Goal: Task Accomplishment & Management: Use online tool/utility

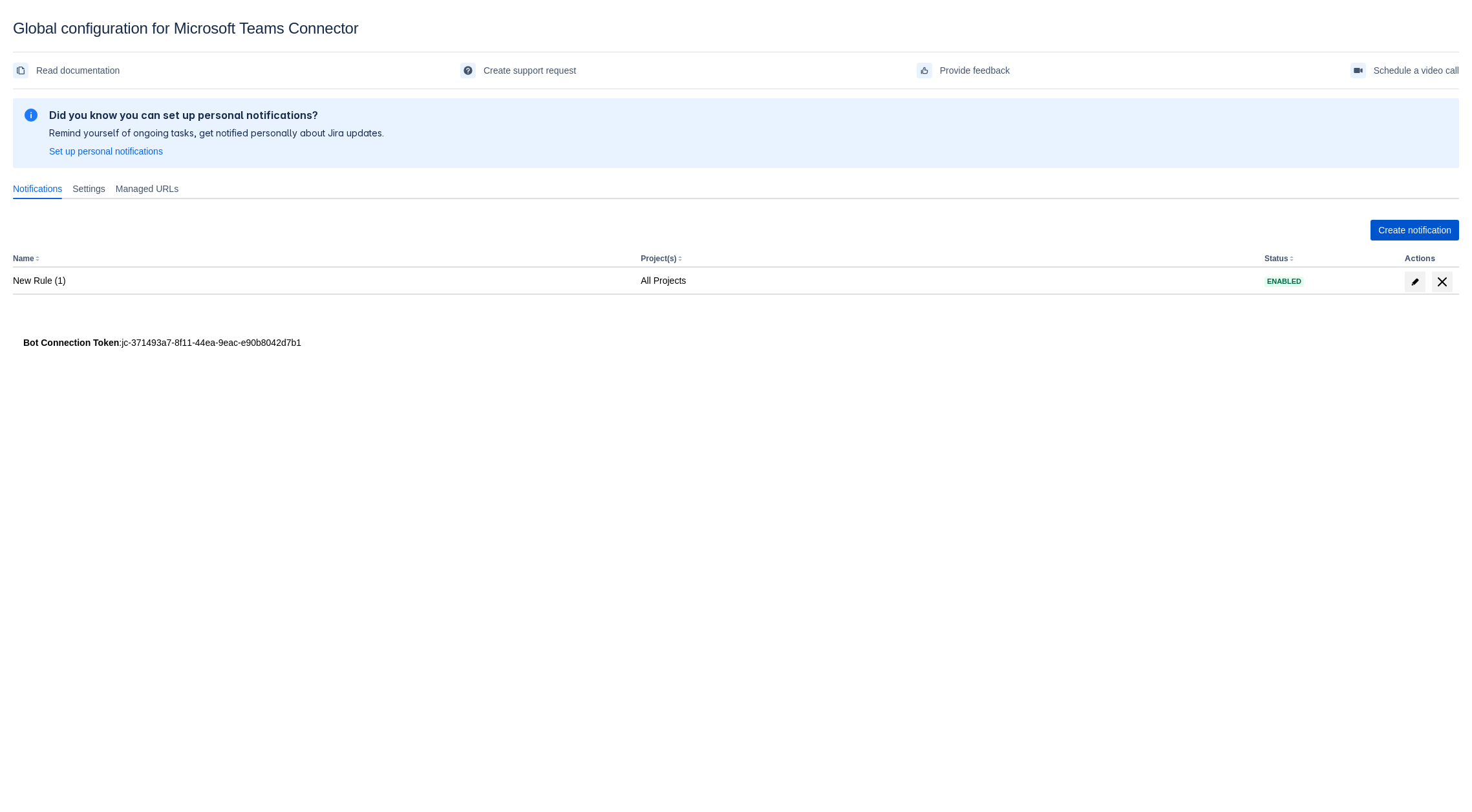
click at [1387, 226] on span "Create notification" at bounding box center [1415, 230] width 73 height 21
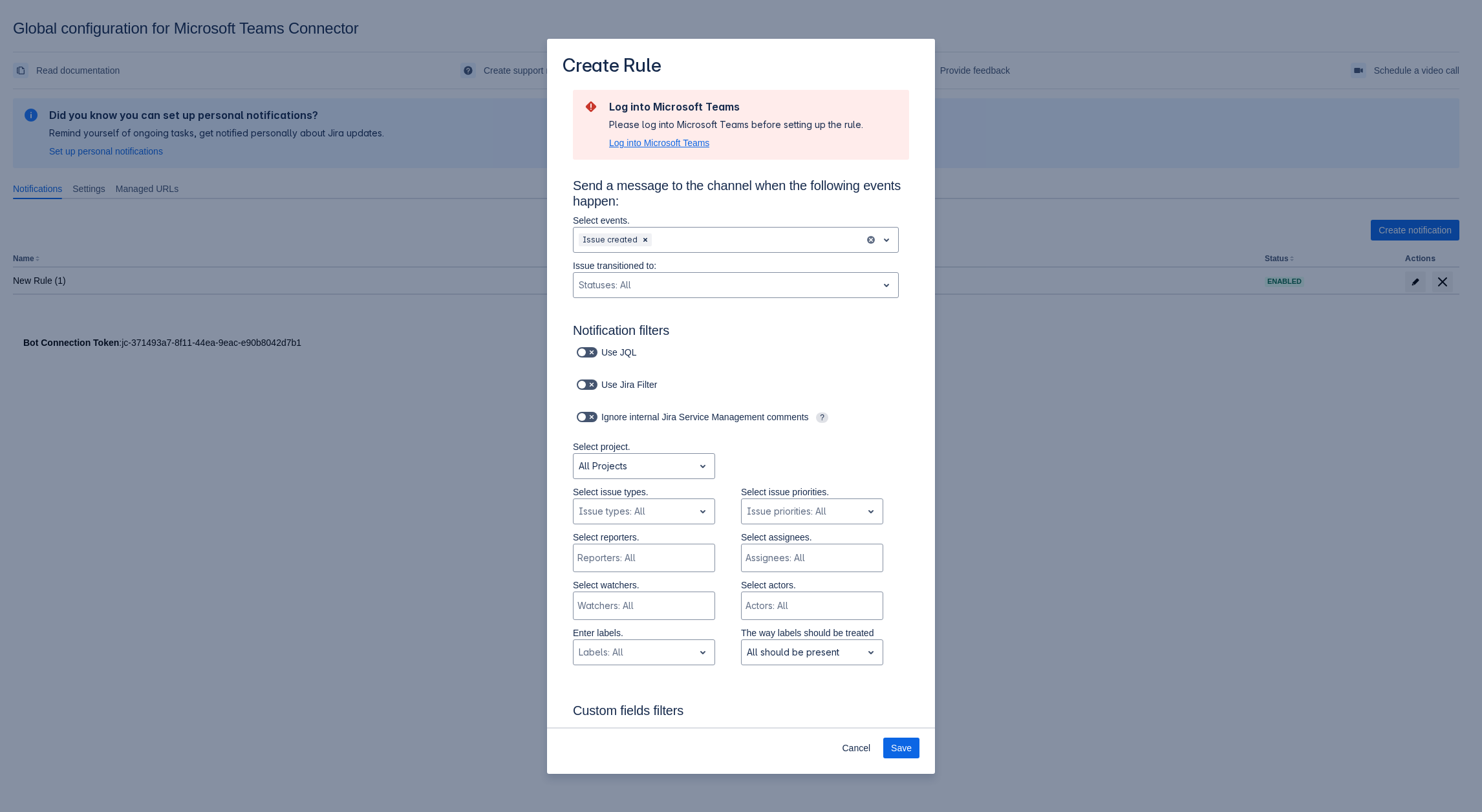
click at [671, 146] on span "Log into Microsoft Teams" at bounding box center [659, 143] width 100 height 13
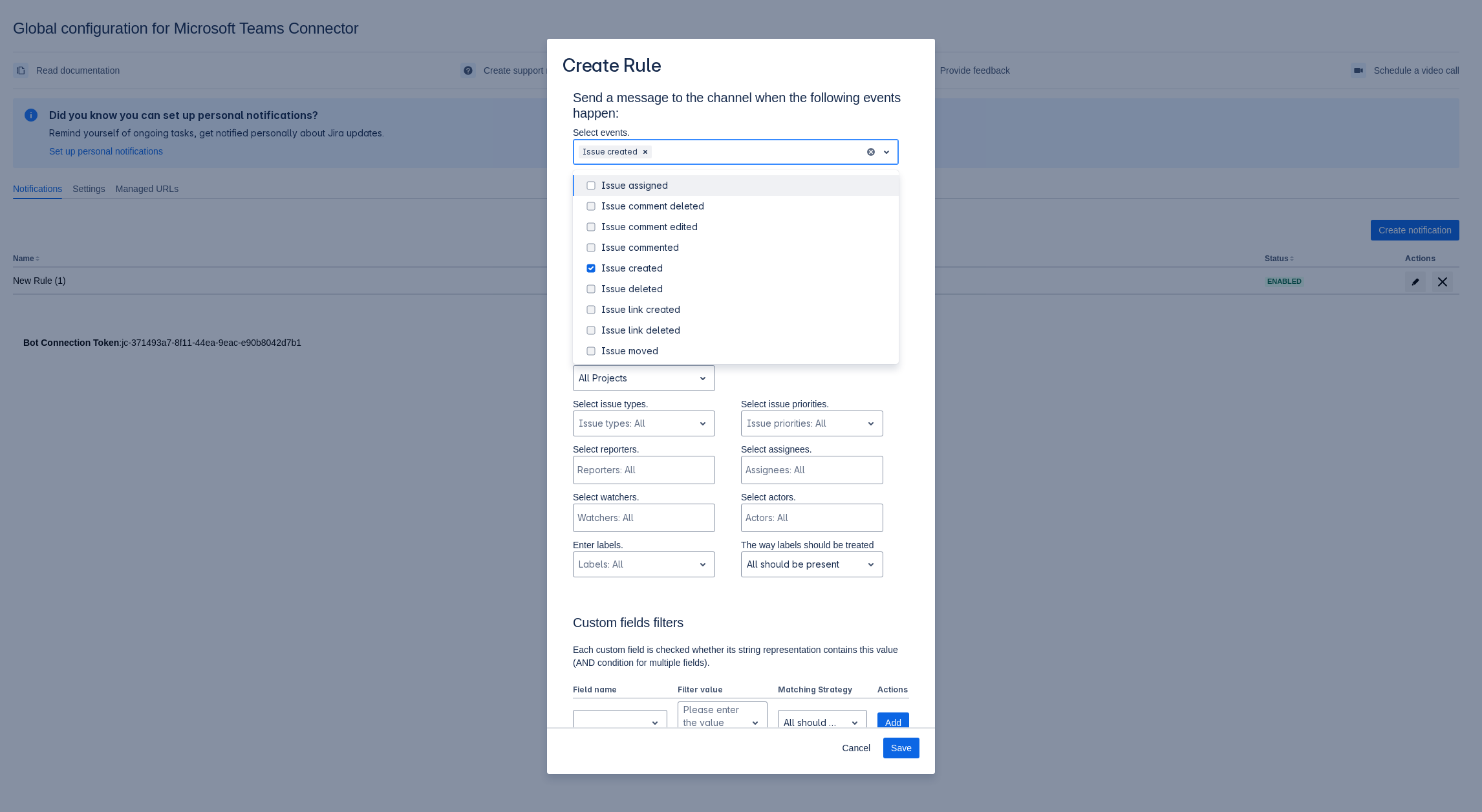
click at [693, 159] on div "Scrollable content" at bounding box center [756, 152] width 205 height 16
click at [669, 210] on div "Issue comment deleted" at bounding box center [746, 206] width 289 height 13
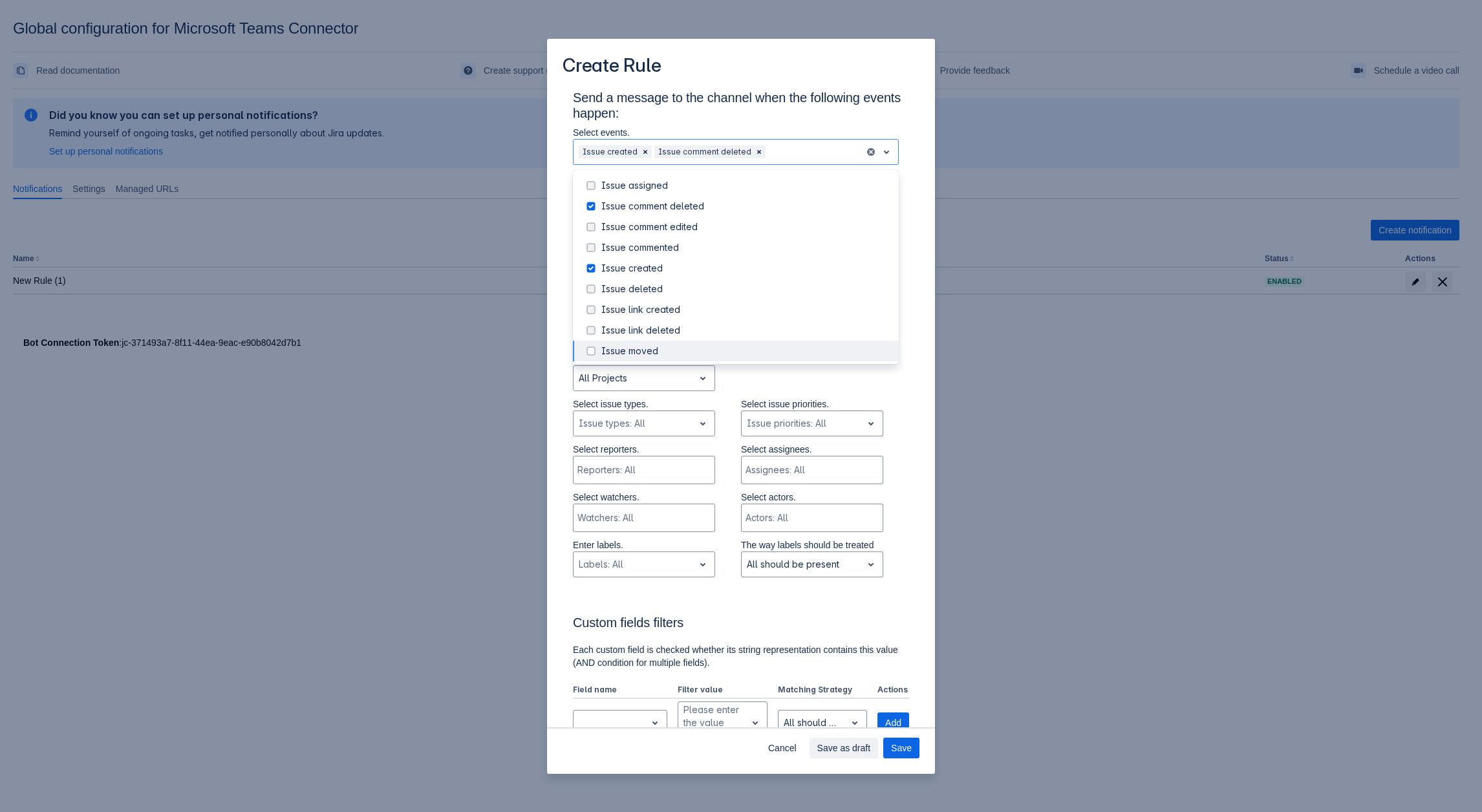
click at [786, 388] on div "Select project. All Projects" at bounding box center [727, 375] width 362 height 46
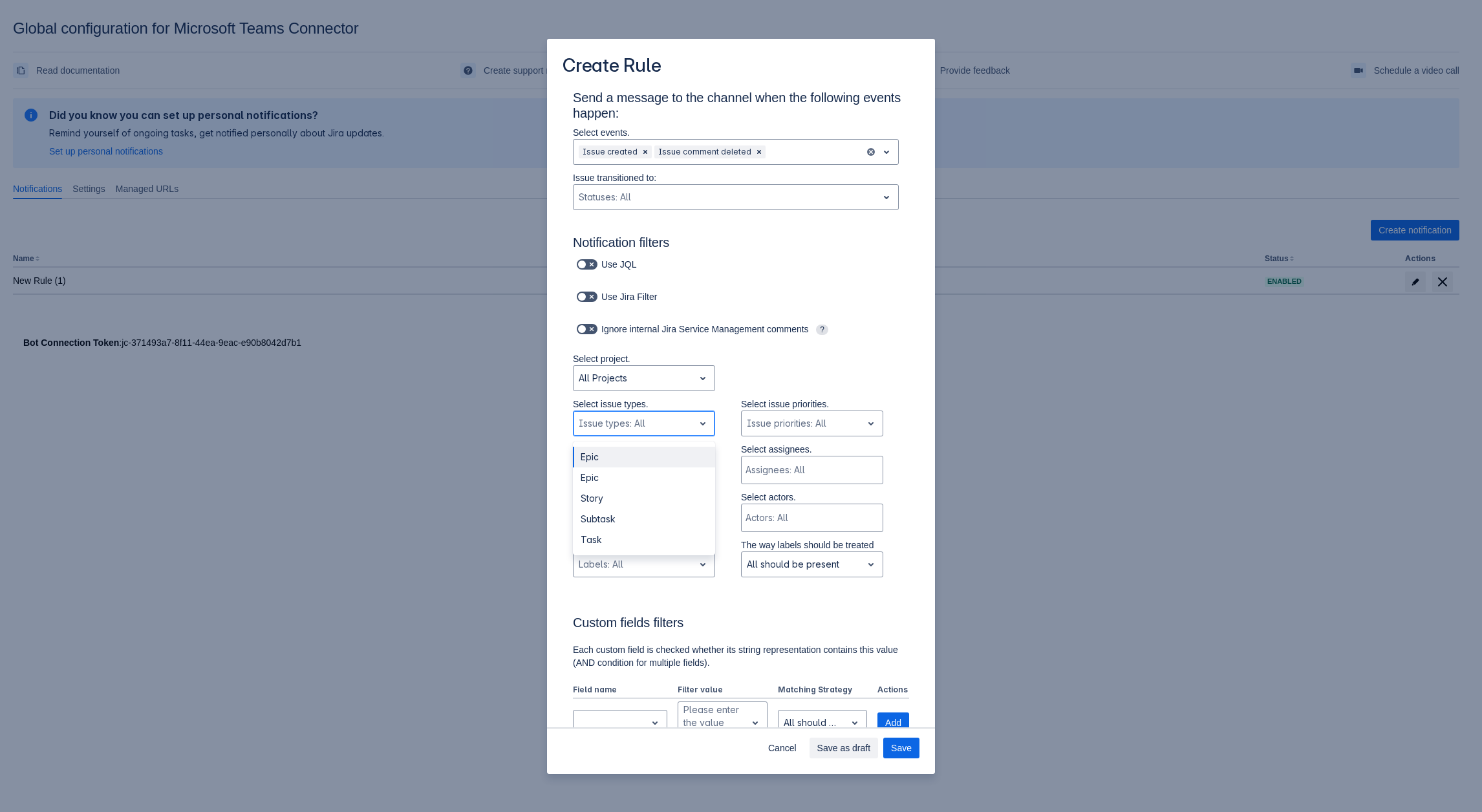
click at [674, 412] on div "Issue types: All" at bounding box center [644, 423] width 143 height 26
click at [645, 466] on div "Scrollable content" at bounding box center [632, 469] width 110 height 13
click at [645, 466] on div "Scrollable content" at bounding box center [643, 469] width 131 height 13
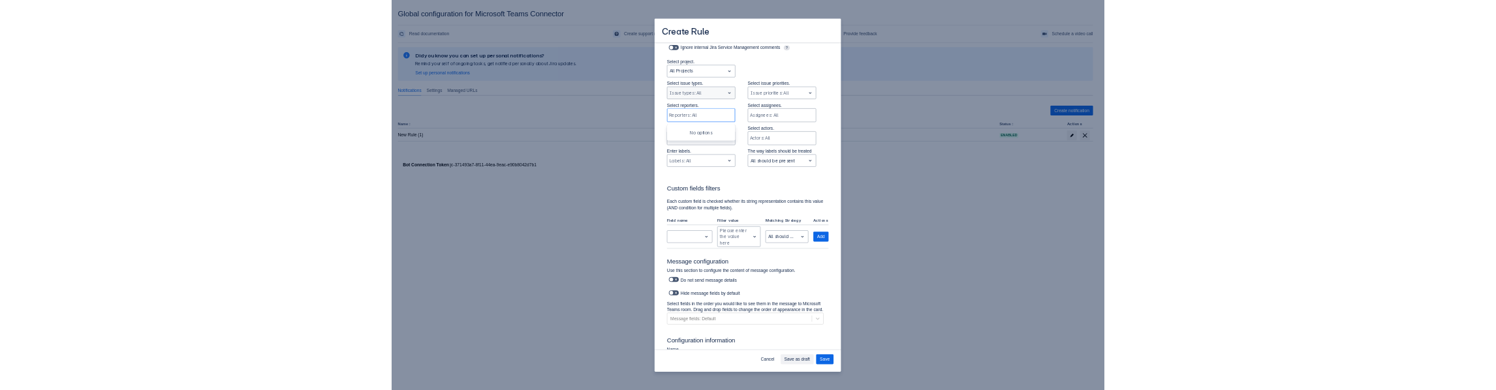
scroll to position [103, 0]
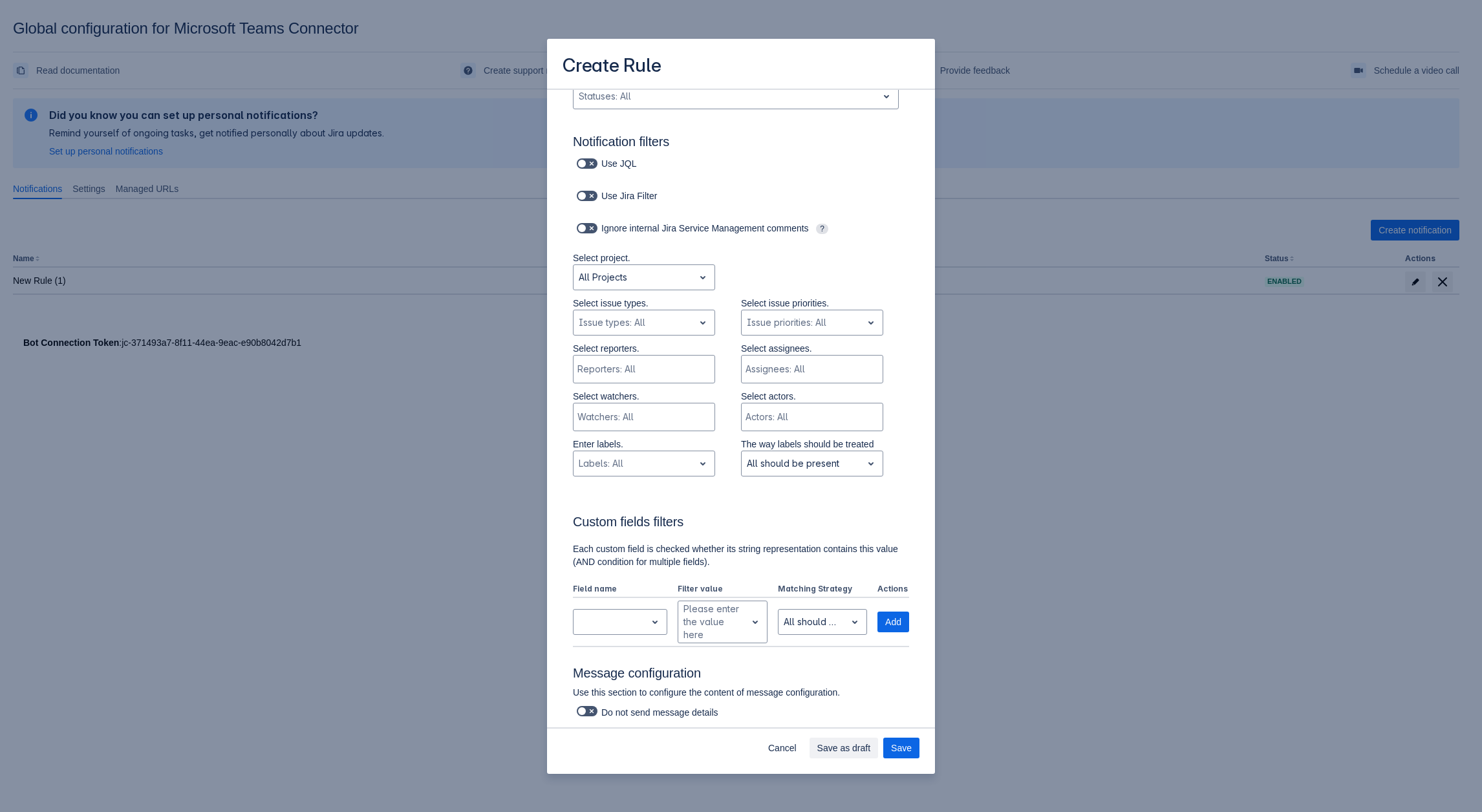
click at [742, 275] on div "Select project. All Projects" at bounding box center [727, 274] width 362 height 46
click at [647, 321] on div "Scrollable content" at bounding box center [633, 323] width 110 height 16
click at [650, 312] on div "Issue types: All" at bounding box center [644, 323] width 143 height 26
drag, startPoint x: 660, startPoint y: 302, endPoint x: 565, endPoint y: 303, distance: 95.0
click at [565, 303] on div "Select issue types. , multiple selections available, Issue types: All Select is…" at bounding box center [727, 320] width 362 height 46
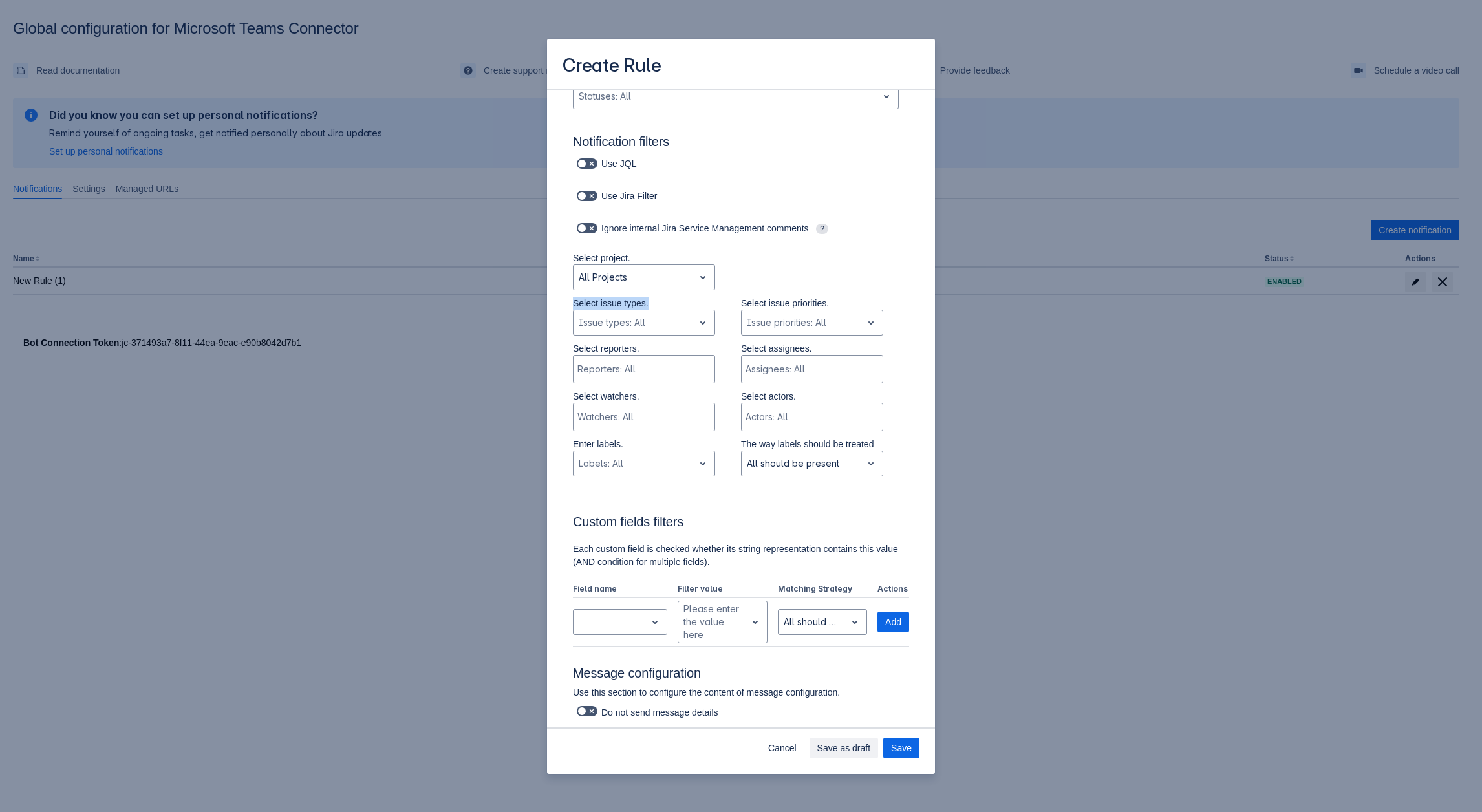
copy p "Select issue types."
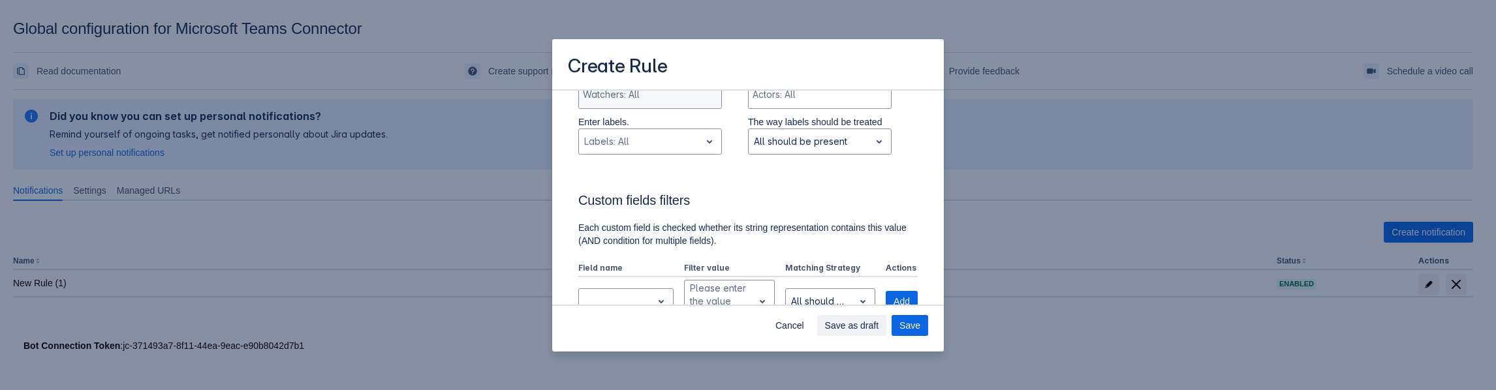
scroll to position [299, 0]
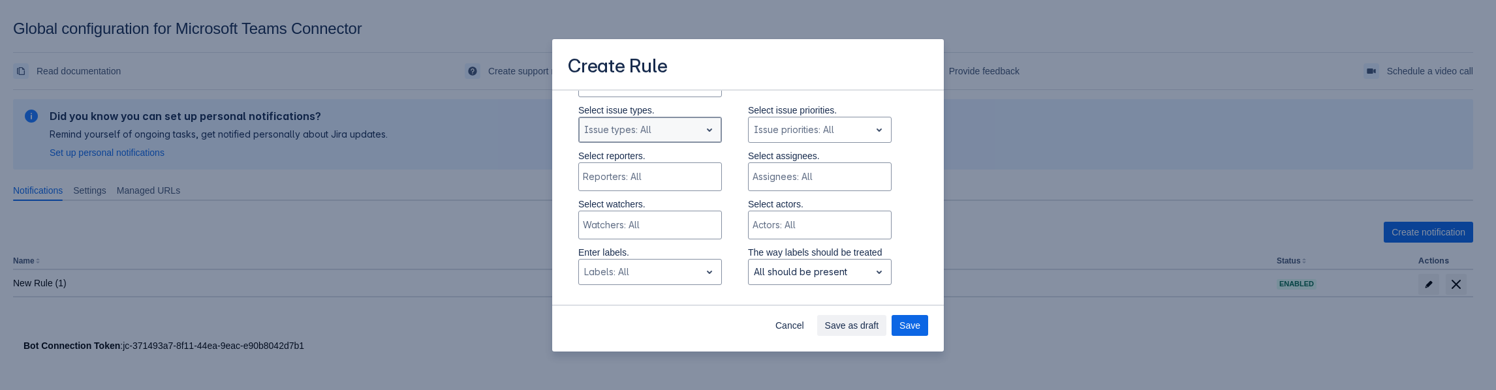
click at [701, 131] on span "open" at bounding box center [709, 130] width 16 height 16
click at [354, 211] on div "Create Rule Send a message to the channel when the following events happen: Sel…" at bounding box center [748, 195] width 1496 height 390
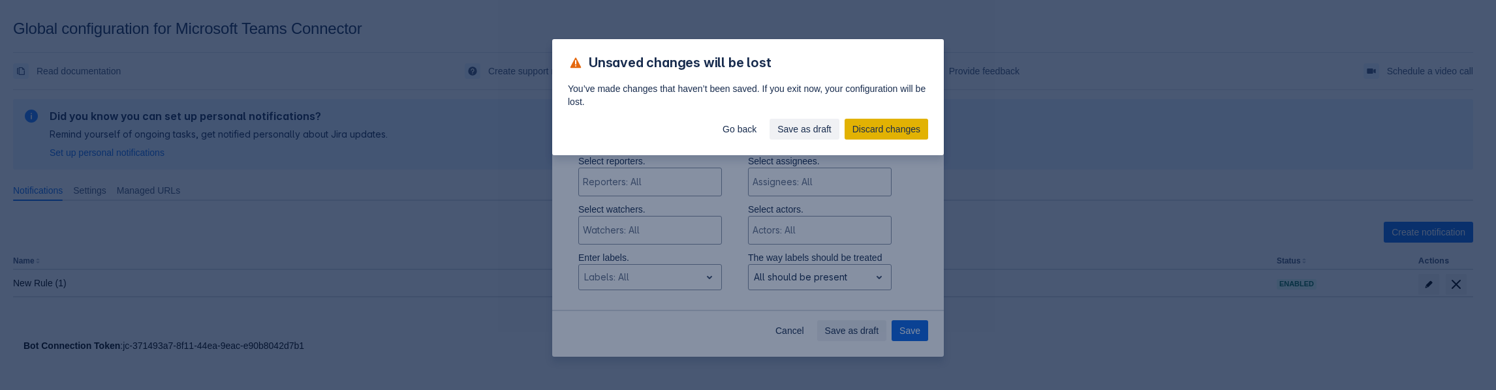
click at [871, 132] on span "Discard changes" at bounding box center [886, 129] width 68 height 21
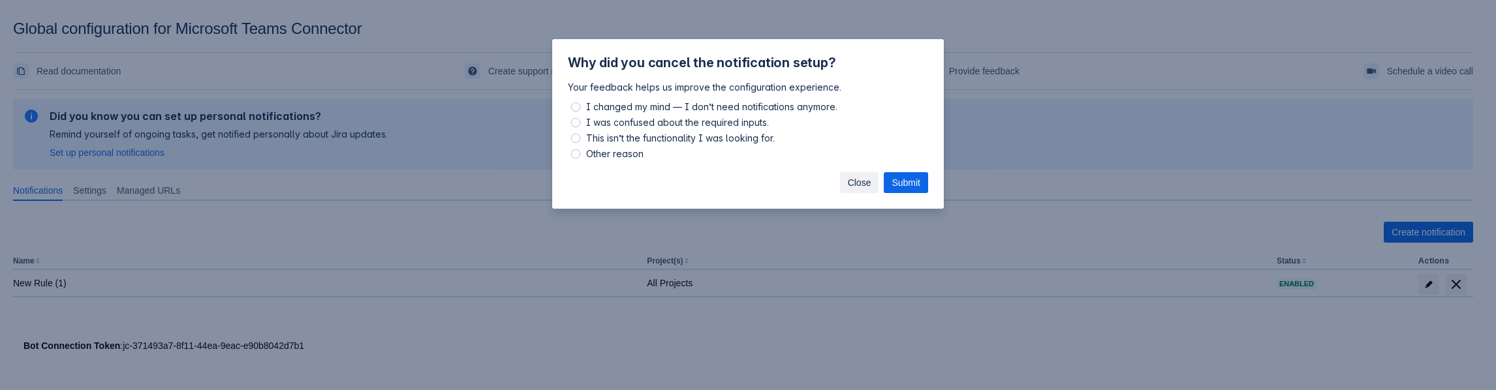
click at [865, 191] on span "Close" at bounding box center [859, 182] width 23 height 21
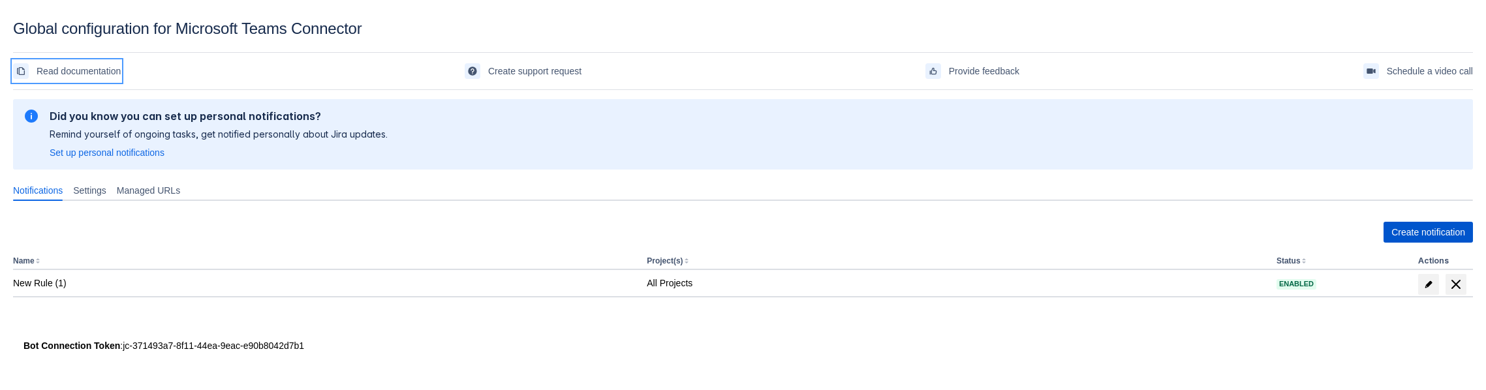
click at [1397, 231] on span "Create notification" at bounding box center [1428, 232] width 74 height 21
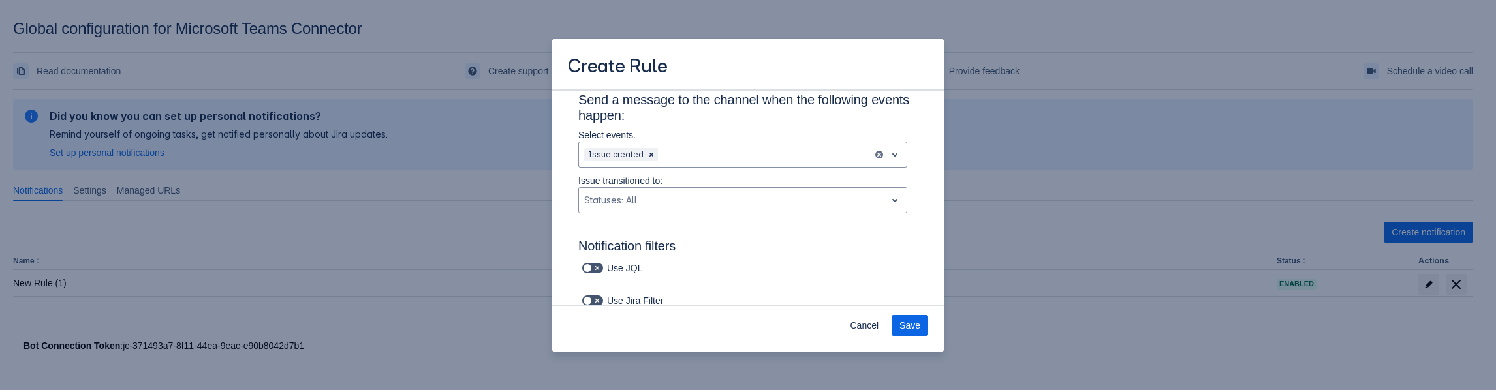
scroll to position [262, 0]
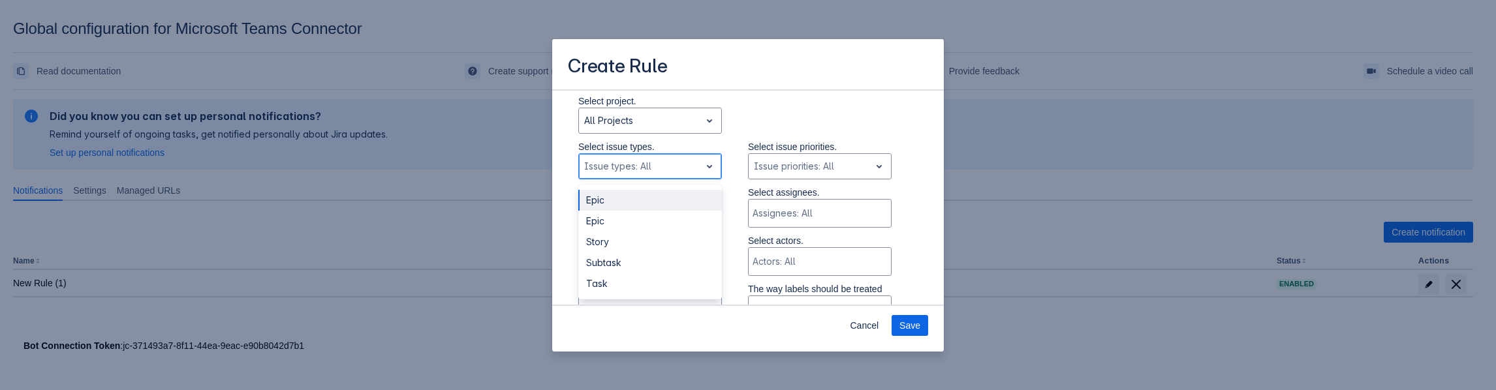
click at [664, 176] on div "Issue types: All" at bounding box center [639, 166] width 121 height 21
click at [641, 231] on div "Epic" at bounding box center [650, 221] width 144 height 21
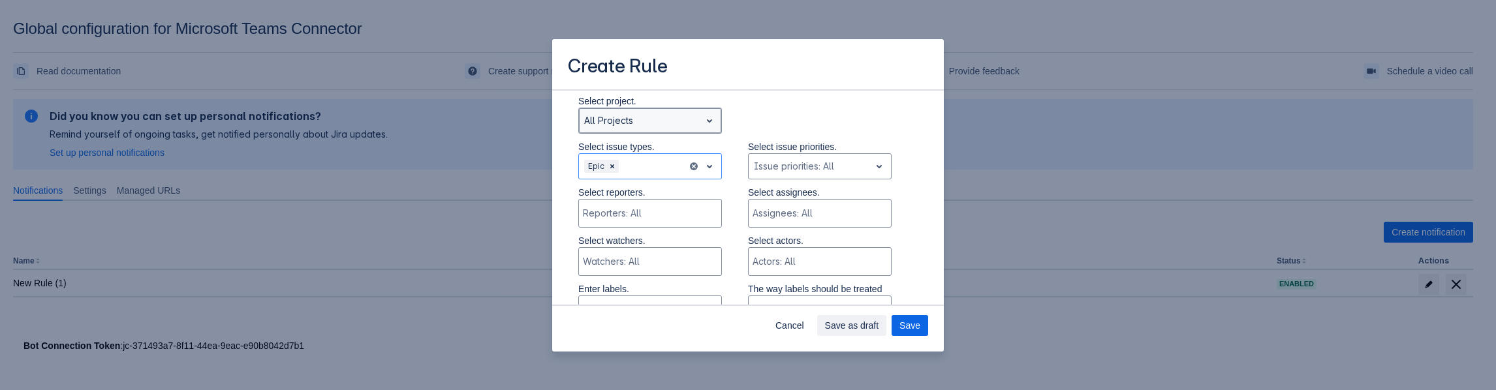
click at [673, 127] on div "Scrollable content" at bounding box center [639, 121] width 111 height 16
click at [1044, 141] on div "Create Rule Send a message to the channel when the following events happen: Sel…" at bounding box center [748, 195] width 1496 height 390
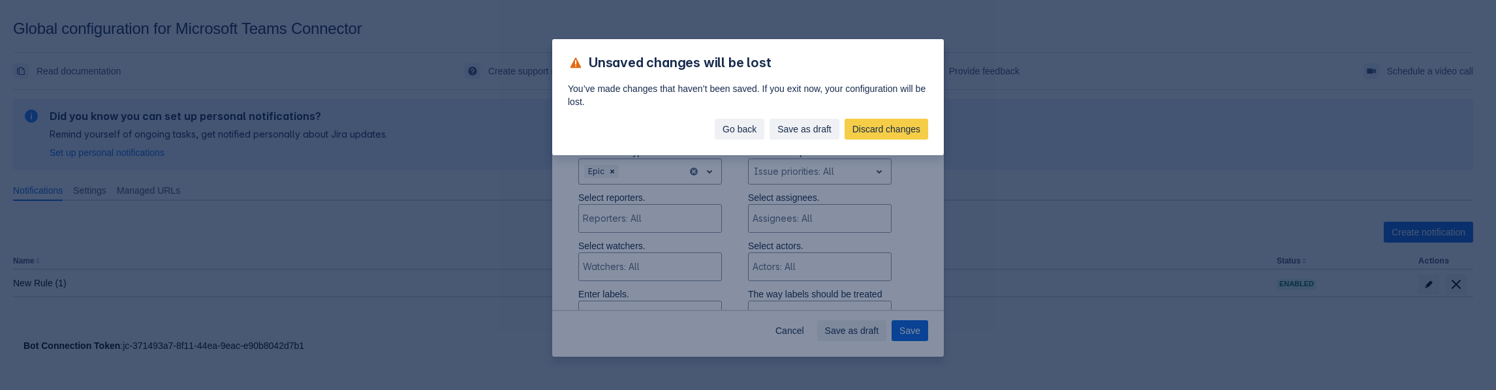
click at [752, 121] on span "Go back" at bounding box center [739, 129] width 34 height 21
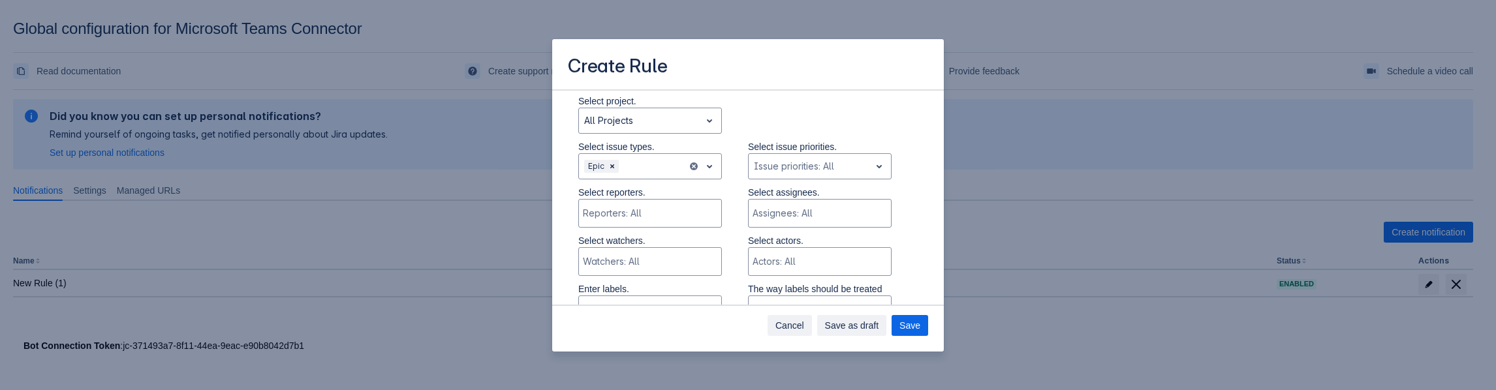
click at [794, 319] on span "Cancel" at bounding box center [789, 325] width 29 height 21
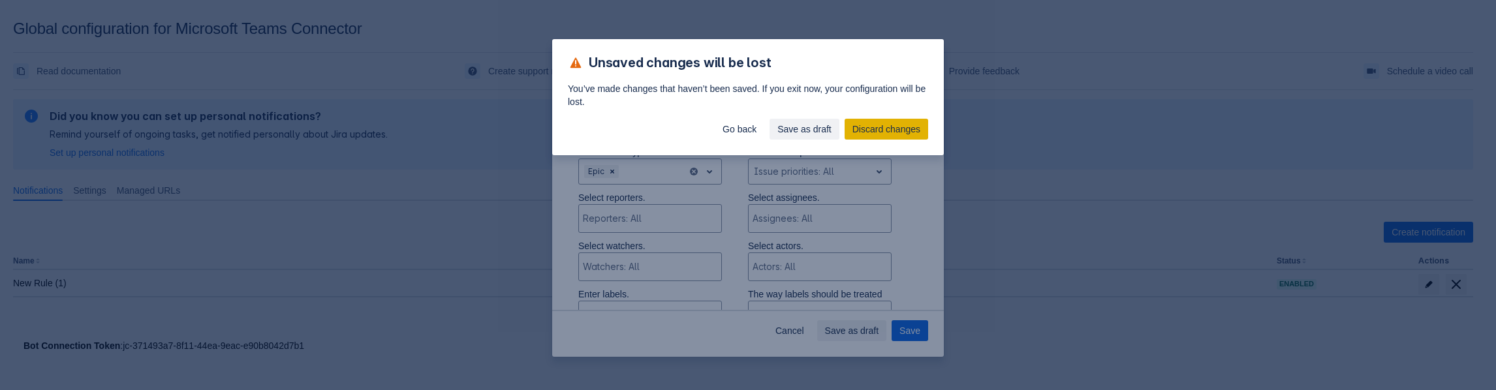
drag, startPoint x: 822, startPoint y: 134, endPoint x: 872, endPoint y: 124, distance: 51.8
click at [872, 124] on div "Go back Save as draft Discard changes" at bounding box center [748, 131] width 392 height 47
click at [872, 124] on span "Discard changes" at bounding box center [886, 129] width 68 height 21
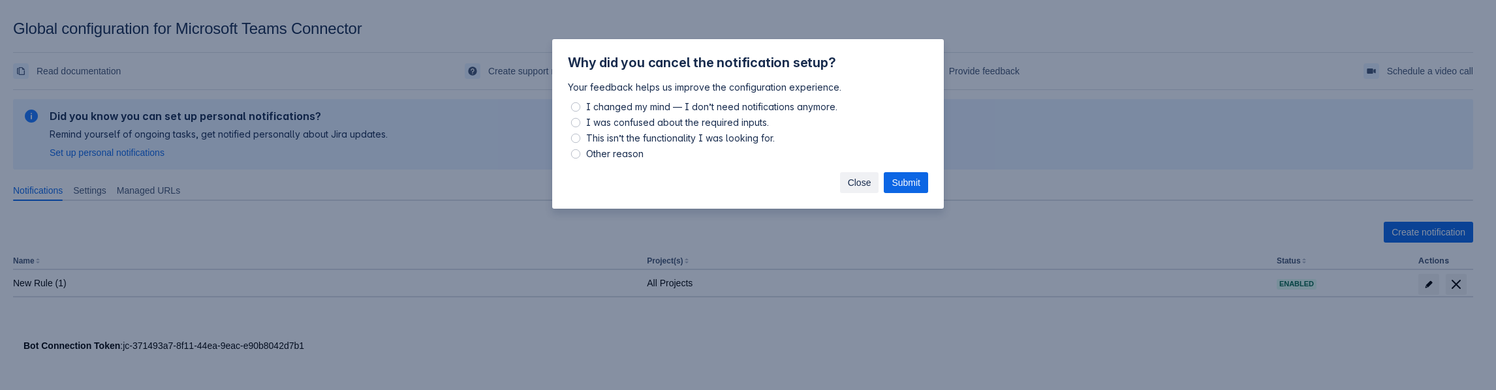
click at [871, 182] on button "Close" at bounding box center [859, 182] width 39 height 21
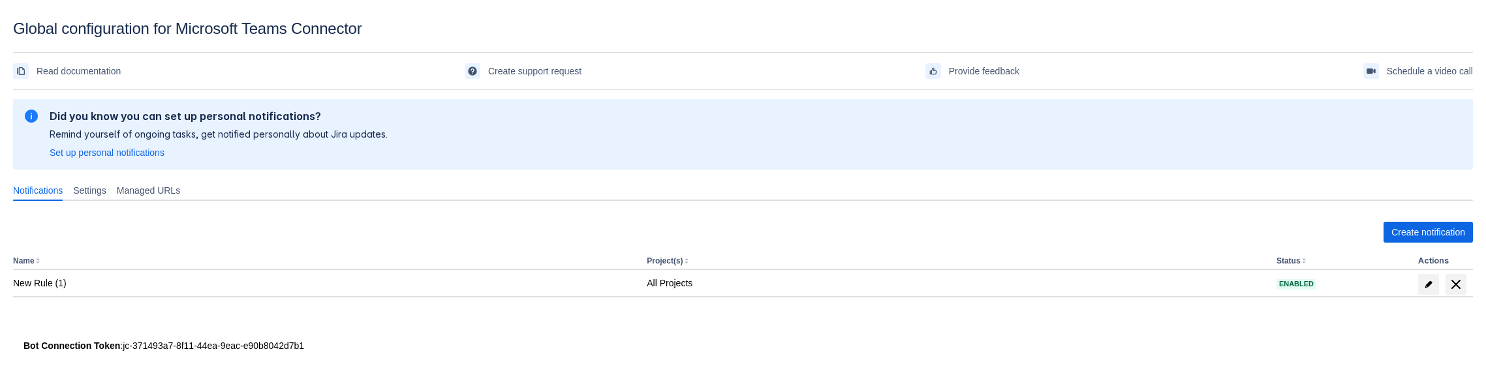
scroll to position [20, 0]
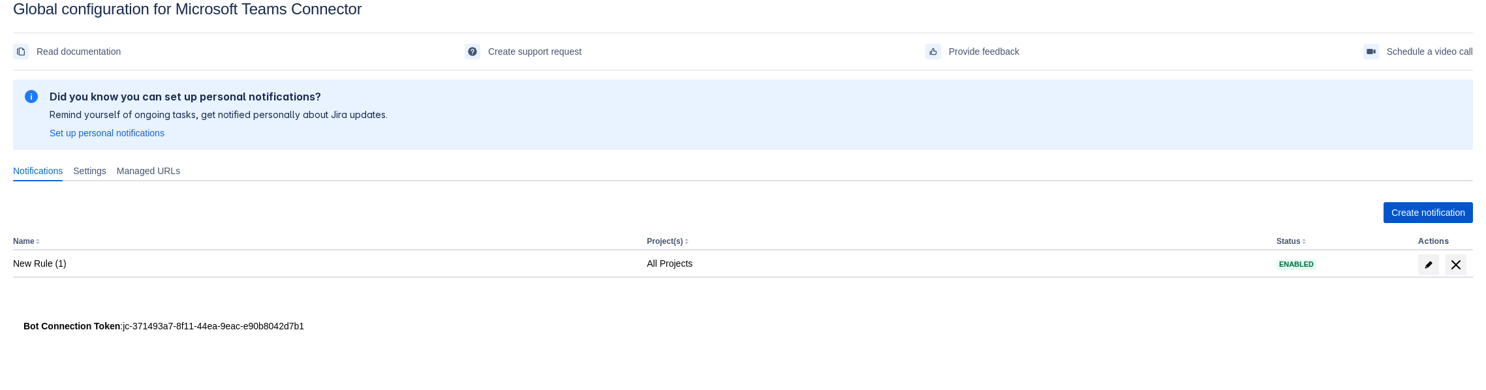
click at [1394, 219] on span "Create notification" at bounding box center [1428, 212] width 74 height 21
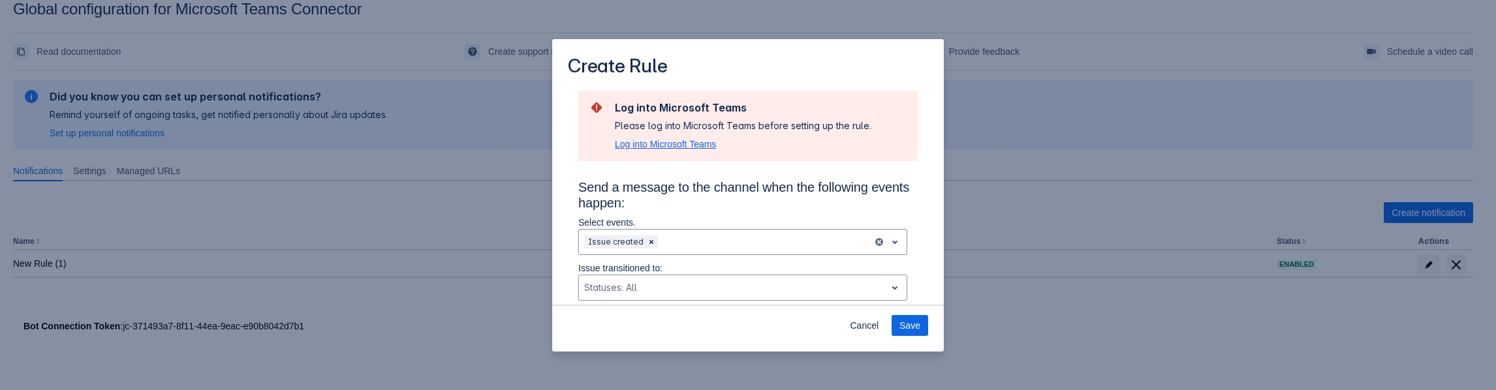
click at [688, 146] on span "Log into Microsoft Teams" at bounding box center [665, 144] width 101 height 13
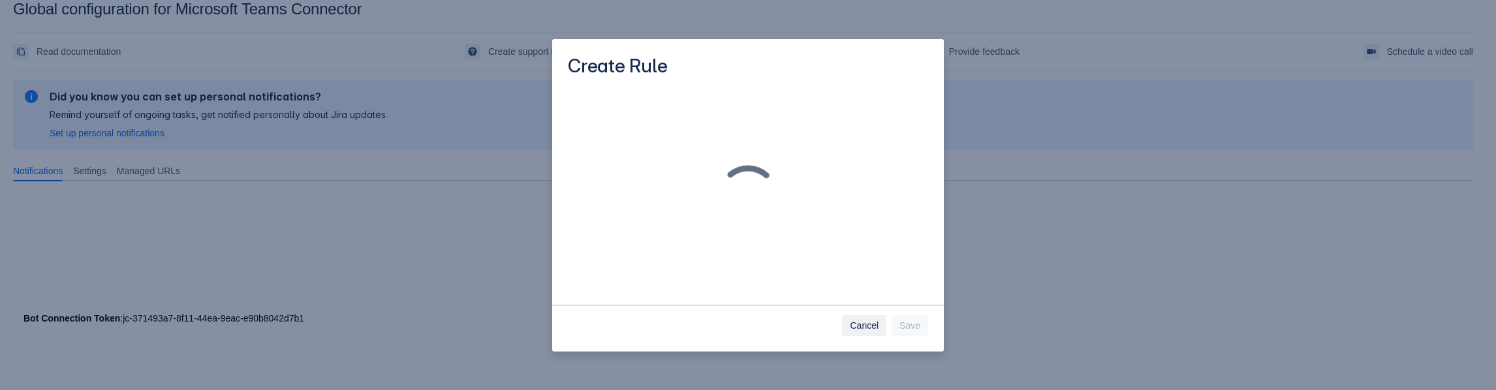
click at [855, 322] on span "Cancel" at bounding box center [864, 325] width 29 height 21
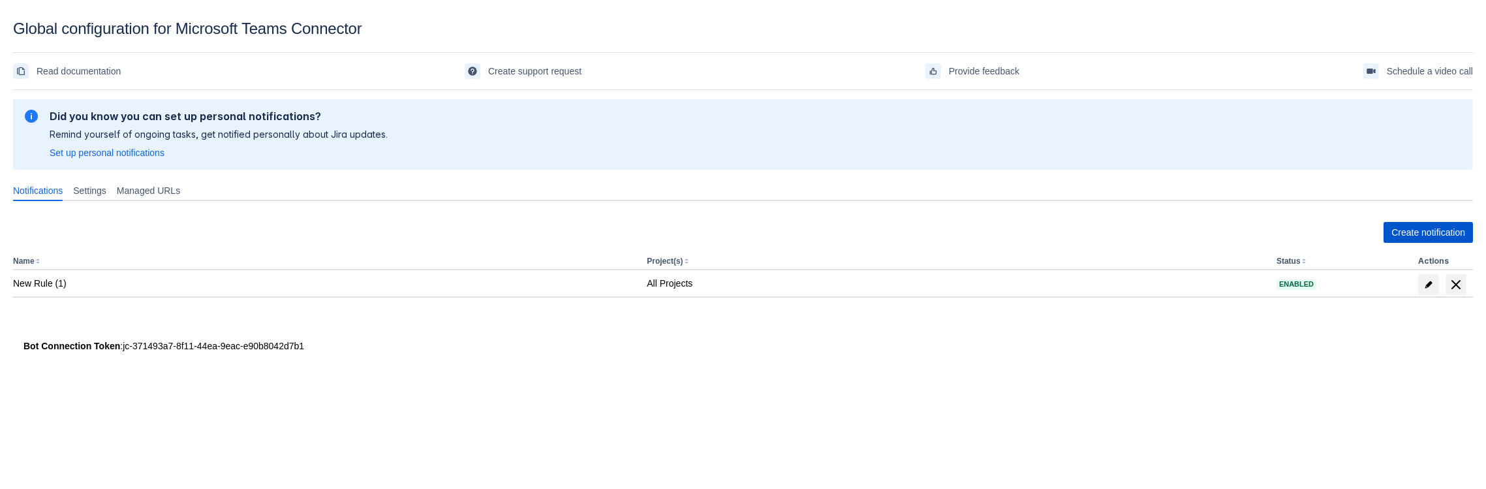
click at [1410, 224] on span "Create notification" at bounding box center [1428, 232] width 74 height 21
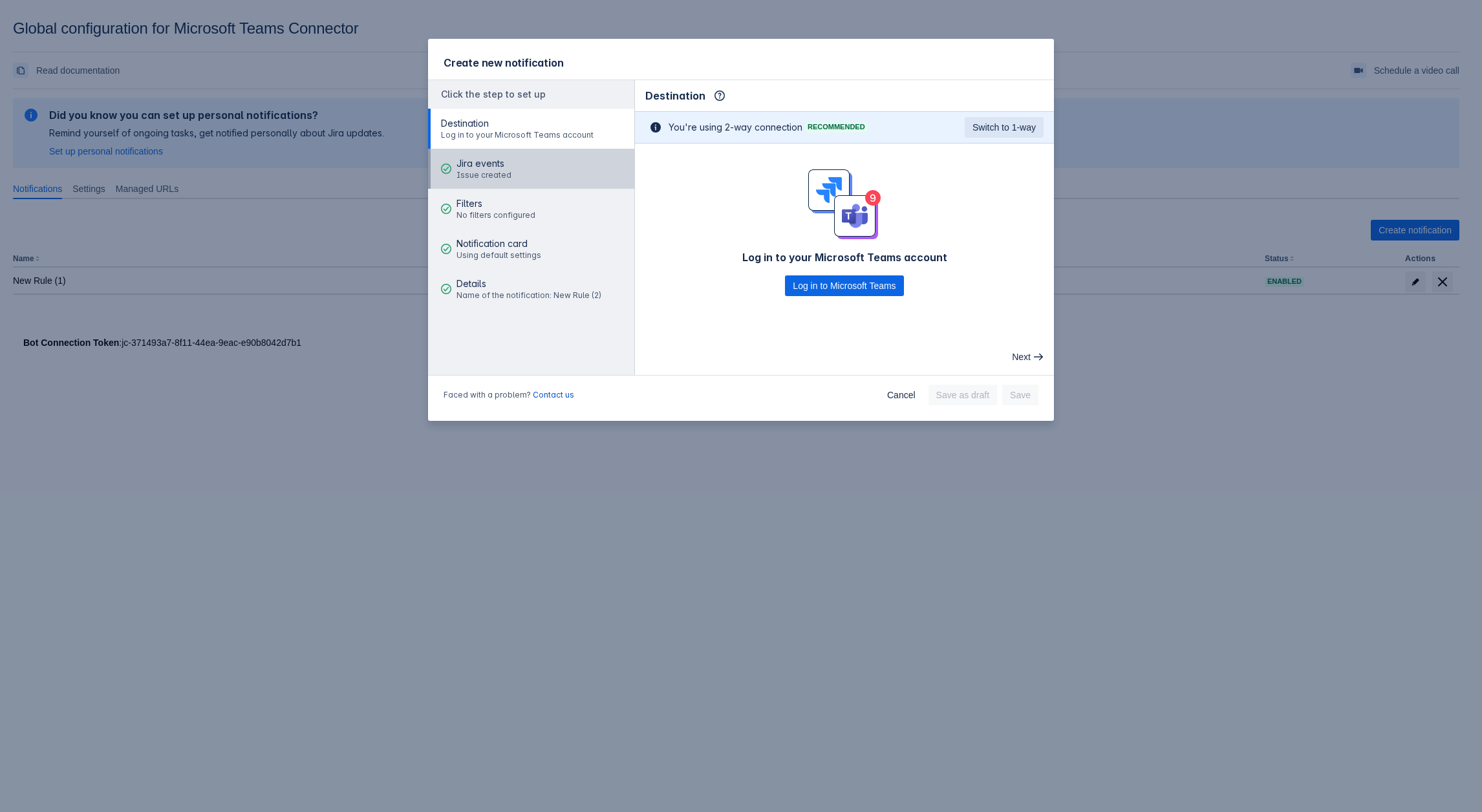
click at [474, 183] on div "Jira events Issue created" at bounding box center [483, 168] width 54 height 39
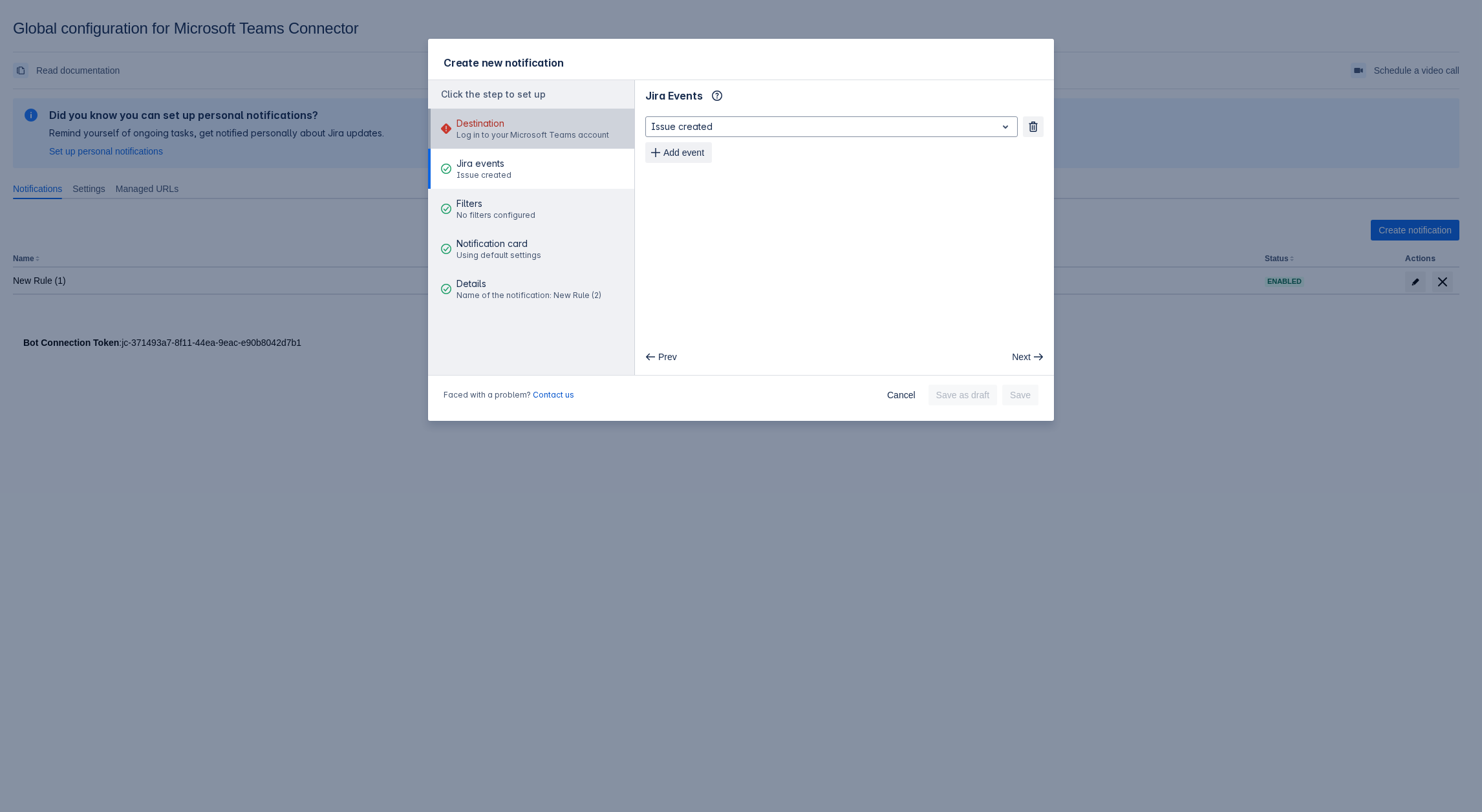
click at [507, 141] on div "Destination Log in to your Microsoft Teams account" at bounding box center [533, 128] width 153 height 39
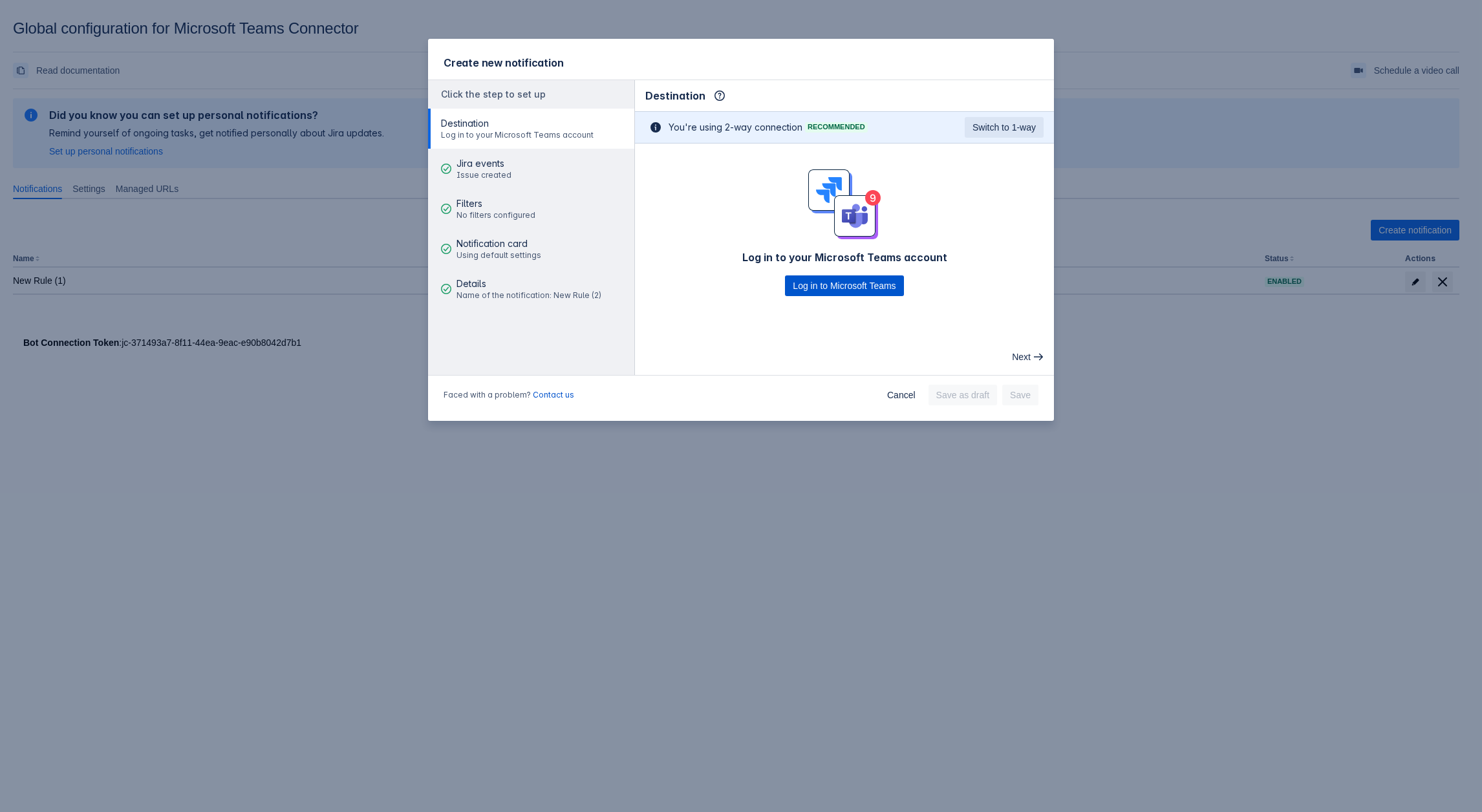
click at [814, 291] on span "Log in to Microsoft Teams" at bounding box center [844, 285] width 103 height 21
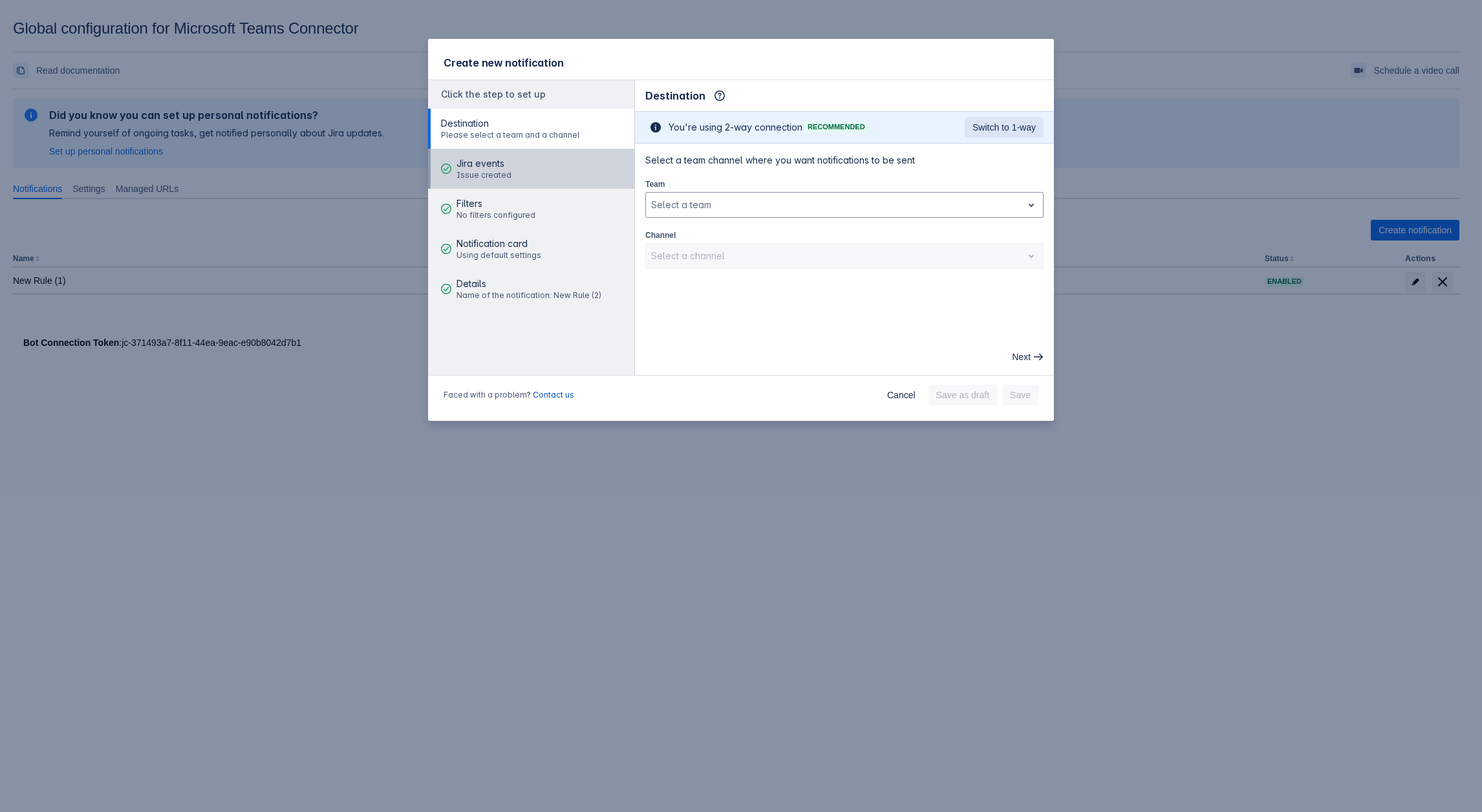
click at [515, 164] on button "Jira events Issue created" at bounding box center [531, 168] width 206 height 40
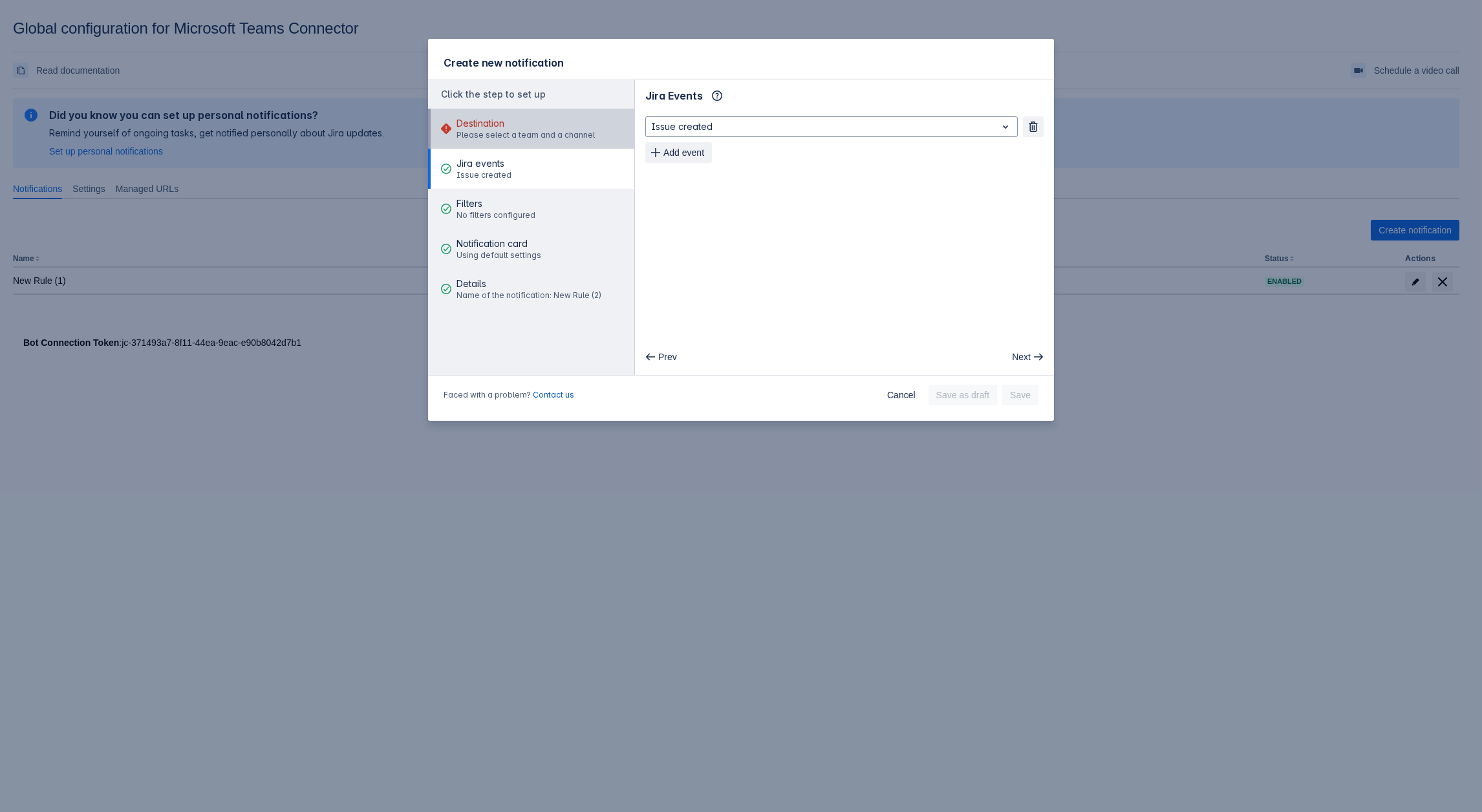
click at [518, 130] on span "Please select a team and a channel" at bounding box center [526, 135] width 139 height 10
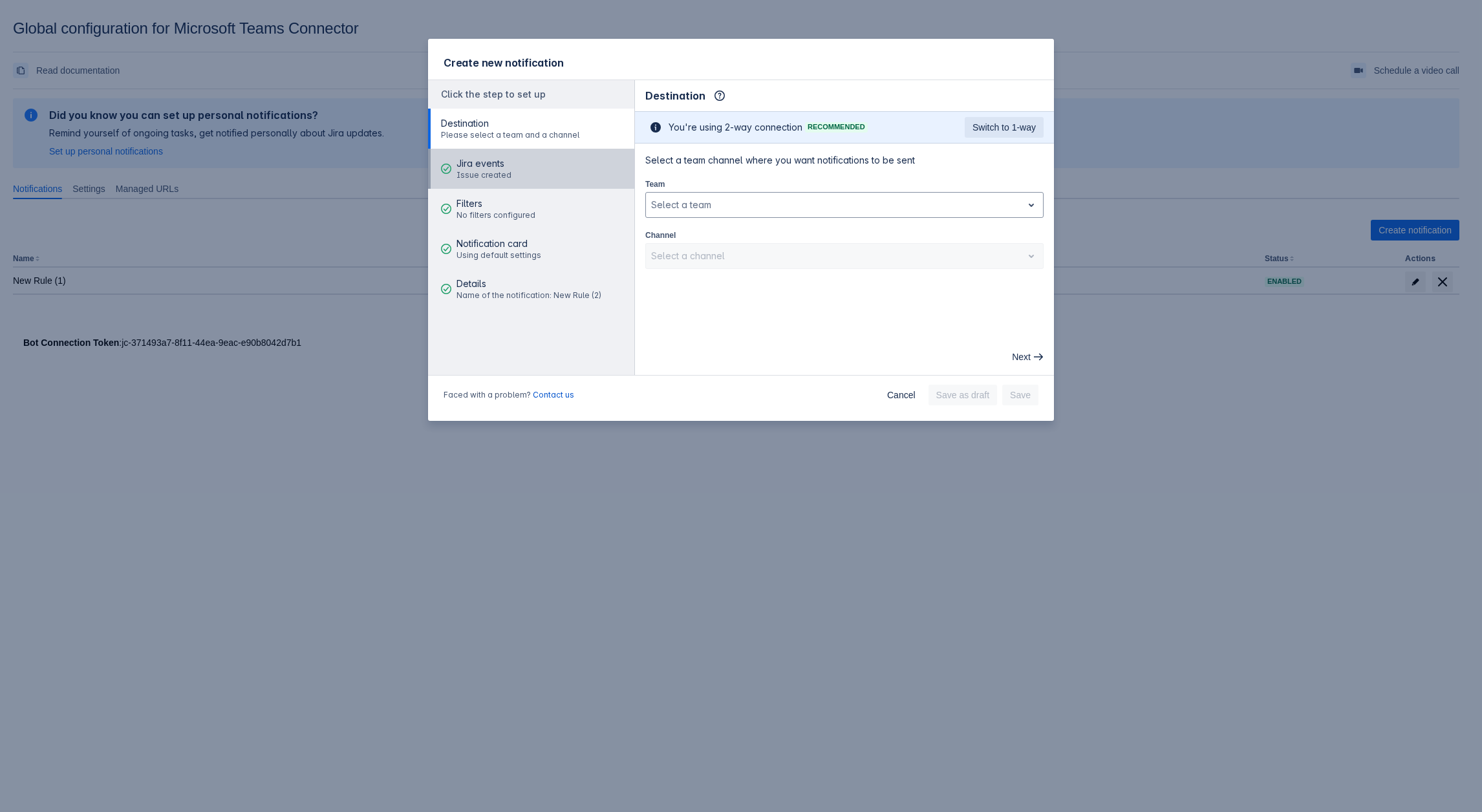
click at [486, 160] on span "Jira events" at bounding box center [483, 163] width 54 height 13
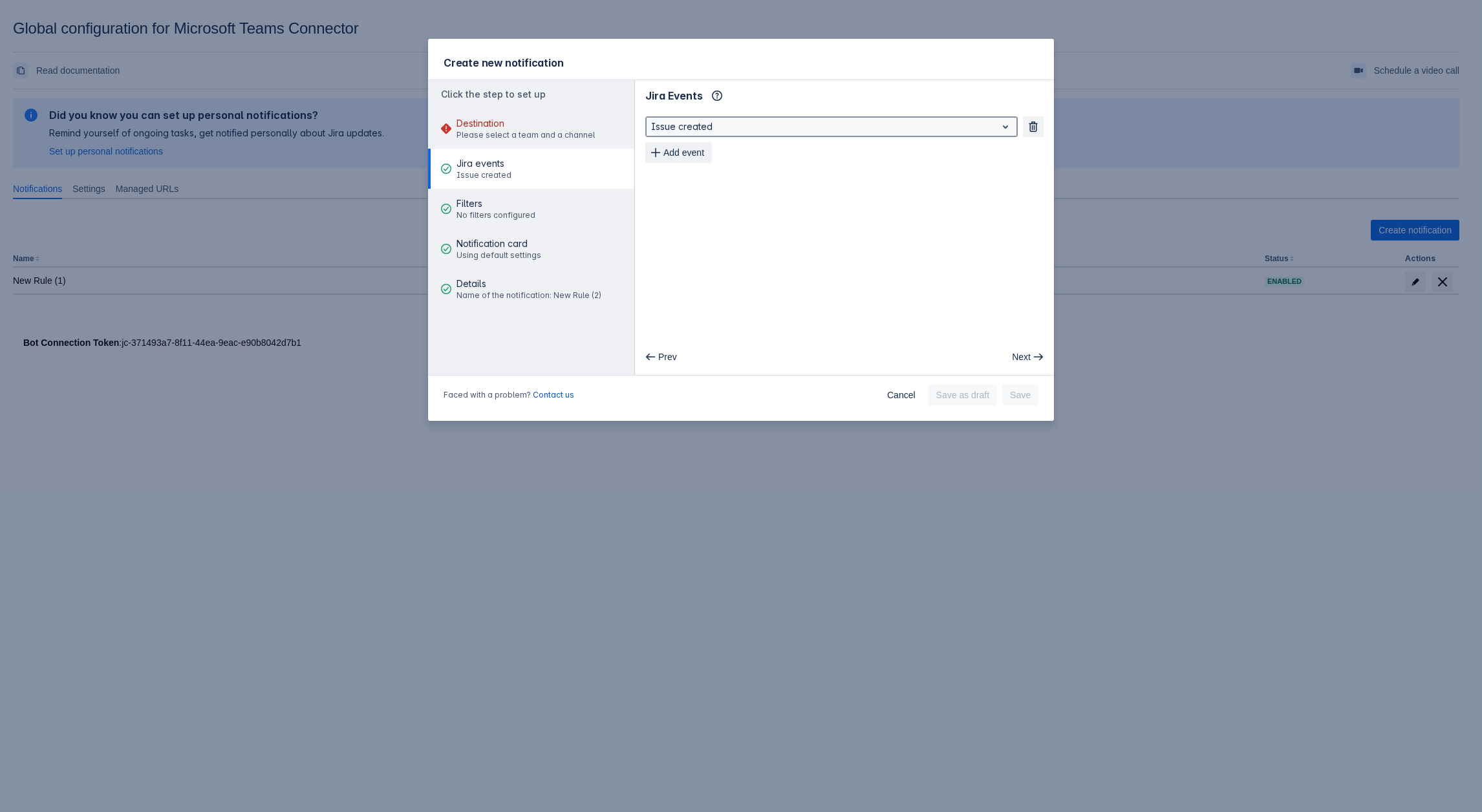
click at [764, 135] on div "Issue created" at bounding box center [821, 127] width 351 height 18
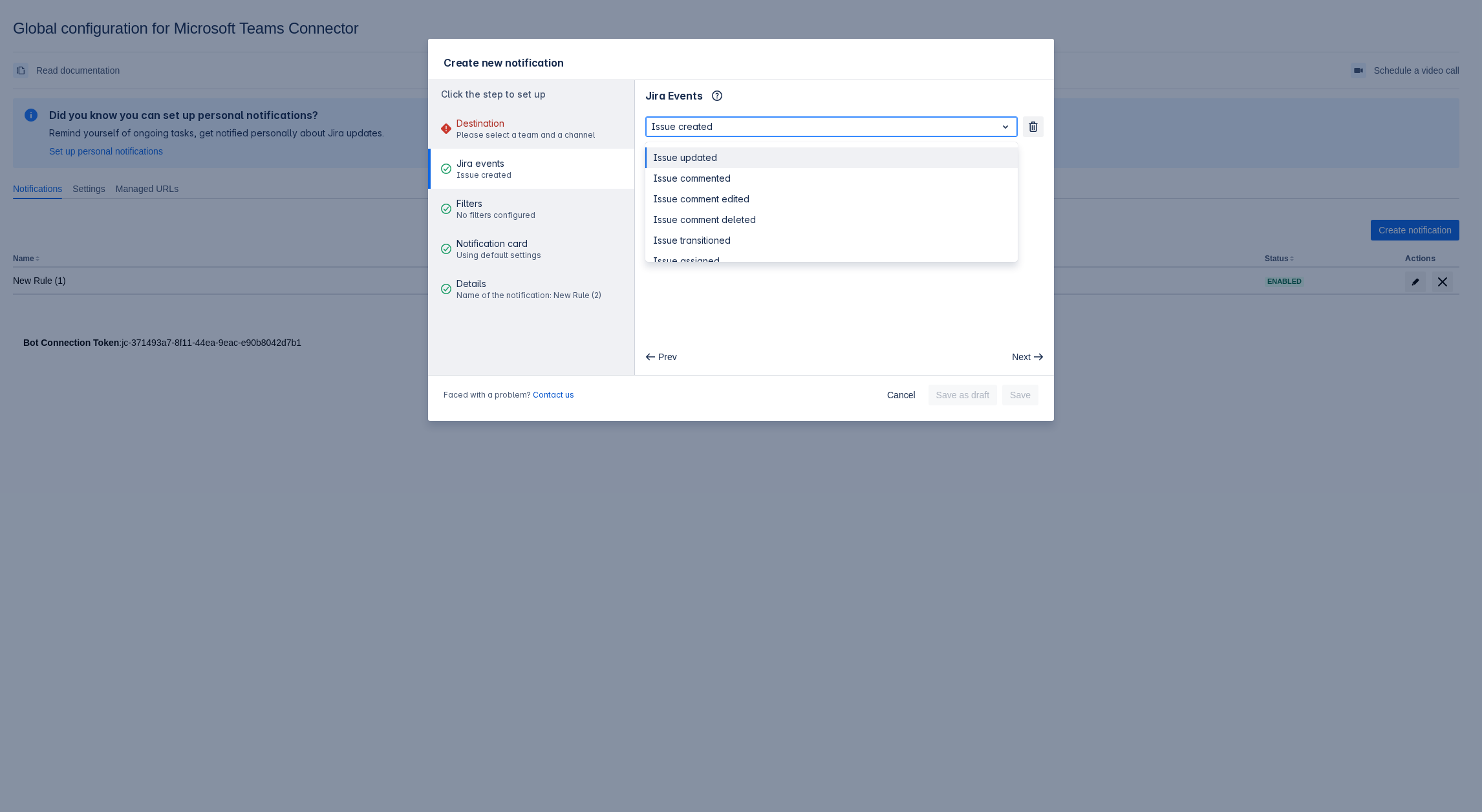
click at [728, 152] on div "Issue updated" at bounding box center [831, 157] width 372 height 21
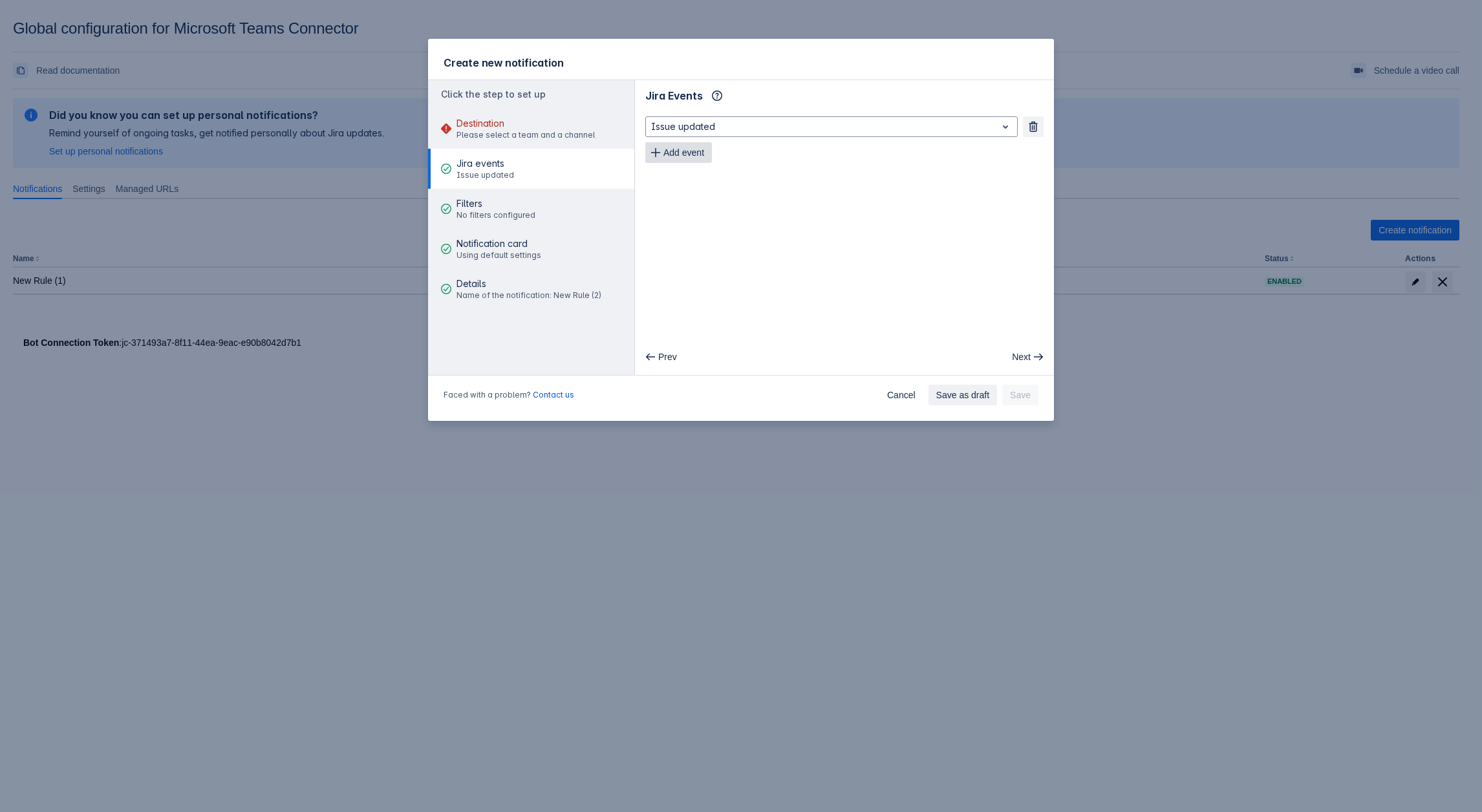
click at [702, 152] on span "Add event" at bounding box center [684, 152] width 41 height 21
click at [740, 152] on div at bounding box center [820, 152] width 340 height 16
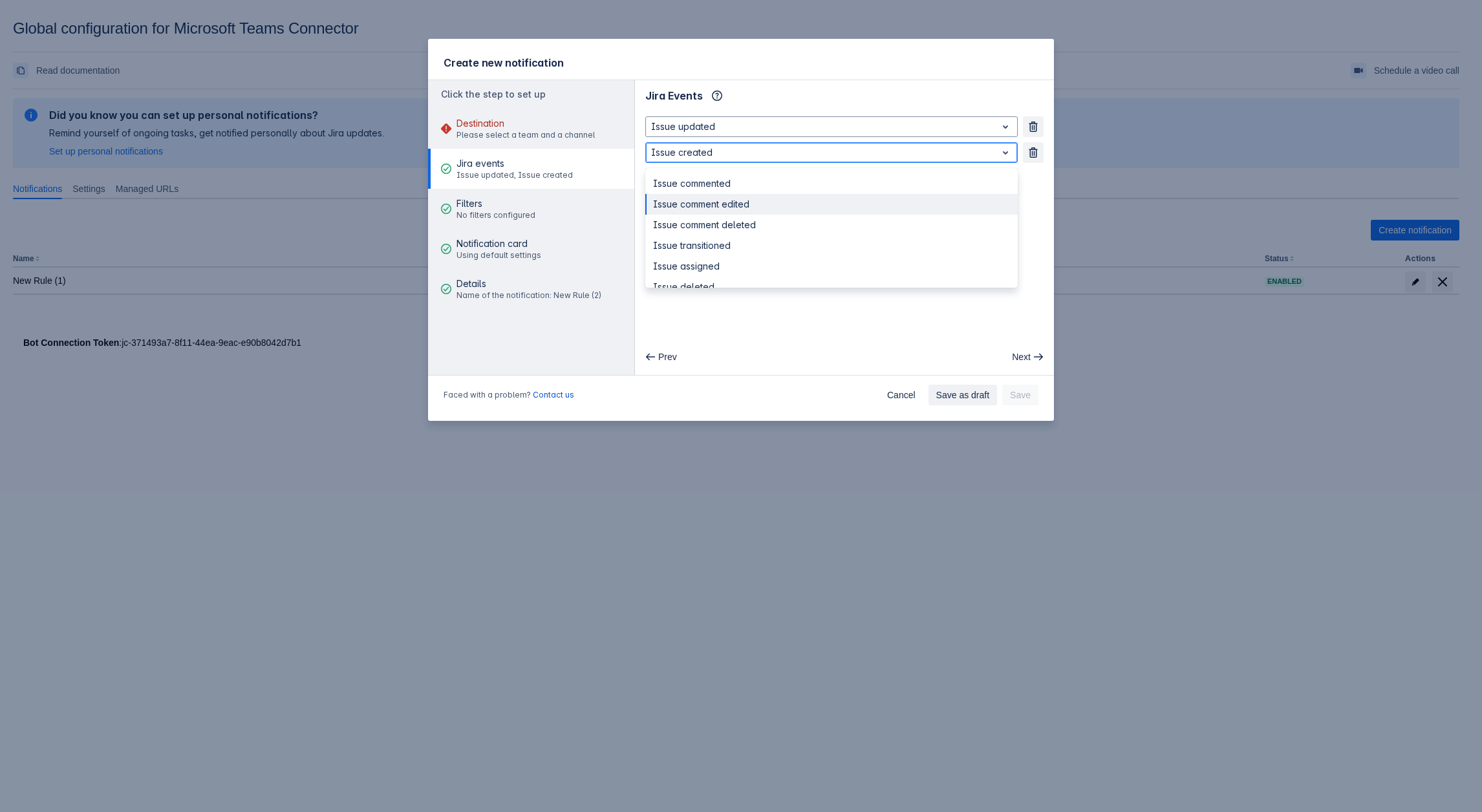
click at [720, 206] on div "Issue comment edited" at bounding box center [831, 204] width 372 height 21
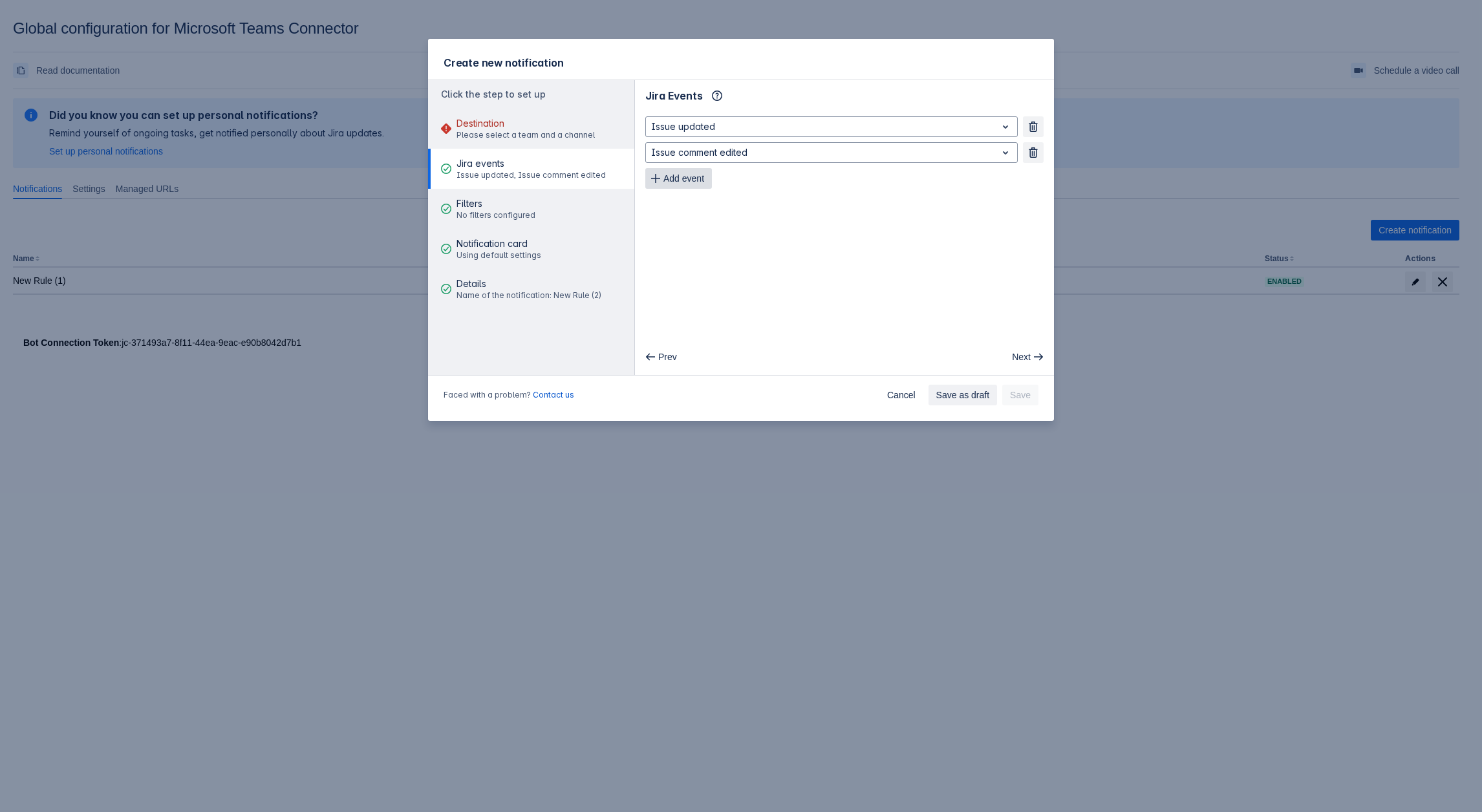
click at [671, 181] on span "Add event" at bounding box center [684, 178] width 41 height 21
click at [735, 183] on div at bounding box center [820, 178] width 340 height 16
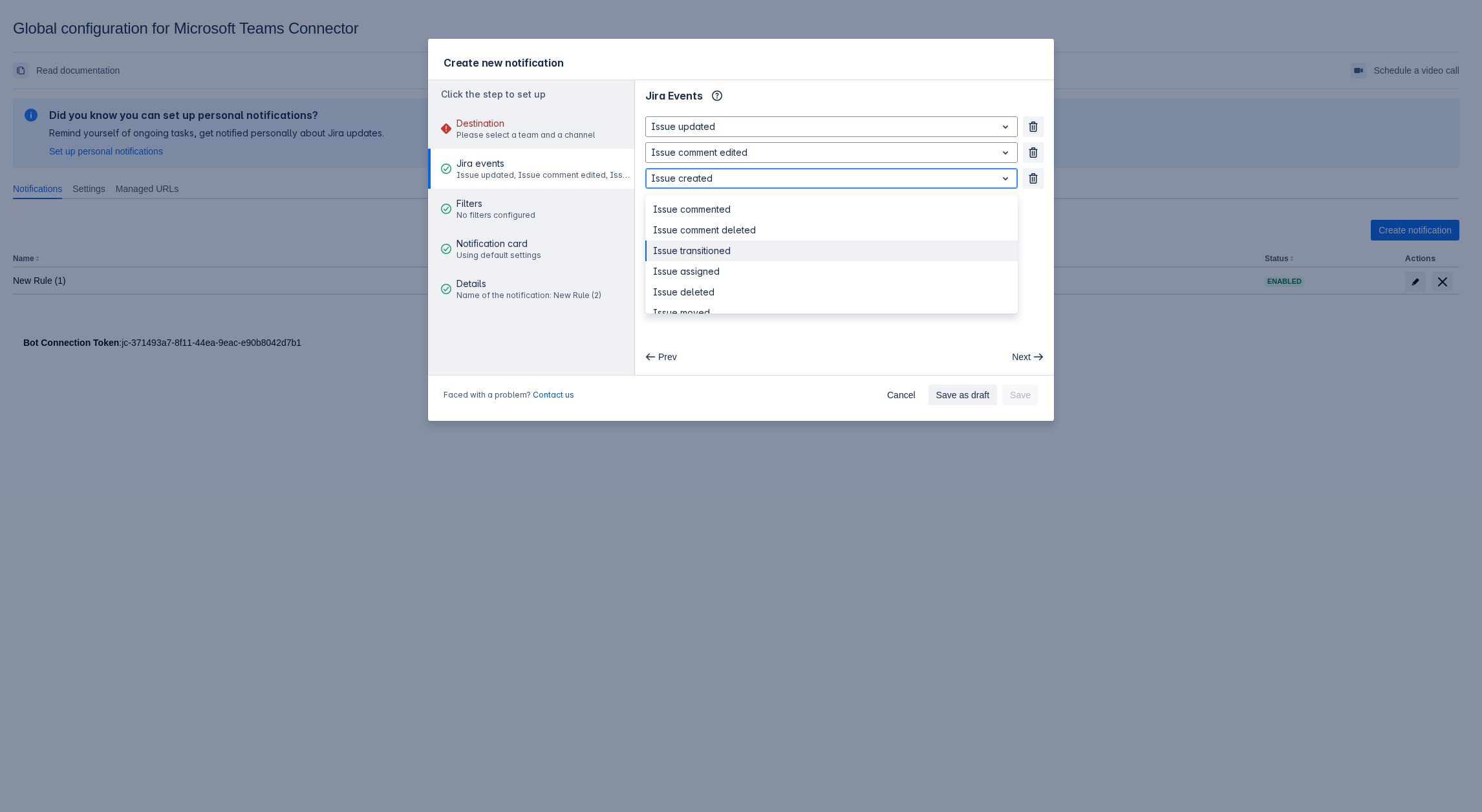
click at [725, 245] on div "Issue transitioned" at bounding box center [831, 251] width 372 height 21
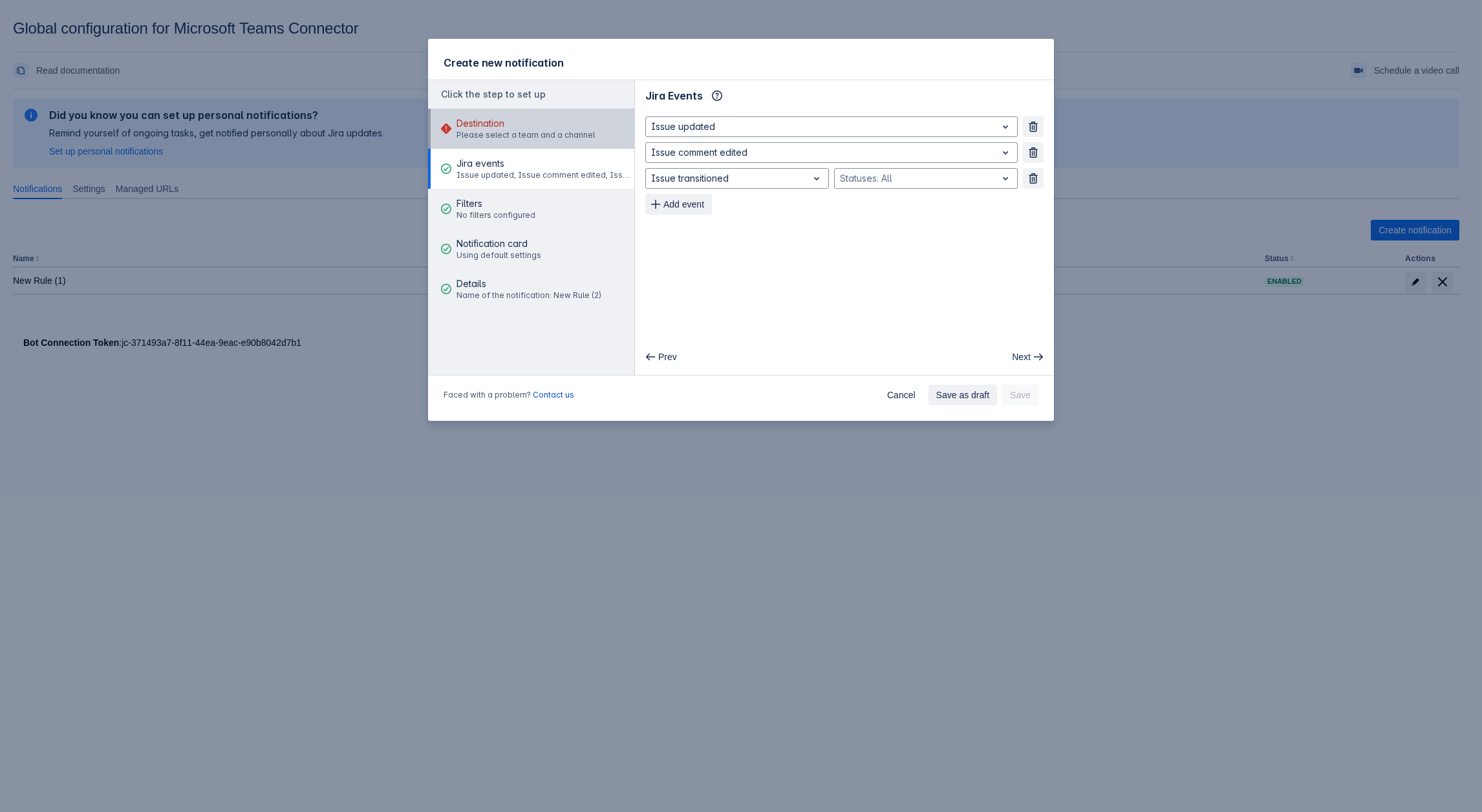
click at [518, 124] on span "Destination" at bounding box center [526, 123] width 139 height 13
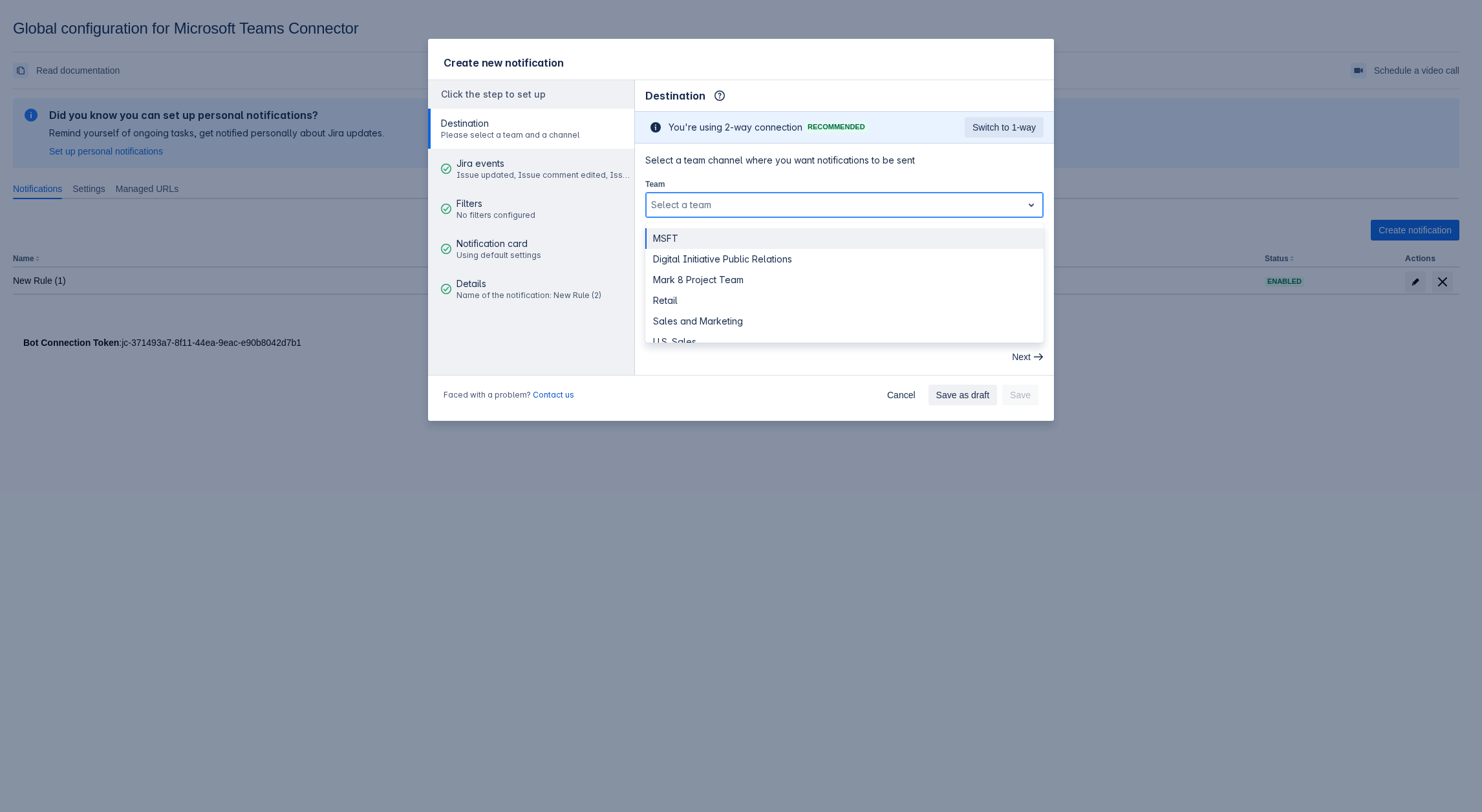
click at [727, 201] on div at bounding box center [833, 205] width 366 height 16
click at [702, 293] on div "Retail" at bounding box center [844, 300] width 398 height 21
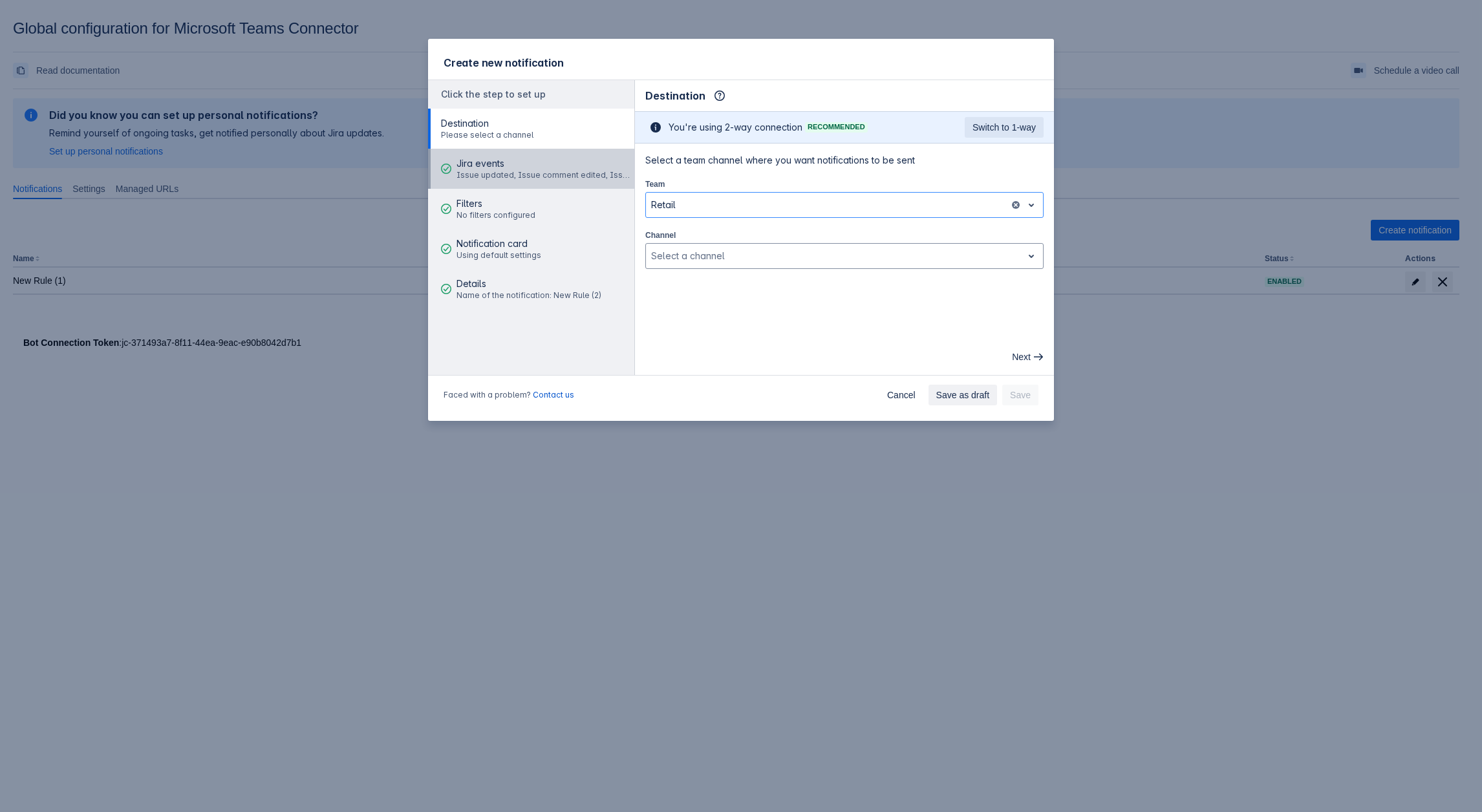
click at [503, 185] on div "Jira events Issue updated, Issue comment edited, Issue transitioned" at bounding box center [544, 168] width 174 height 39
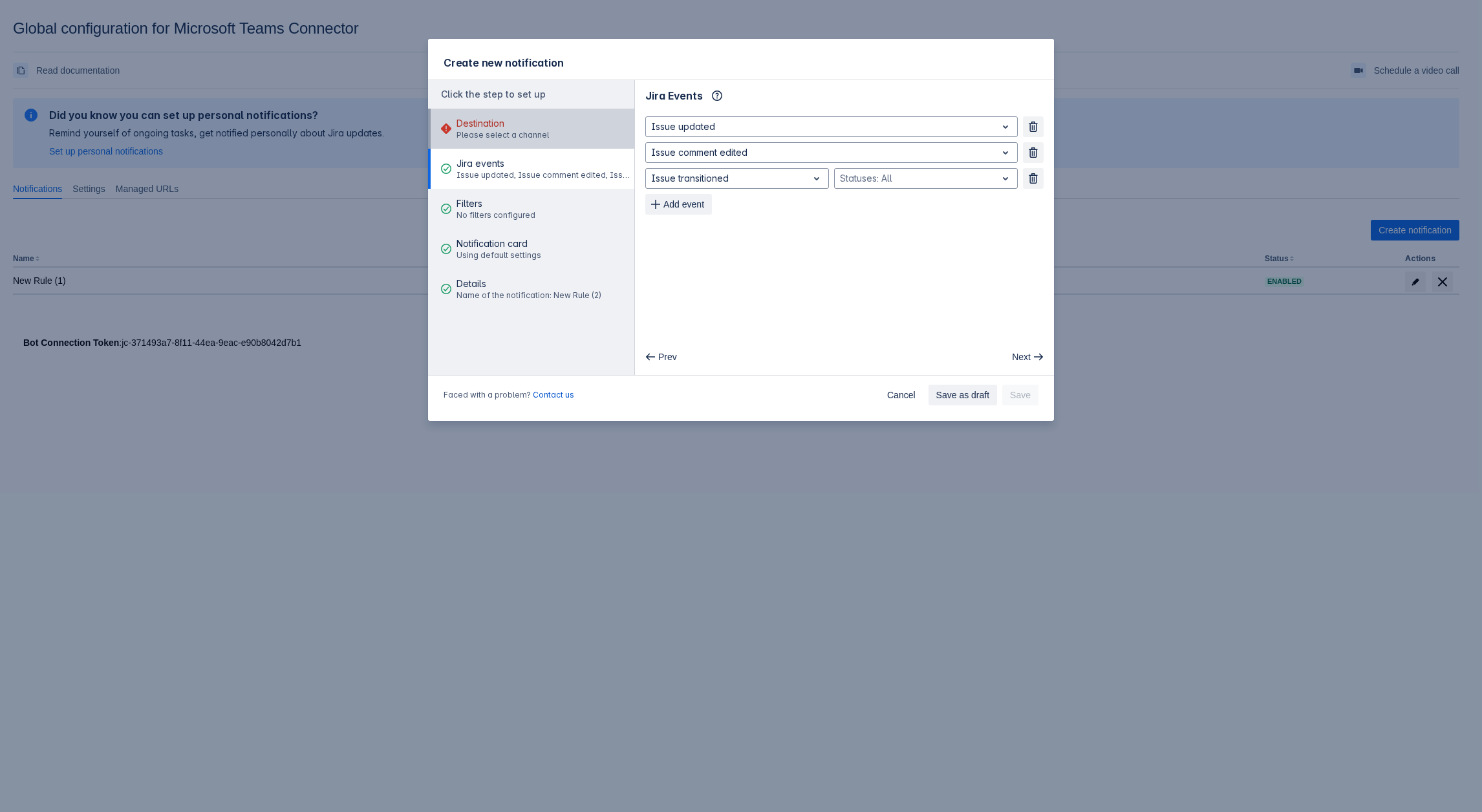
click at [518, 126] on span "Destination" at bounding box center [502, 123] width 92 height 13
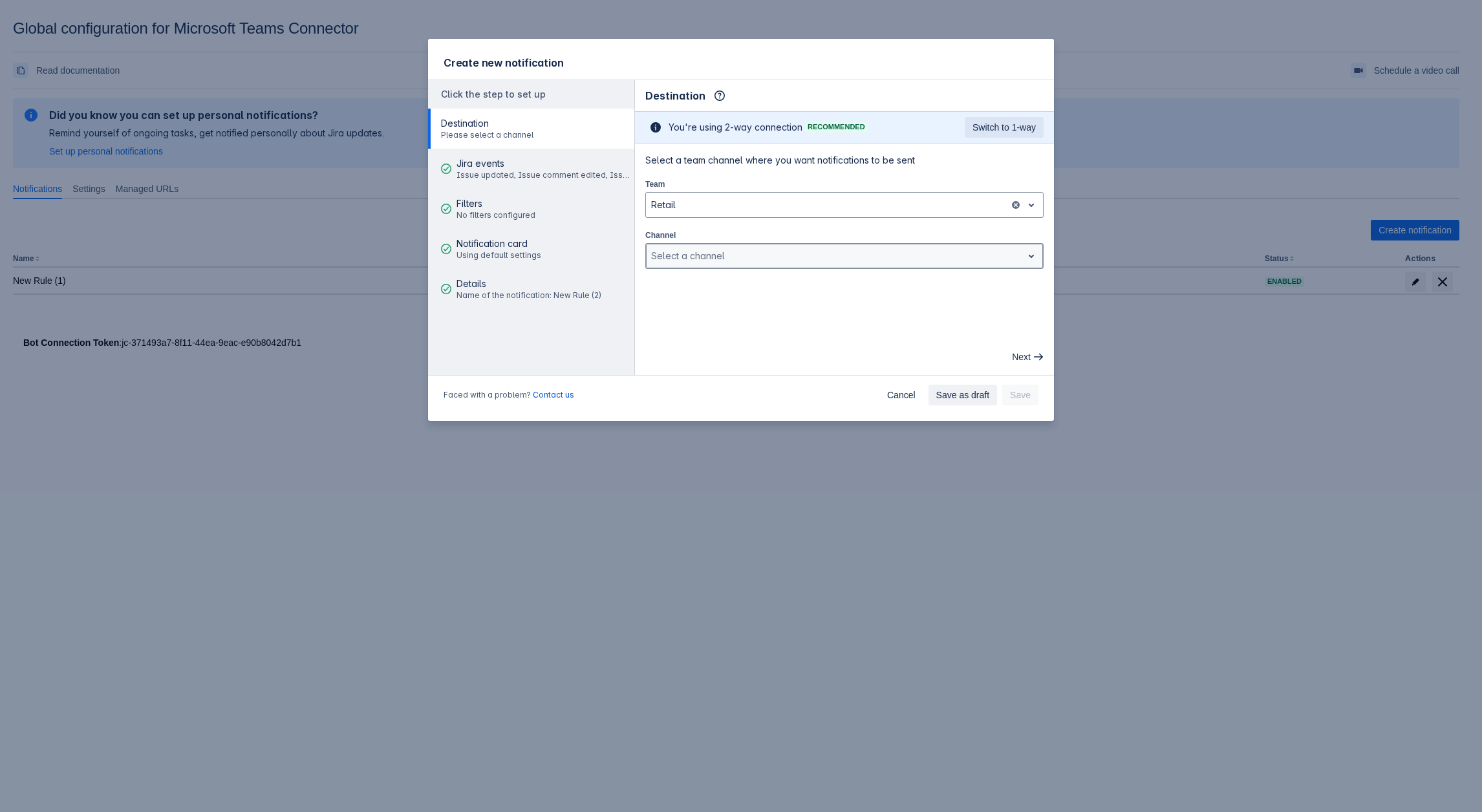
click at [710, 249] on div at bounding box center [833, 256] width 366 height 16
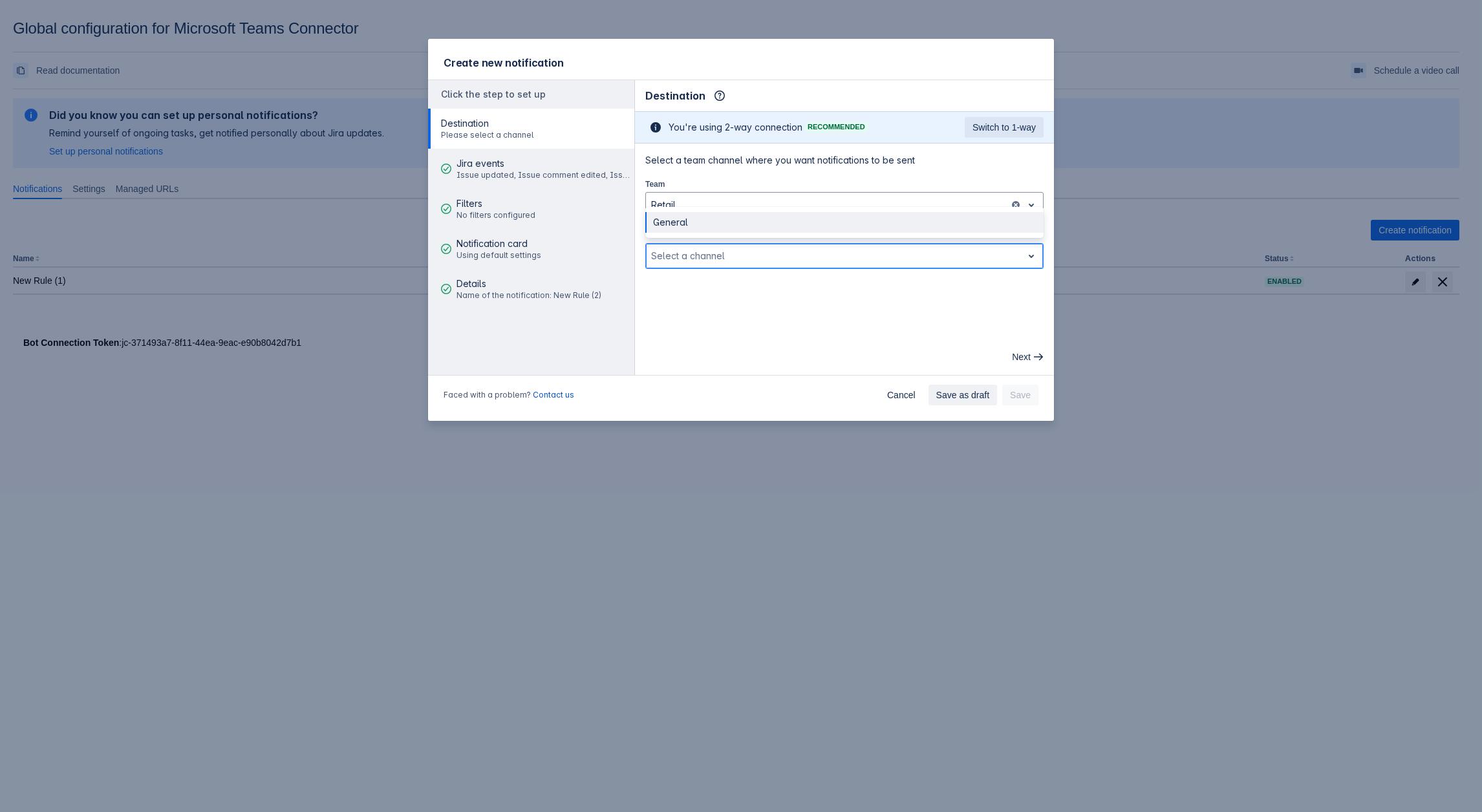
click at [691, 214] on div "General" at bounding box center [844, 222] width 398 height 21
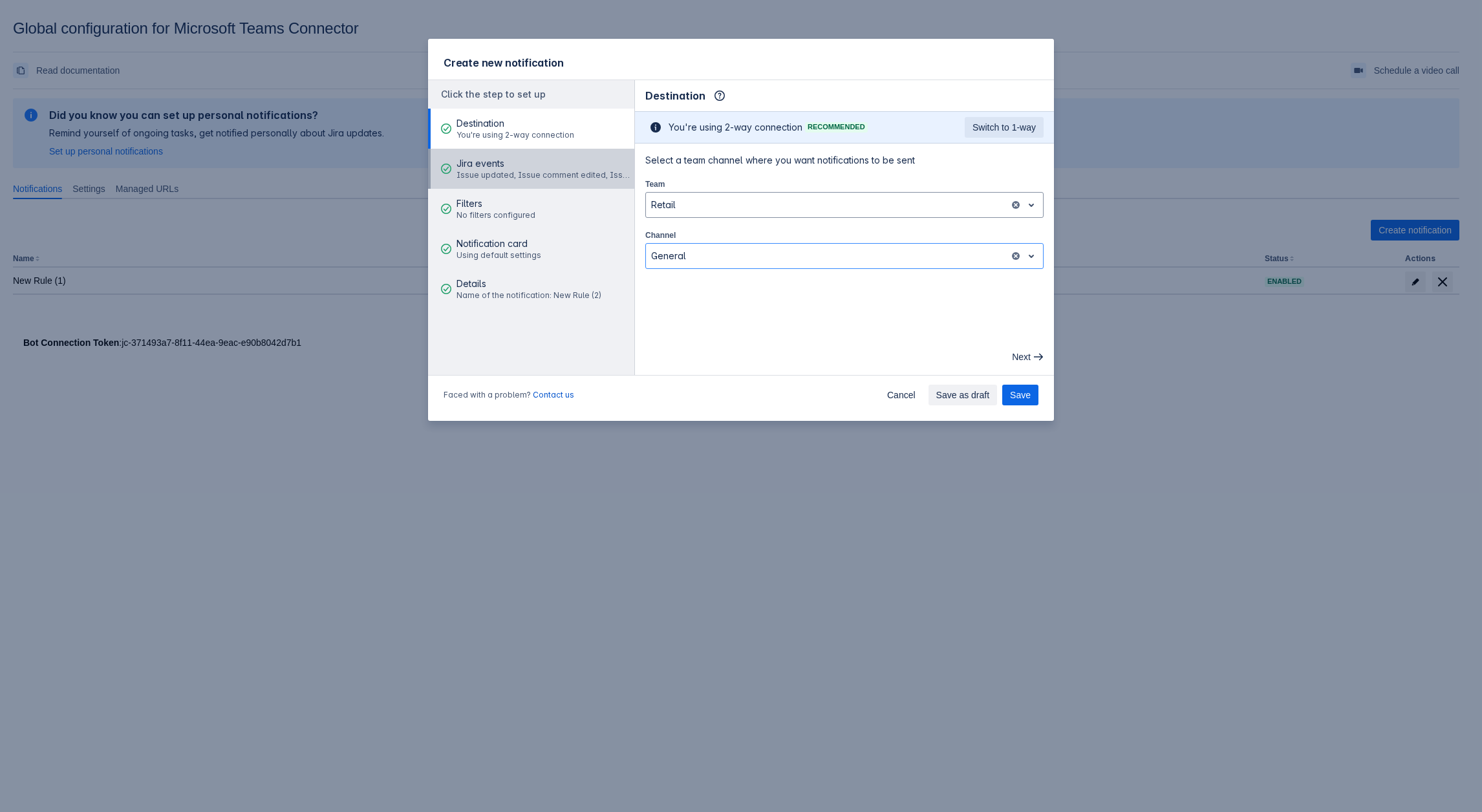
click at [501, 173] on span "Issue updated, Issue comment edited, Issue transitioned" at bounding box center [544, 175] width 174 height 10
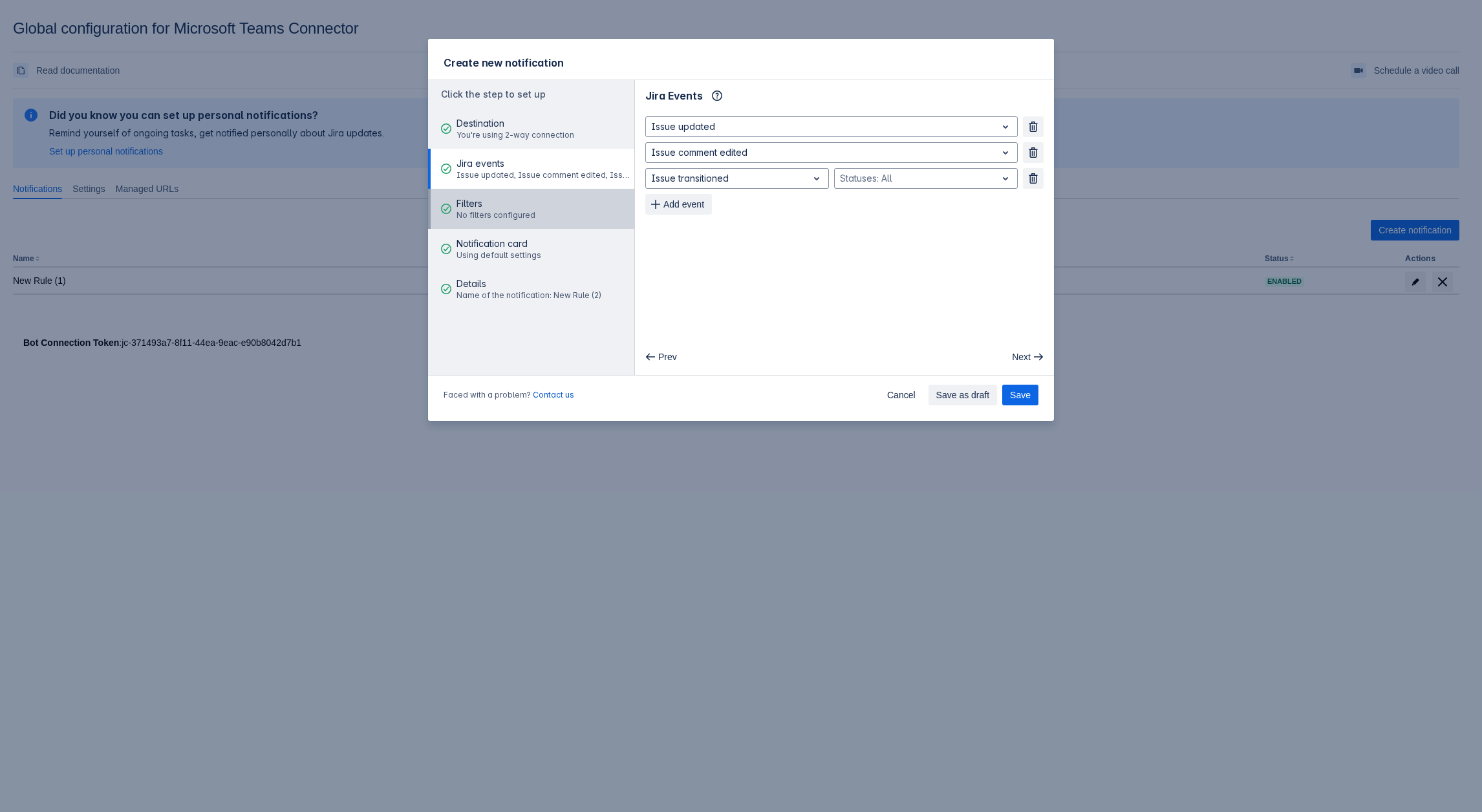
click at [488, 204] on span "Filters" at bounding box center [496, 203] width 79 height 13
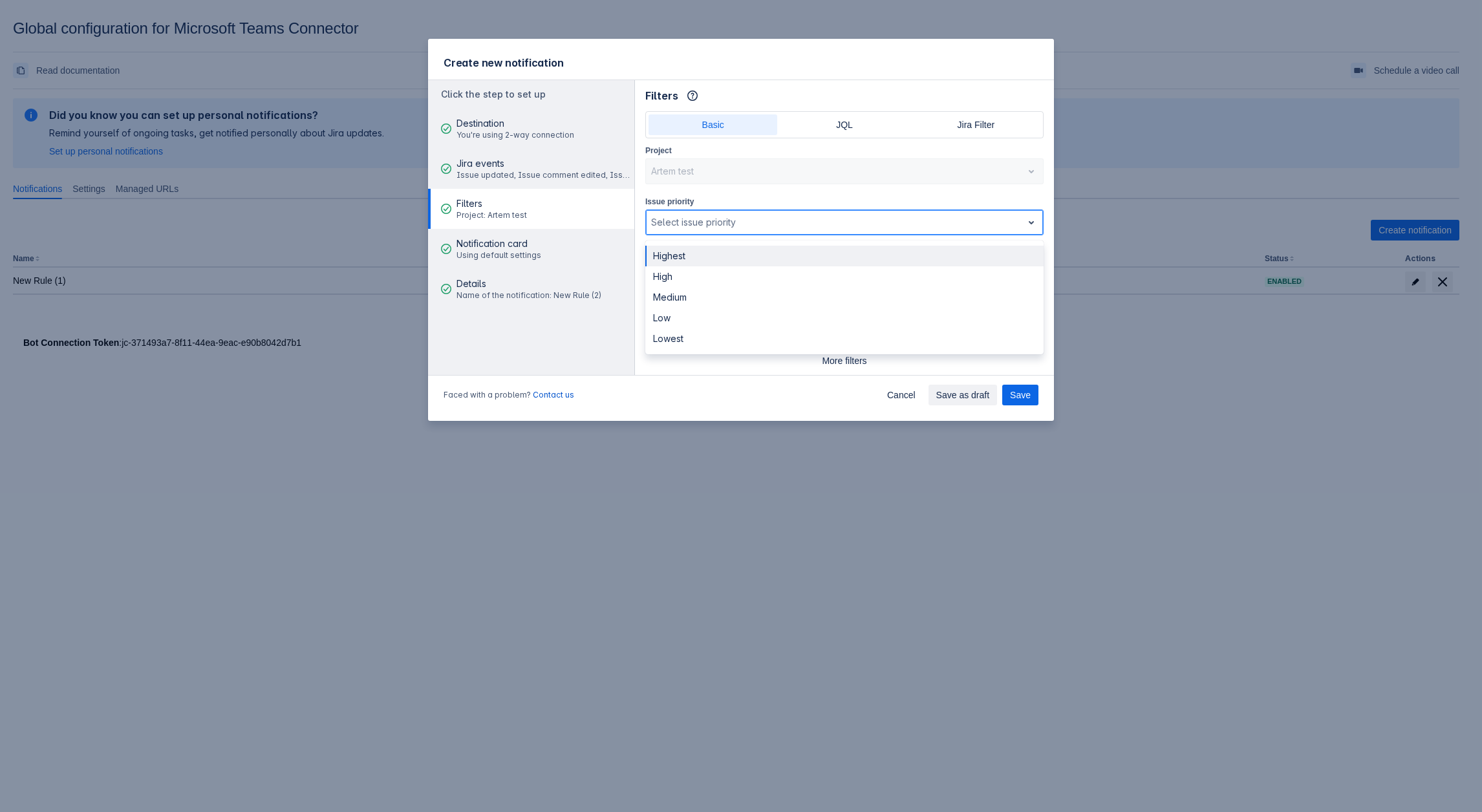
click at [751, 226] on div at bounding box center [833, 223] width 366 height 16
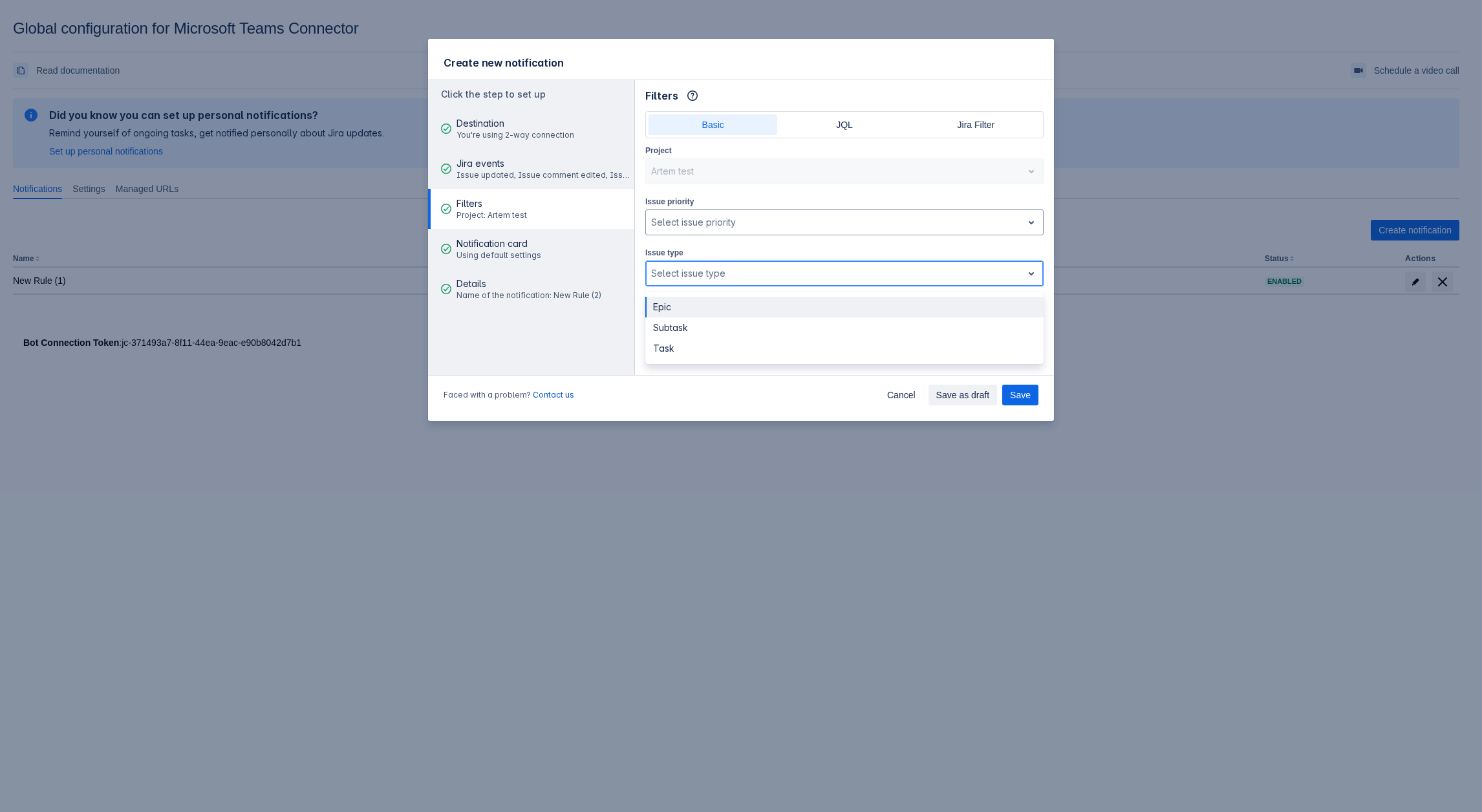
click at [739, 266] on div at bounding box center [833, 273] width 366 height 16
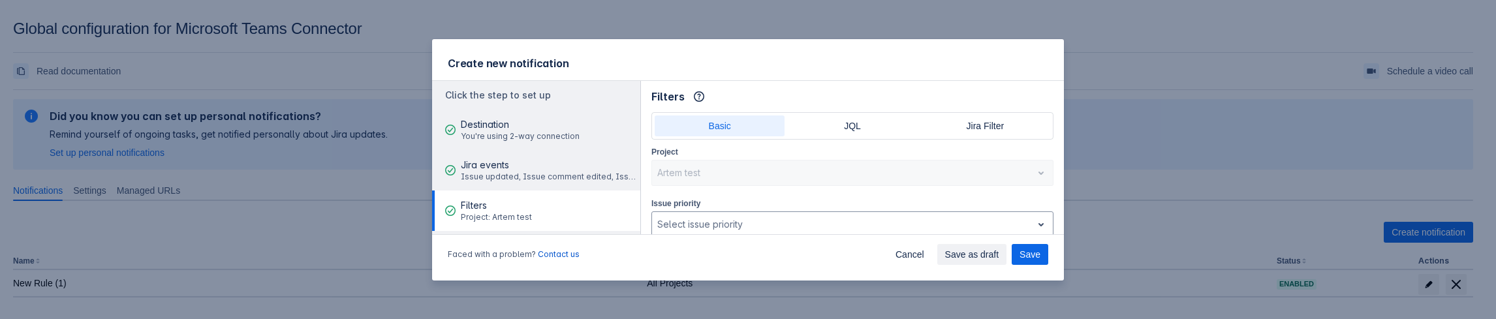
scroll to position [117, 0]
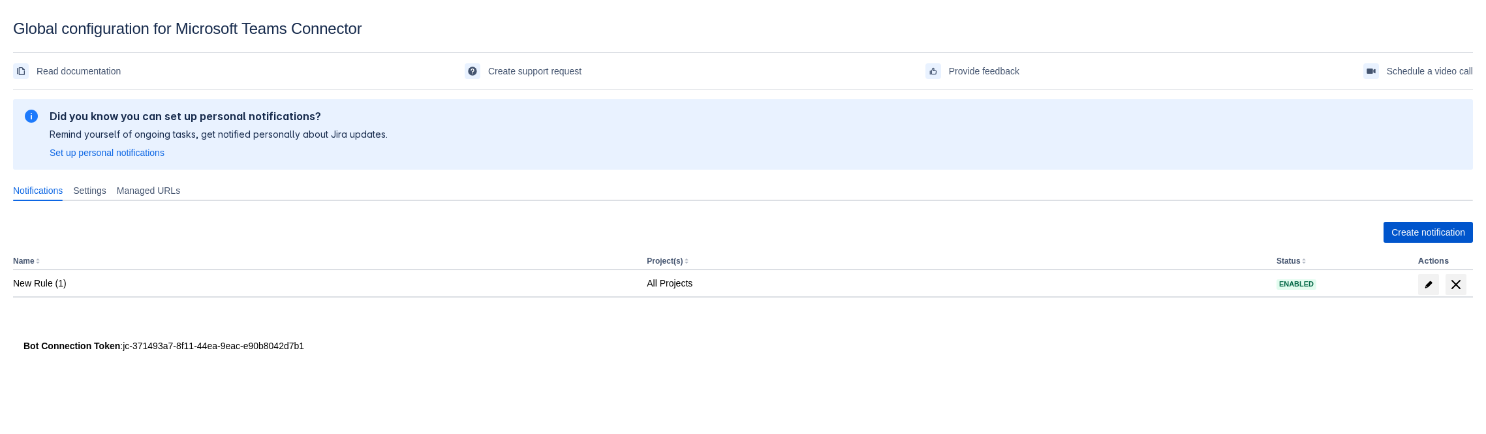
click at [1397, 234] on span "Create notification" at bounding box center [1428, 232] width 74 height 21
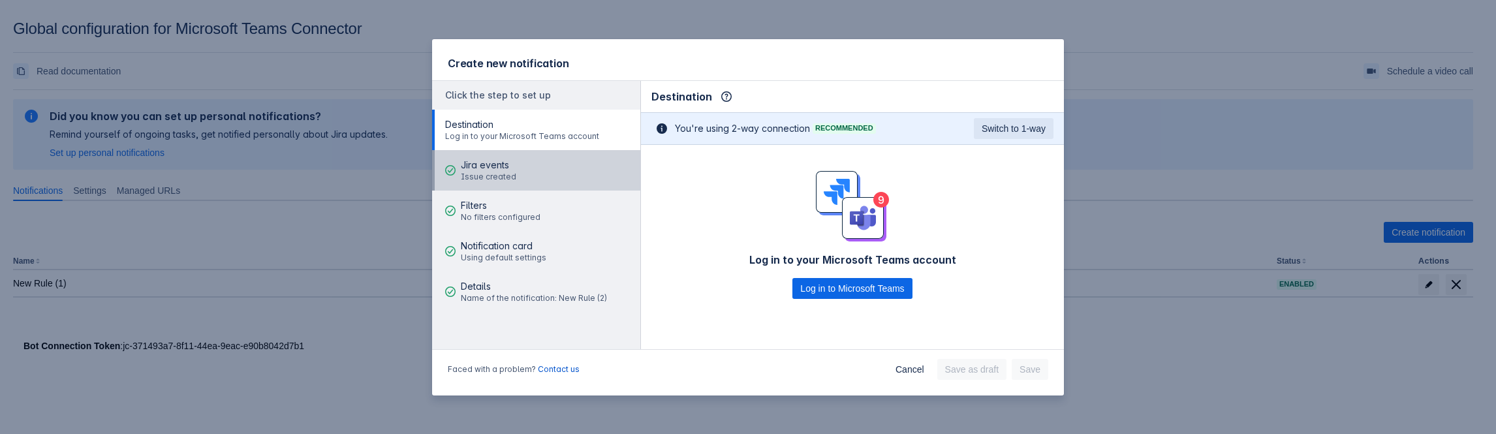
click at [549, 156] on button "Jira events Issue created" at bounding box center [536, 170] width 208 height 40
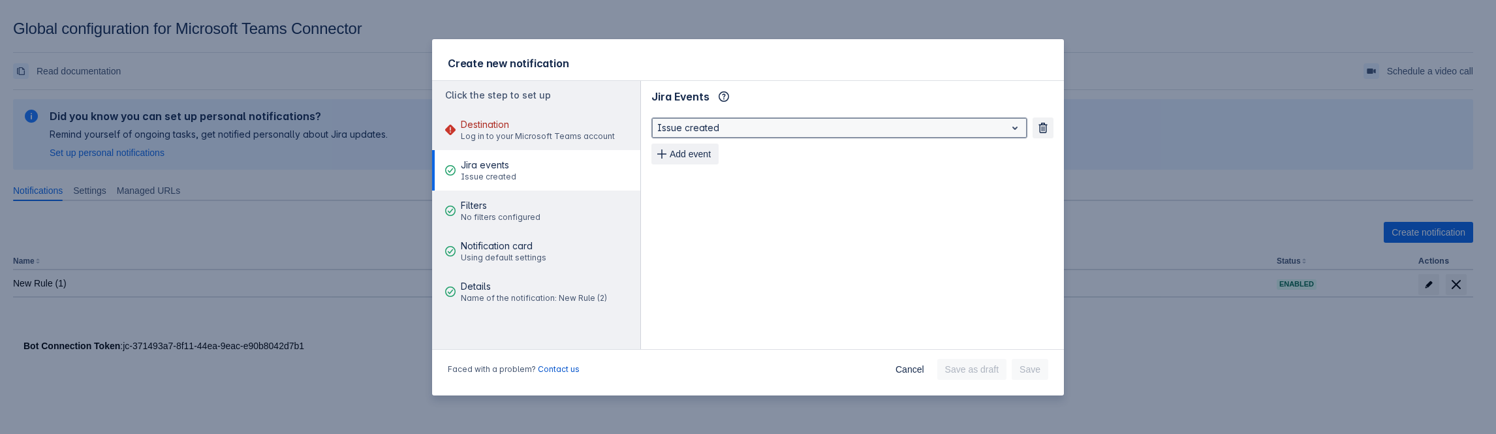
click at [757, 125] on div at bounding box center [828, 128] width 343 height 16
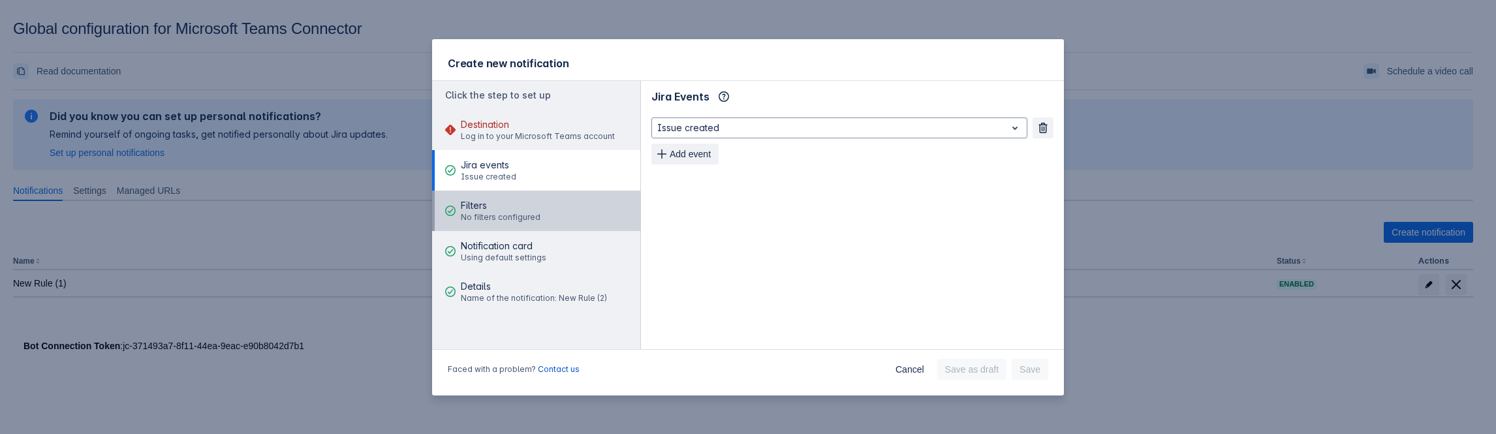
click at [556, 198] on button "Filters No filters configured" at bounding box center [536, 211] width 208 height 40
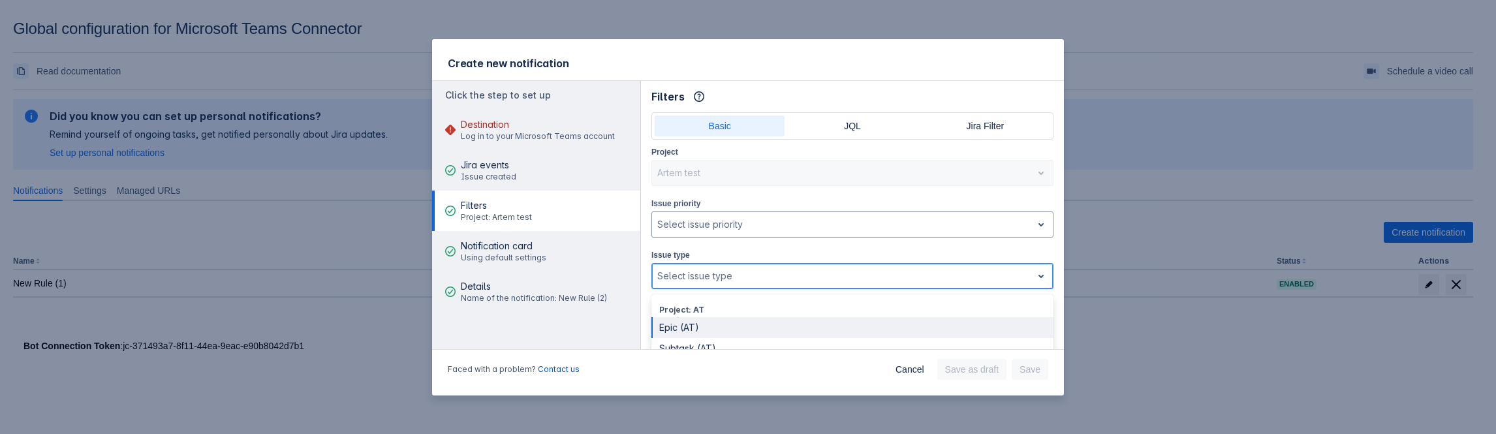
click at [711, 270] on div at bounding box center [841, 276] width 369 height 16
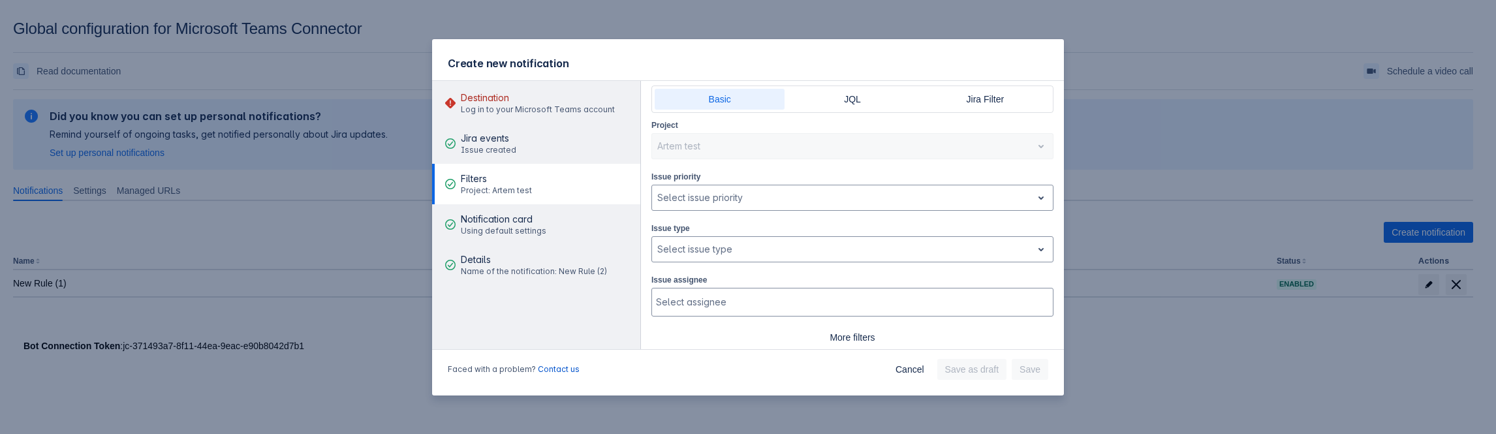
scroll to position [29, 0]
click at [738, 193] on div at bounding box center [841, 195] width 369 height 16
click at [707, 159] on div "Project Artem test Issue priority , multiple selections available, Select issue…" at bounding box center [852, 231] width 402 height 230
click at [695, 239] on div at bounding box center [841, 247] width 369 height 16
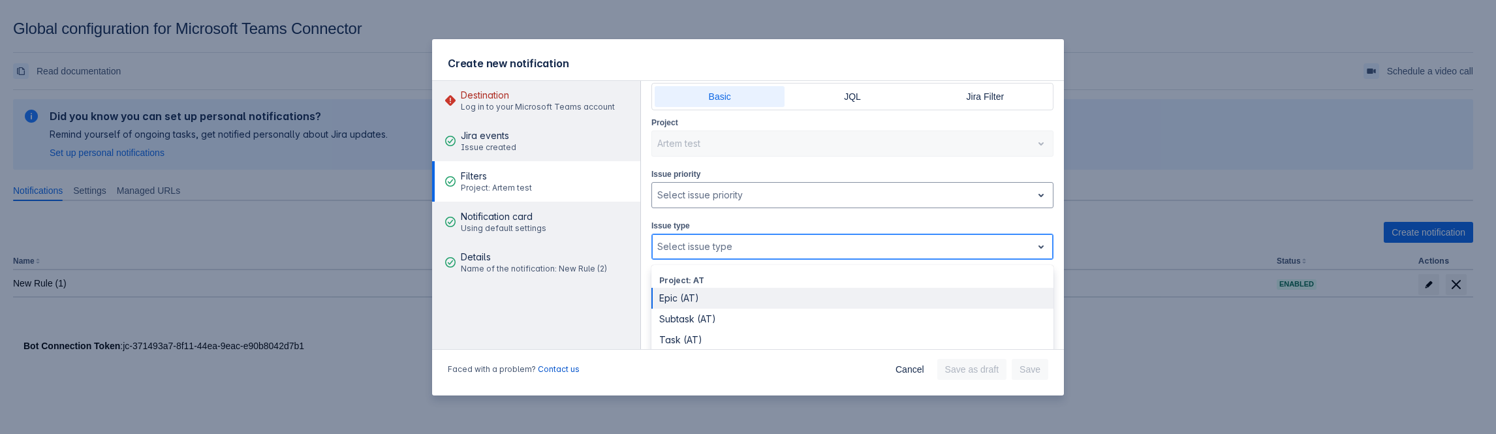
click at [687, 290] on div "Epic (AT)" at bounding box center [852, 298] width 402 height 21
click at [778, 241] on div at bounding box center [862, 247] width 301 height 16
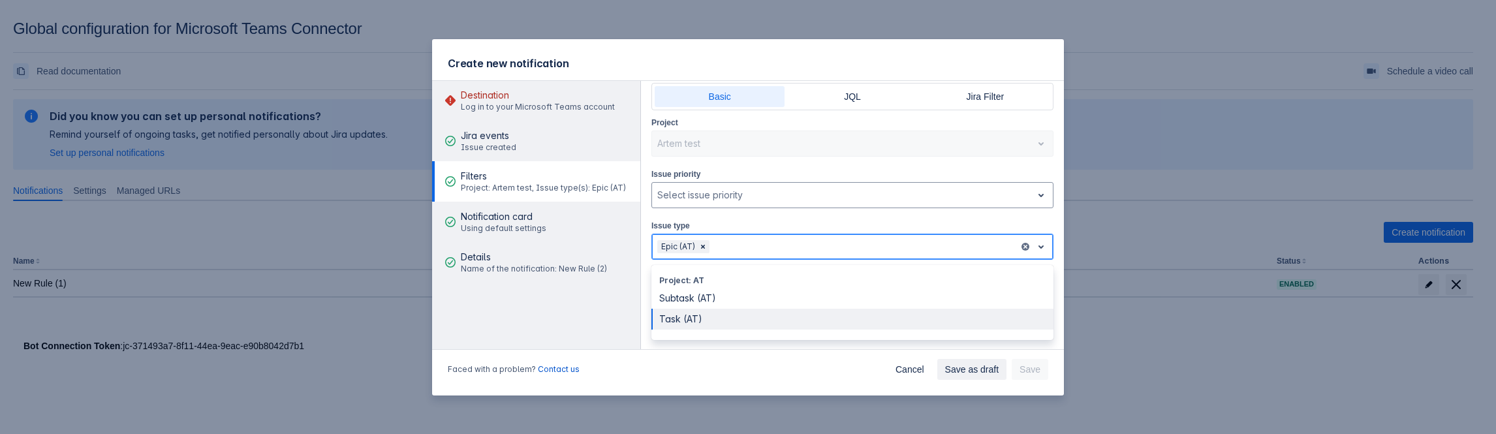
click at [700, 313] on div "Task (AT)" at bounding box center [852, 319] width 402 height 21
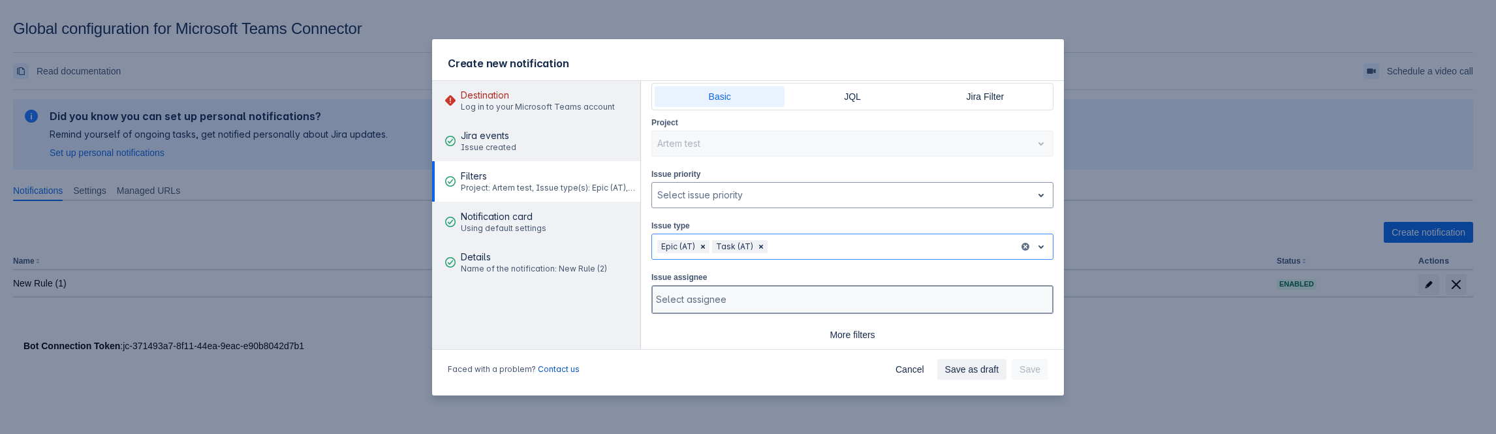
click at [715, 293] on div at bounding box center [851, 299] width 390 height 13
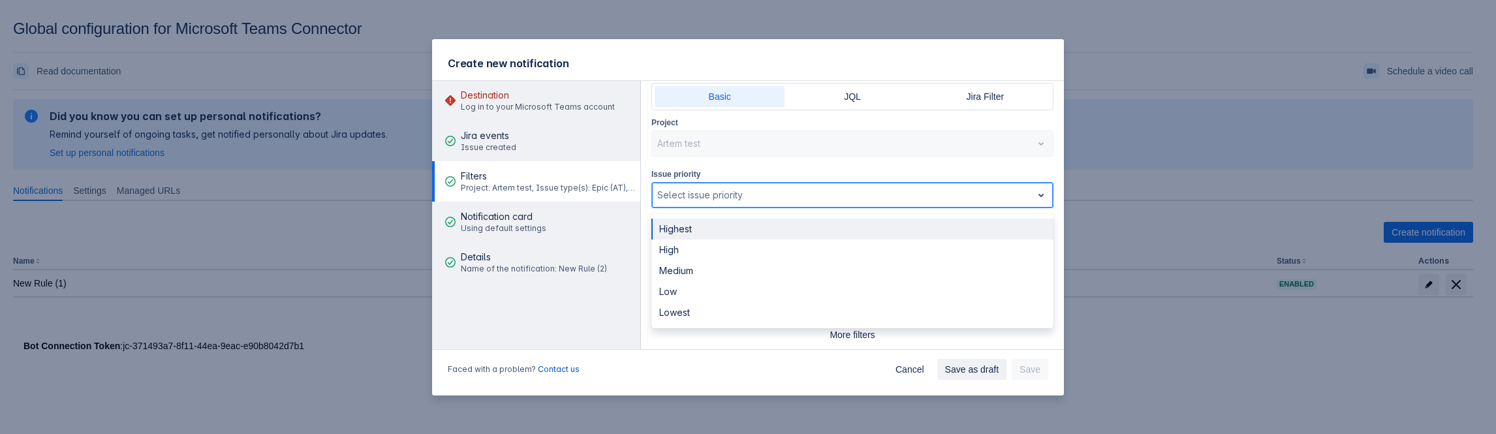
click at [713, 195] on div at bounding box center [841, 195] width 369 height 16
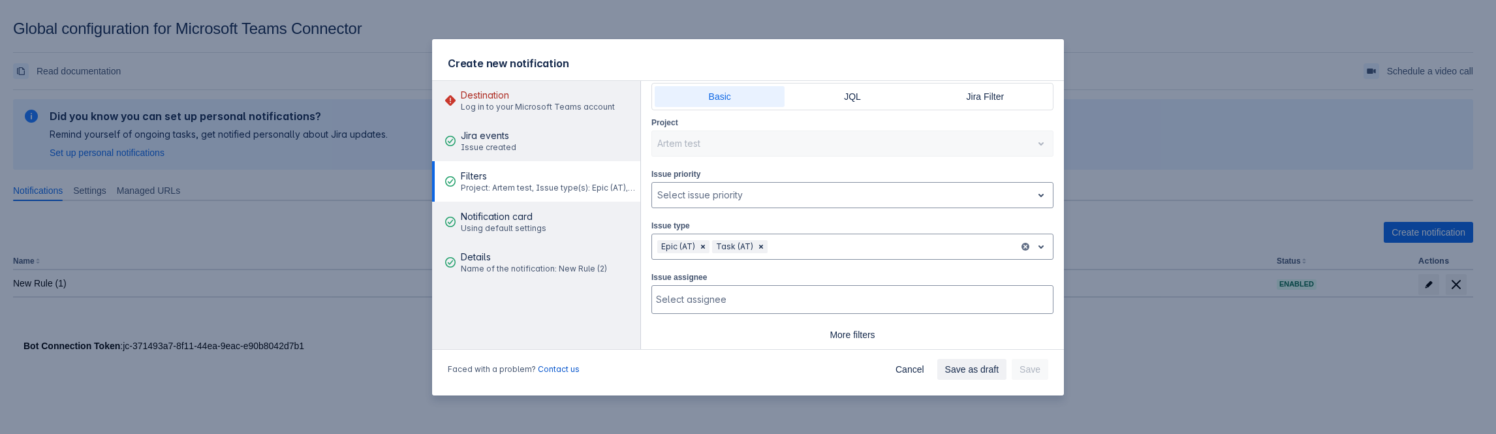
click at [802, 169] on div "Issue priority , multiple selections available, Select issue priority" at bounding box center [852, 187] width 402 height 41
click at [793, 236] on div "Epic (AT) Task (AT)" at bounding box center [835, 246] width 367 height 21
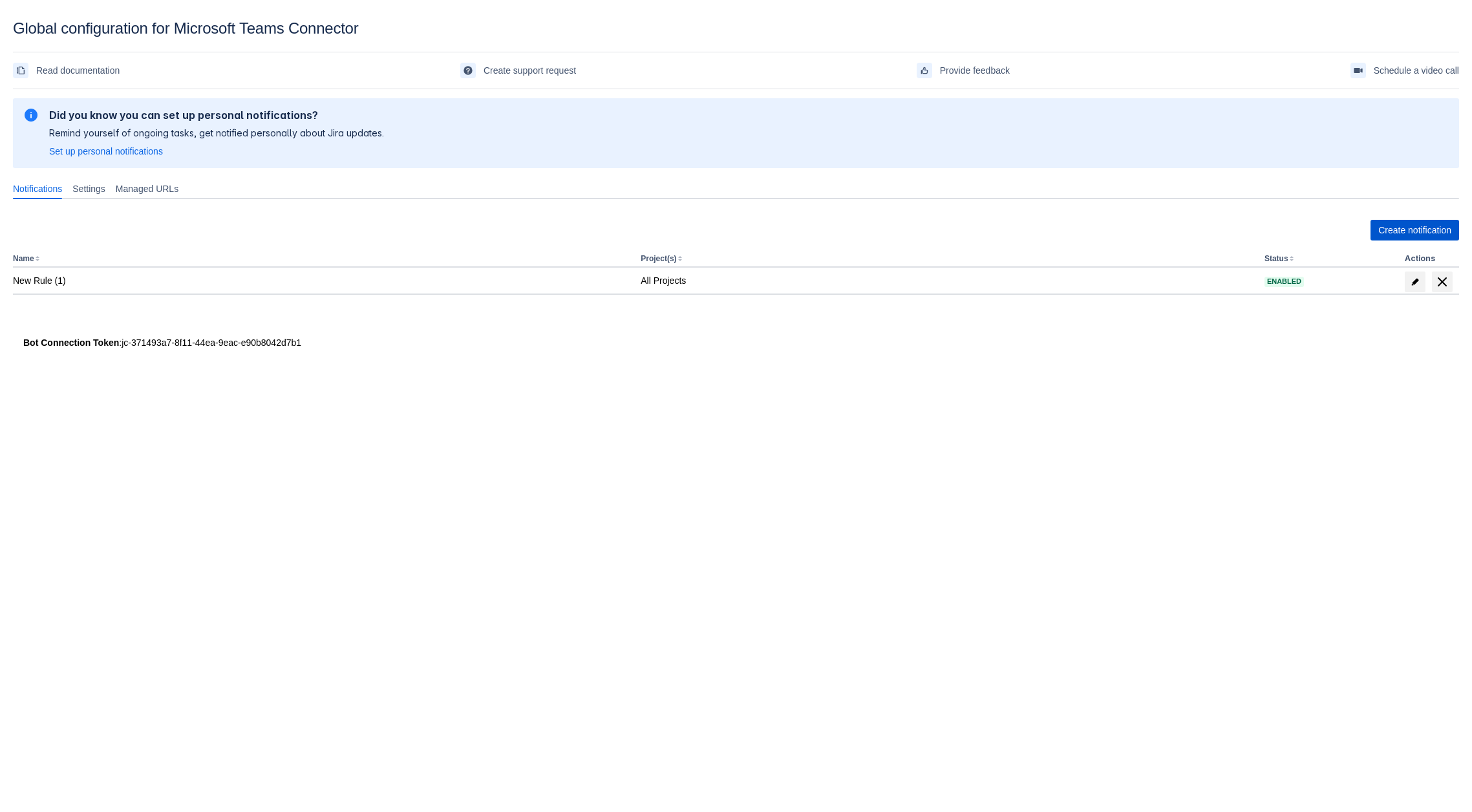
click at [1414, 231] on span "Create notification" at bounding box center [1415, 230] width 73 height 21
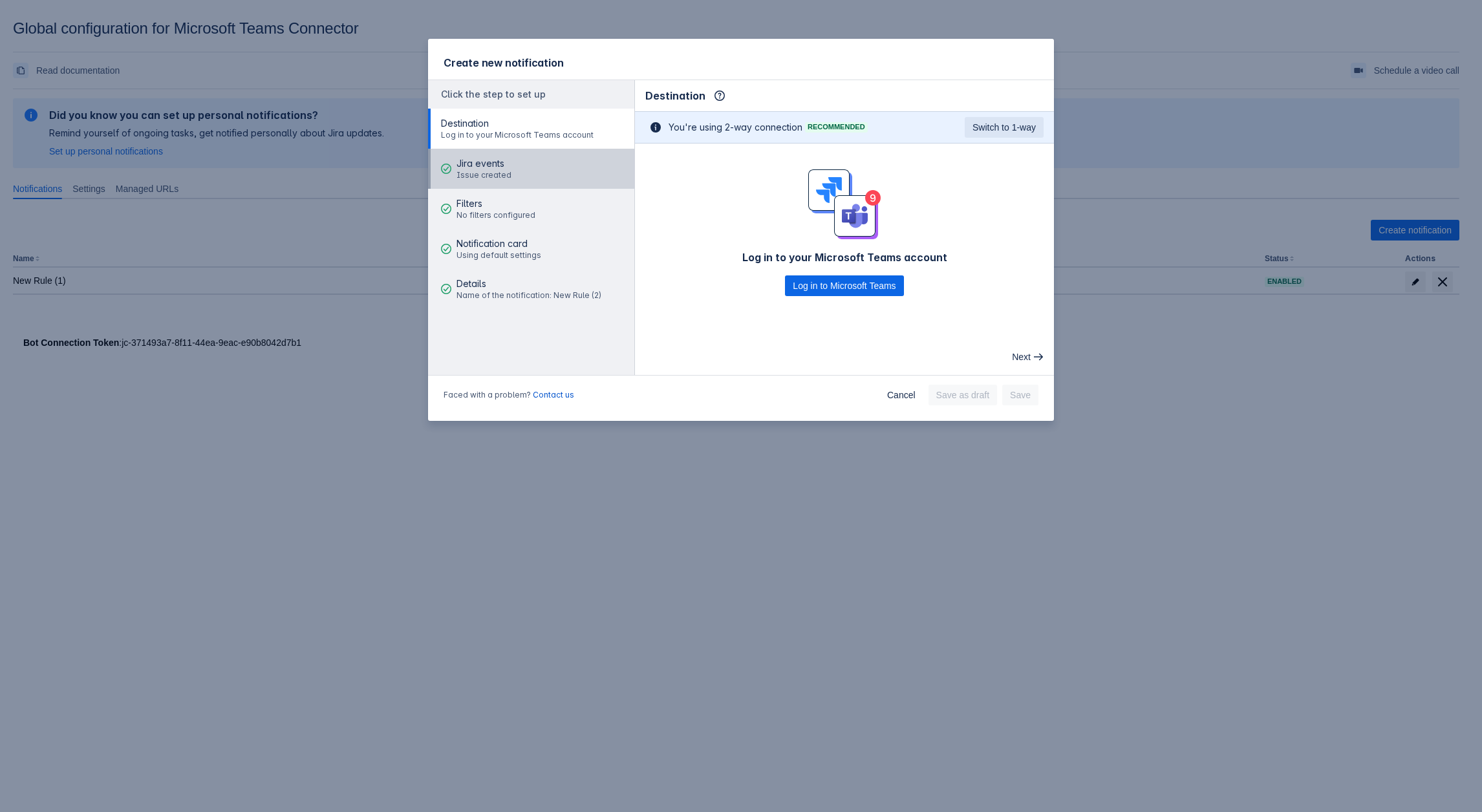
click at [527, 176] on button "Jira events Issue created" at bounding box center [531, 168] width 206 height 40
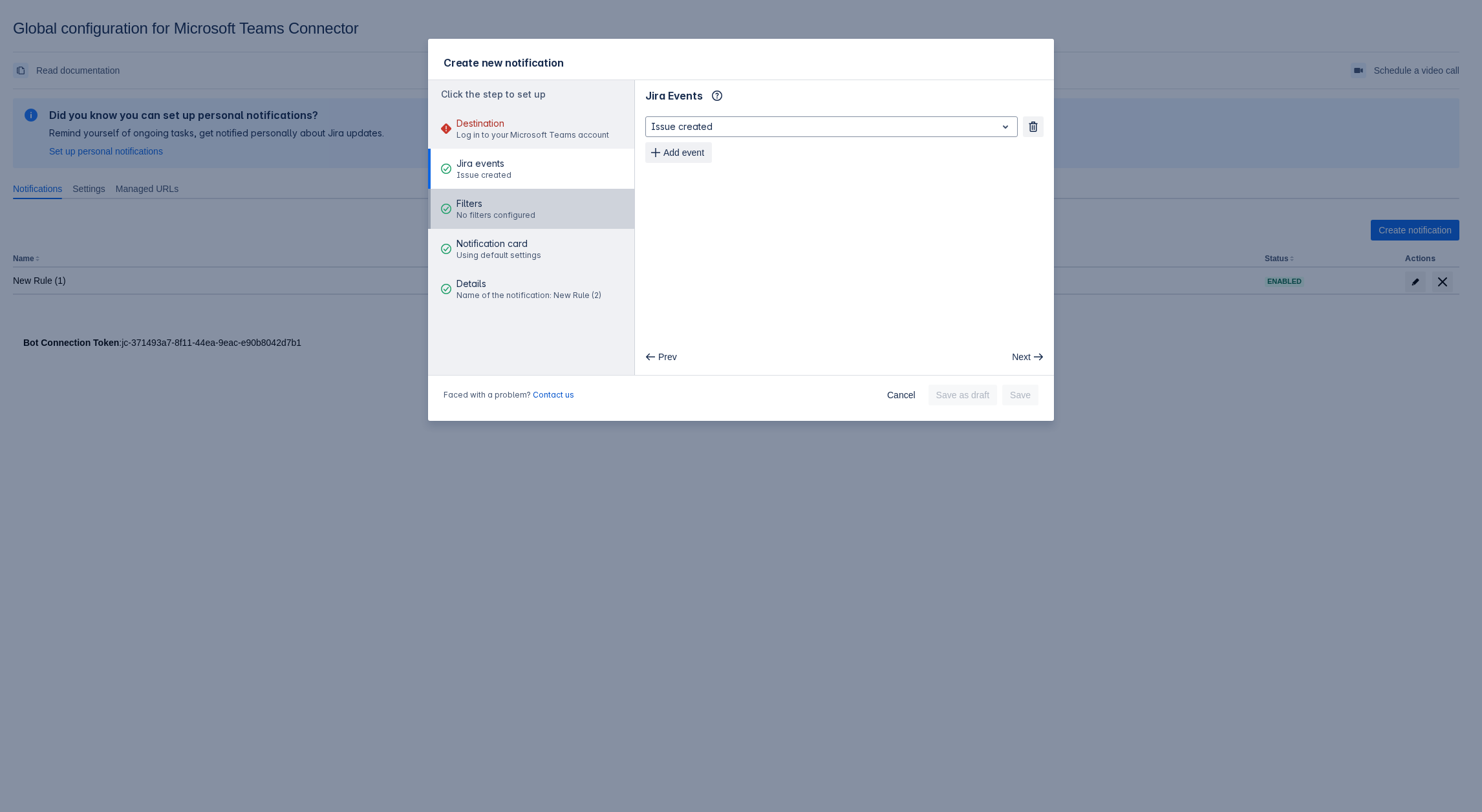
click at [477, 205] on span "Filters" at bounding box center [496, 203] width 79 height 13
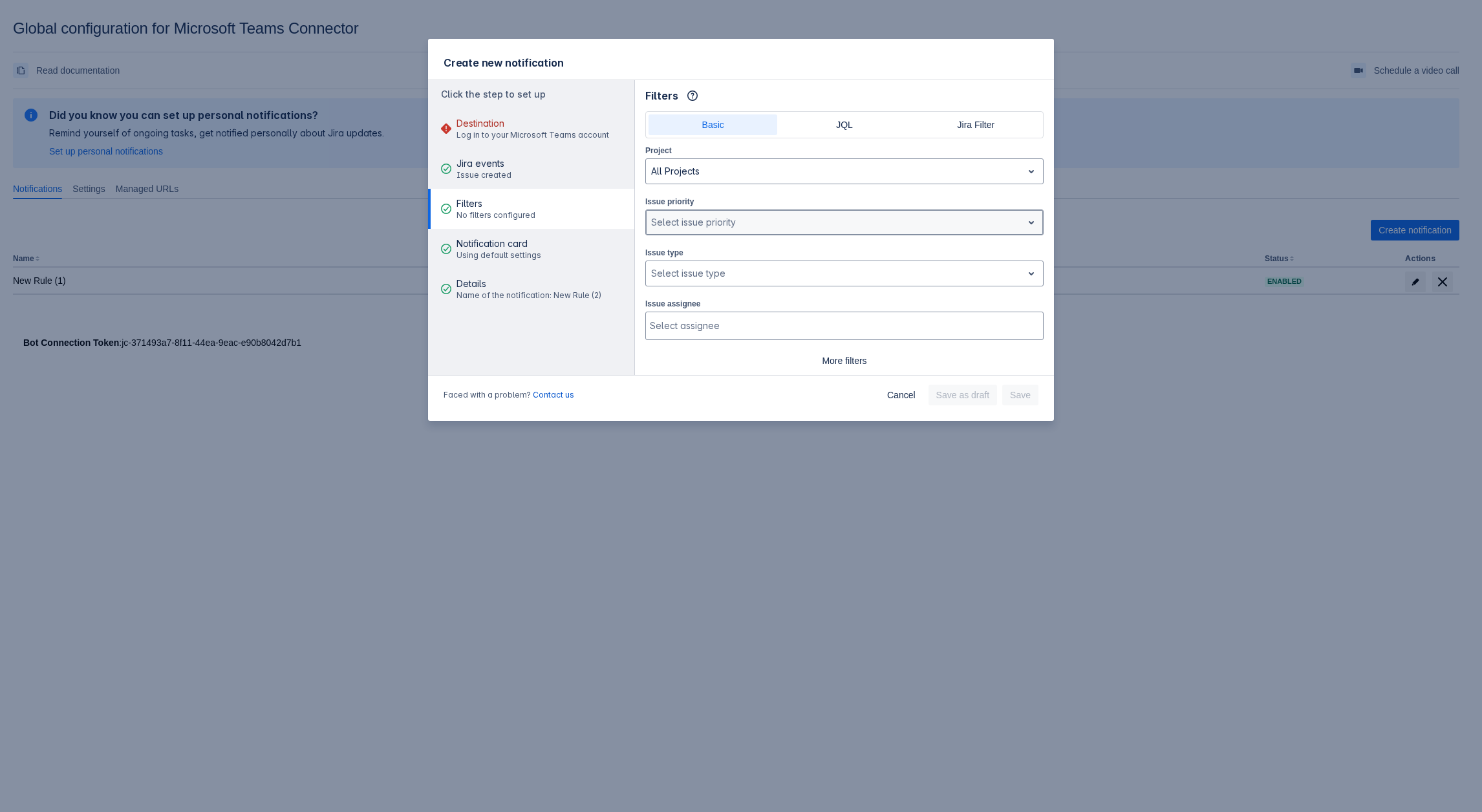
click at [729, 215] on div at bounding box center [833, 223] width 366 height 16
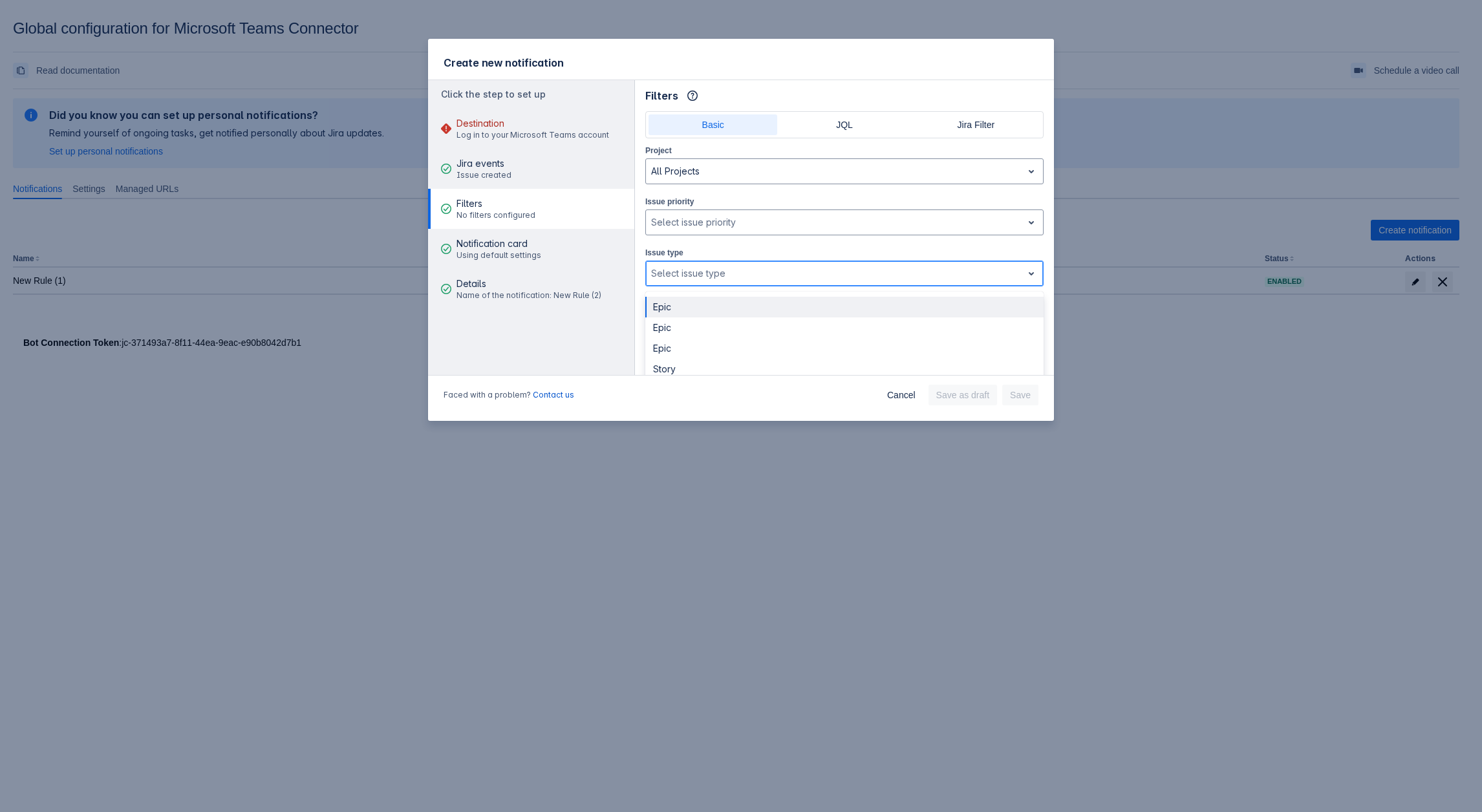
click at [715, 265] on div at bounding box center [833, 273] width 366 height 16
click at [717, 246] on div "Issue type , multiple selections available, Select issue type" at bounding box center [844, 265] width 398 height 41
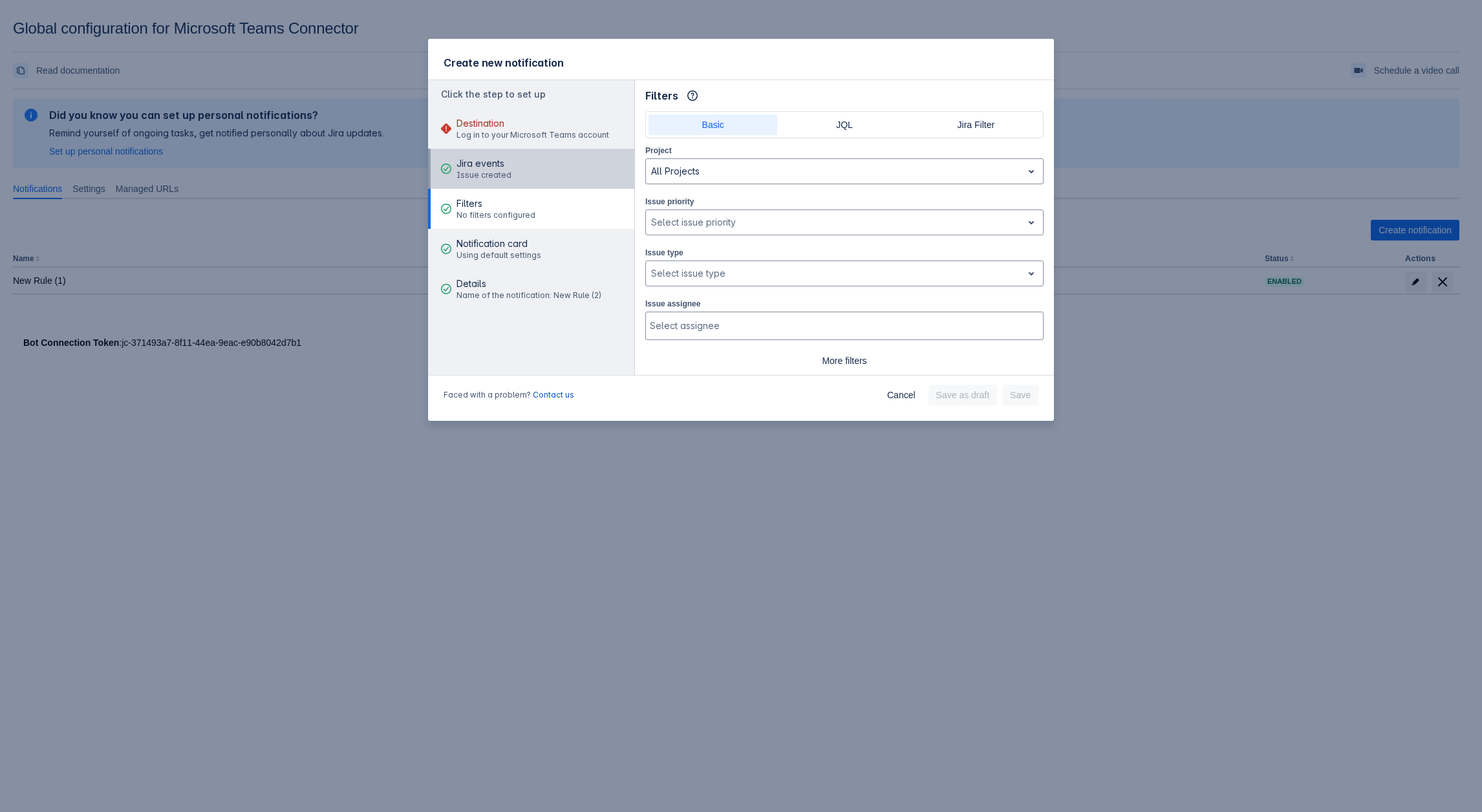
click at [546, 175] on button "Jira events Issue created" at bounding box center [531, 168] width 206 height 40
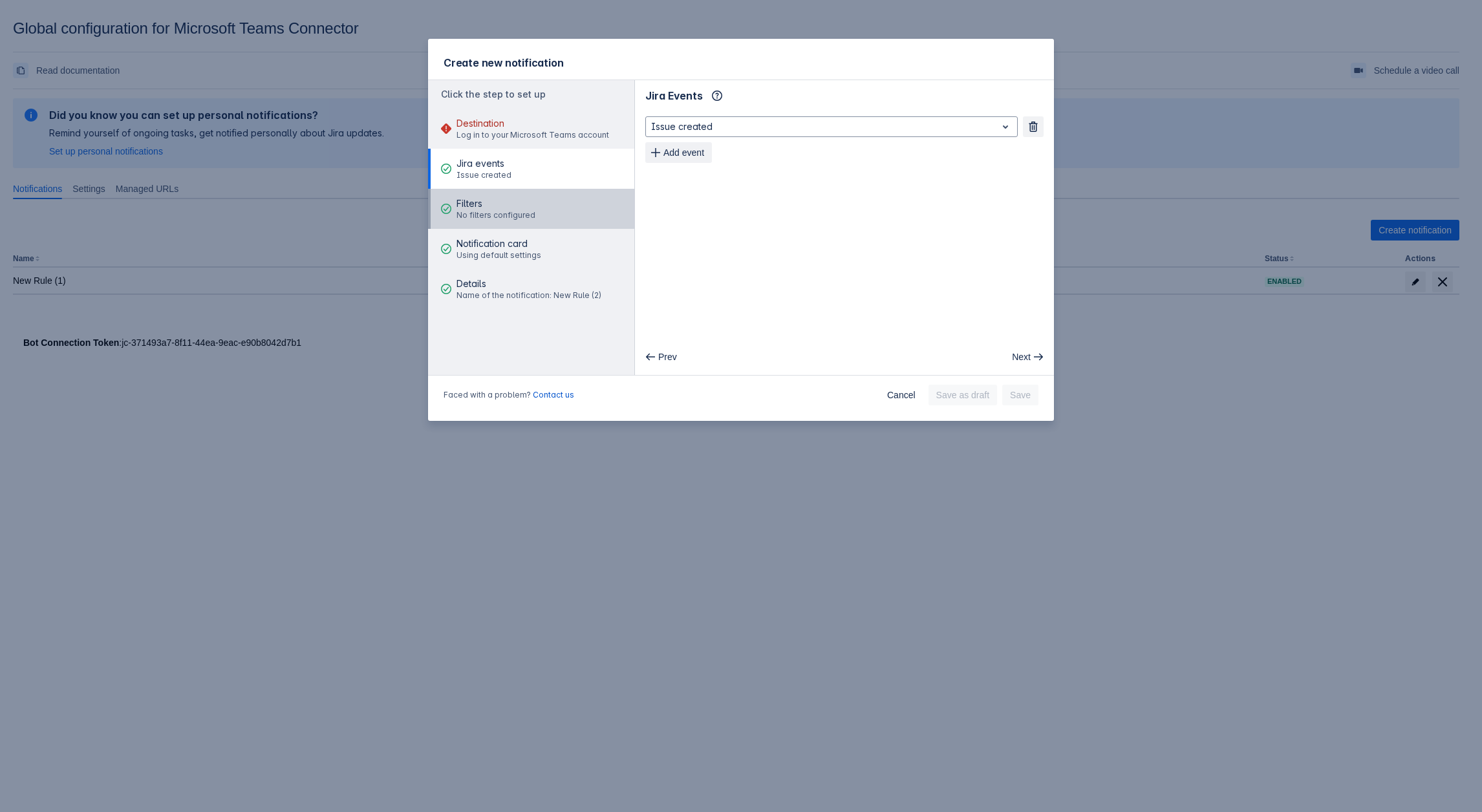
click at [545, 194] on button "Filters No filters configured" at bounding box center [531, 209] width 206 height 40
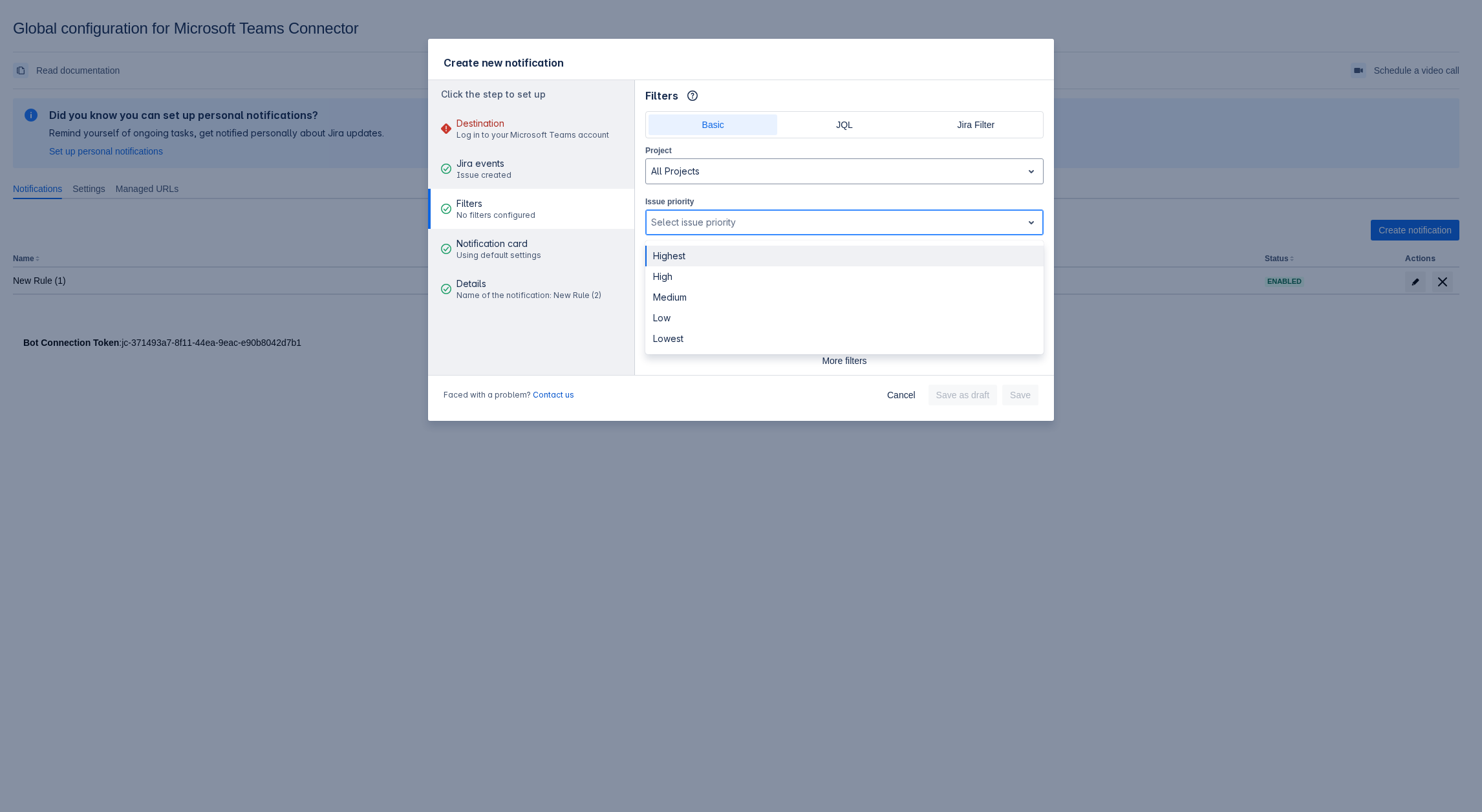
click at [725, 219] on div at bounding box center [833, 223] width 366 height 16
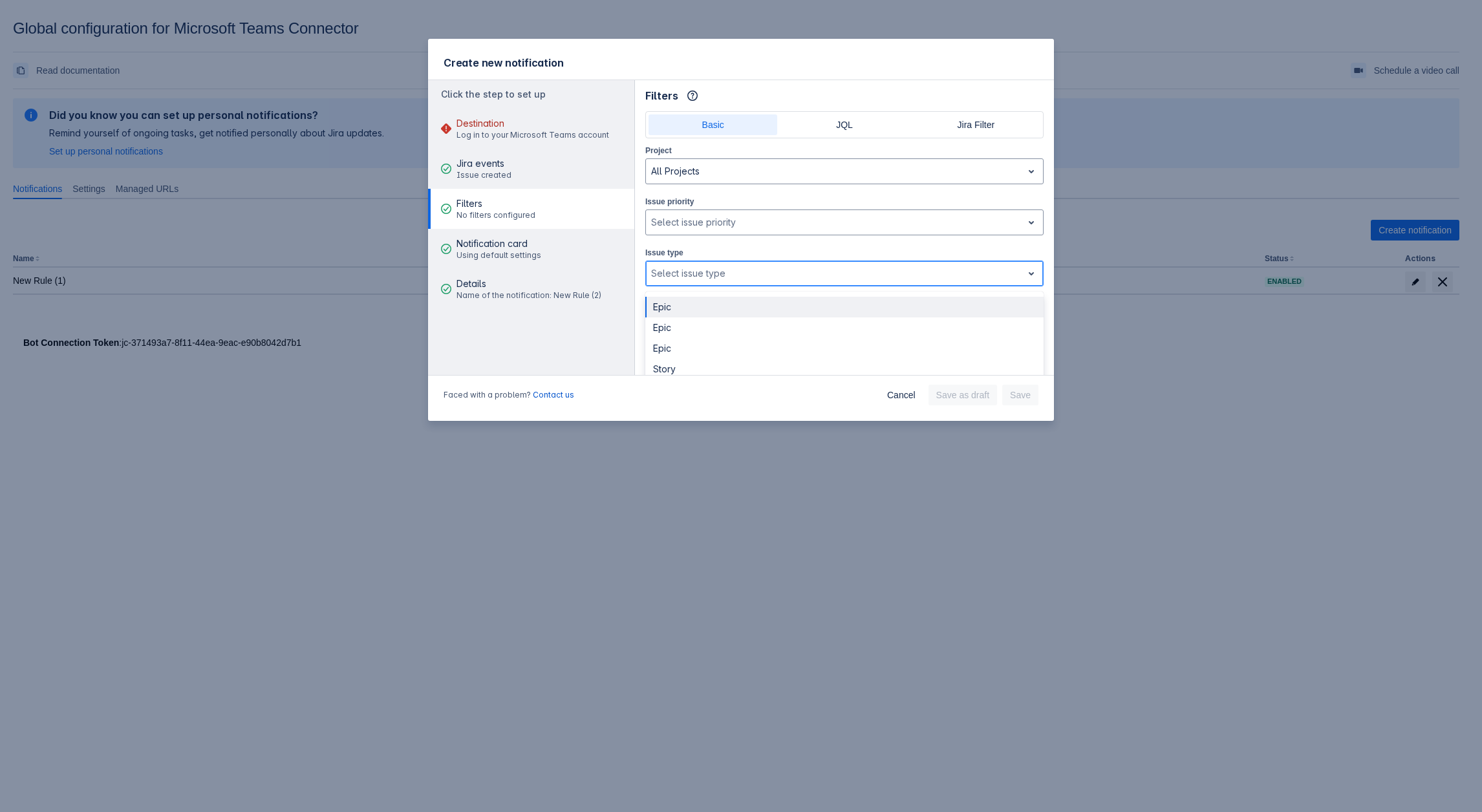
click at [714, 274] on div at bounding box center [833, 273] width 366 height 16
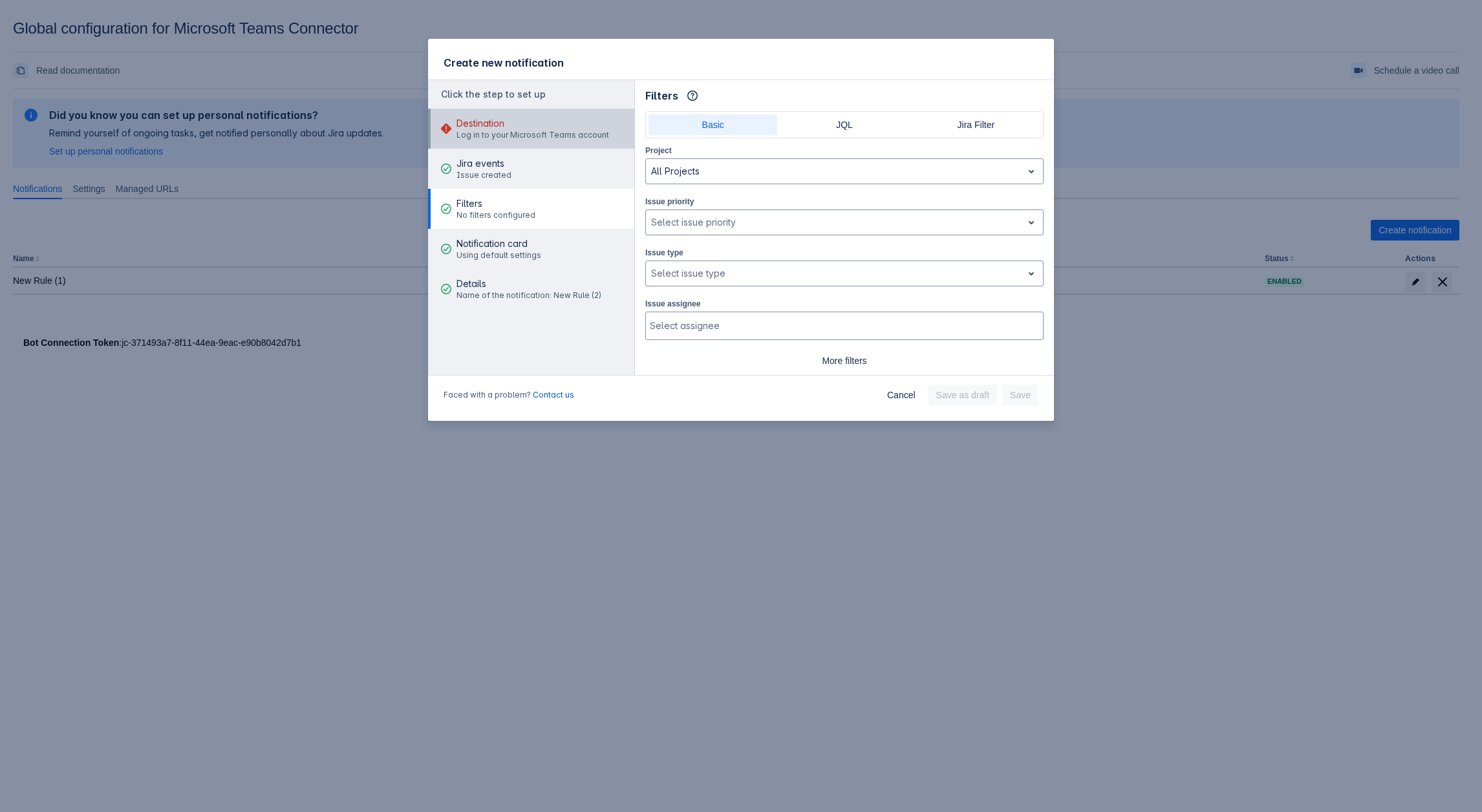
click at [495, 141] on div "Destination Log in to your Microsoft Teams account" at bounding box center [533, 128] width 153 height 39
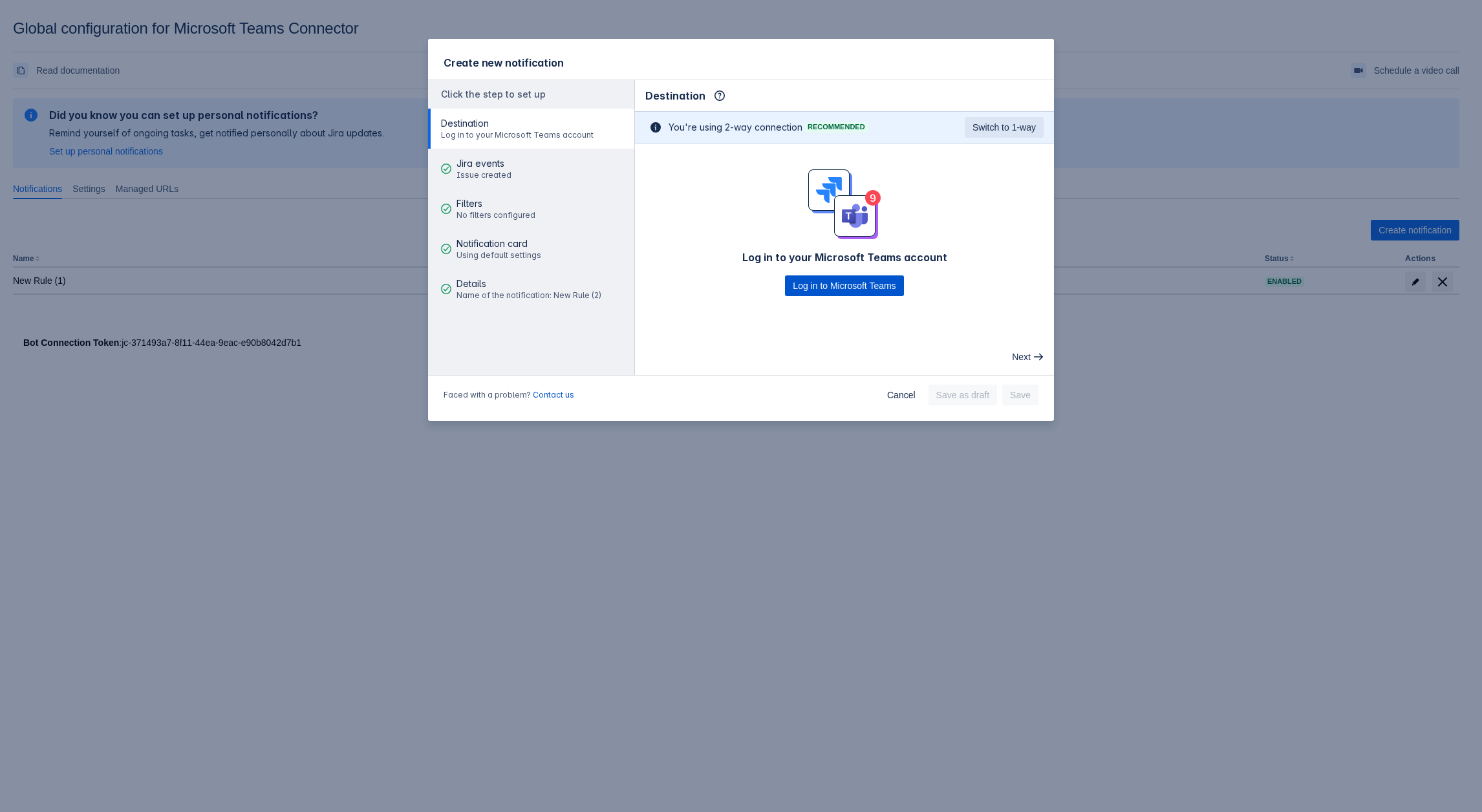
click at [857, 285] on span "Log in to Microsoft Teams" at bounding box center [844, 285] width 103 height 21
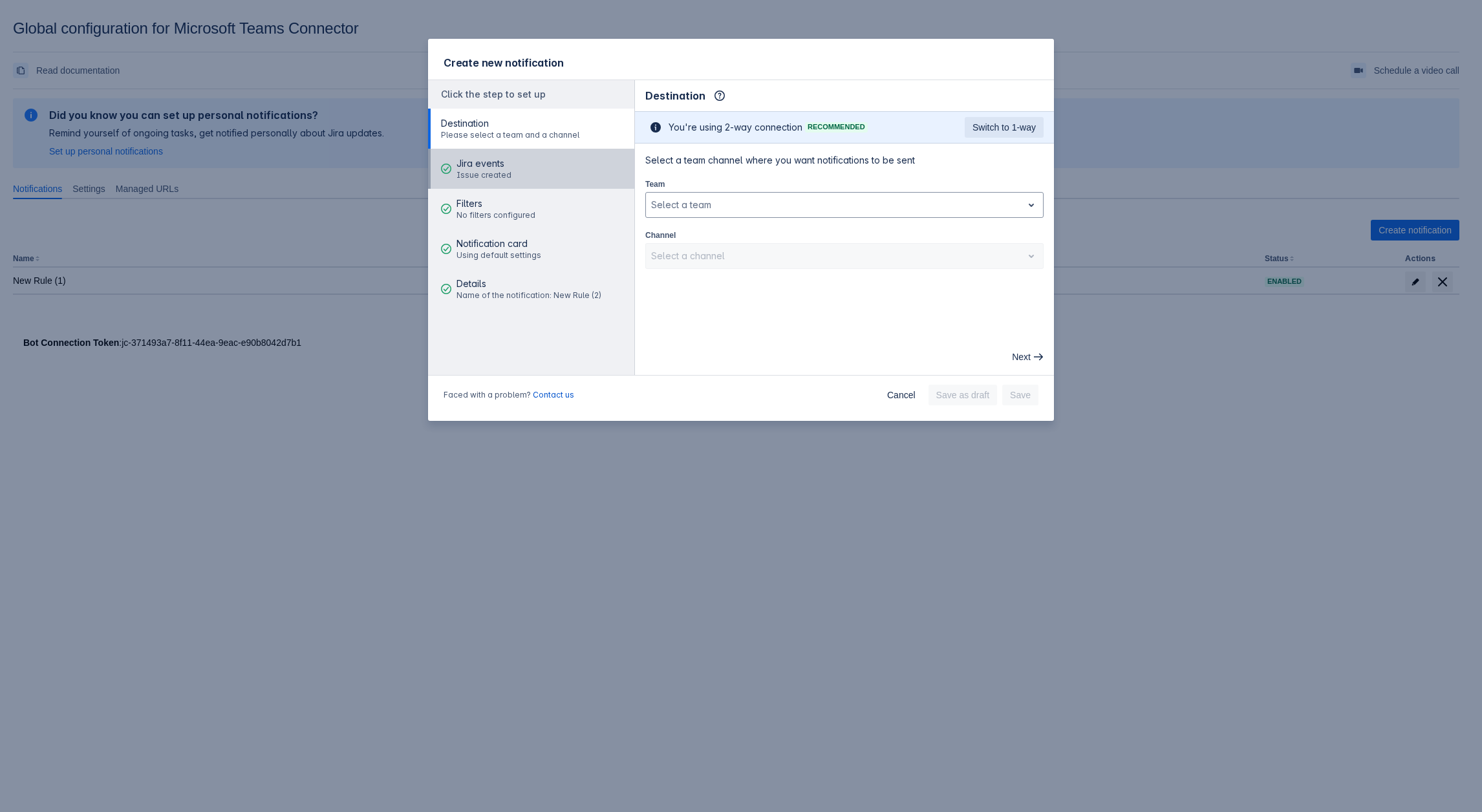
click at [543, 171] on button "Jira events Issue created" at bounding box center [531, 168] width 206 height 40
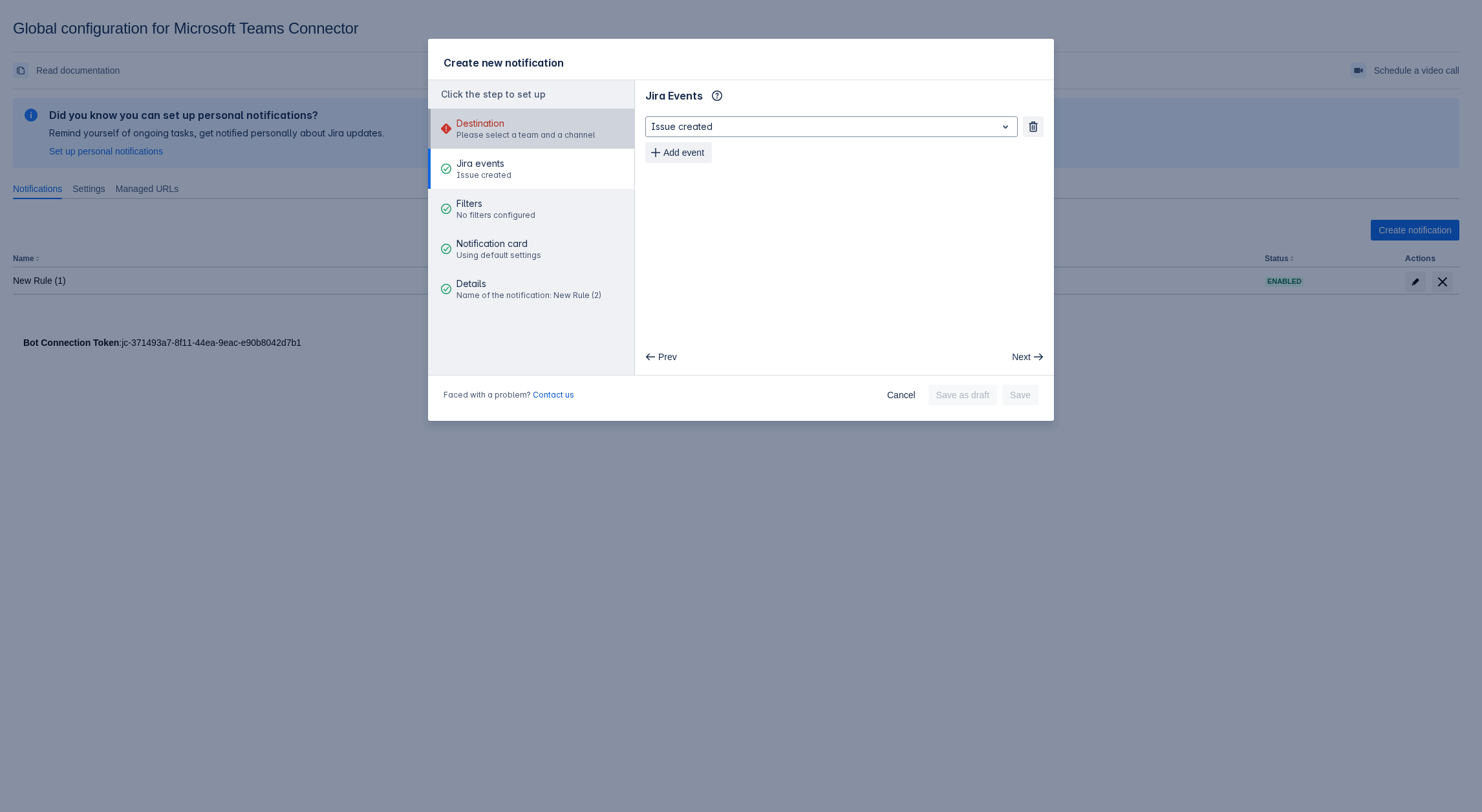
click at [510, 118] on span "Destination" at bounding box center [526, 123] width 139 height 13
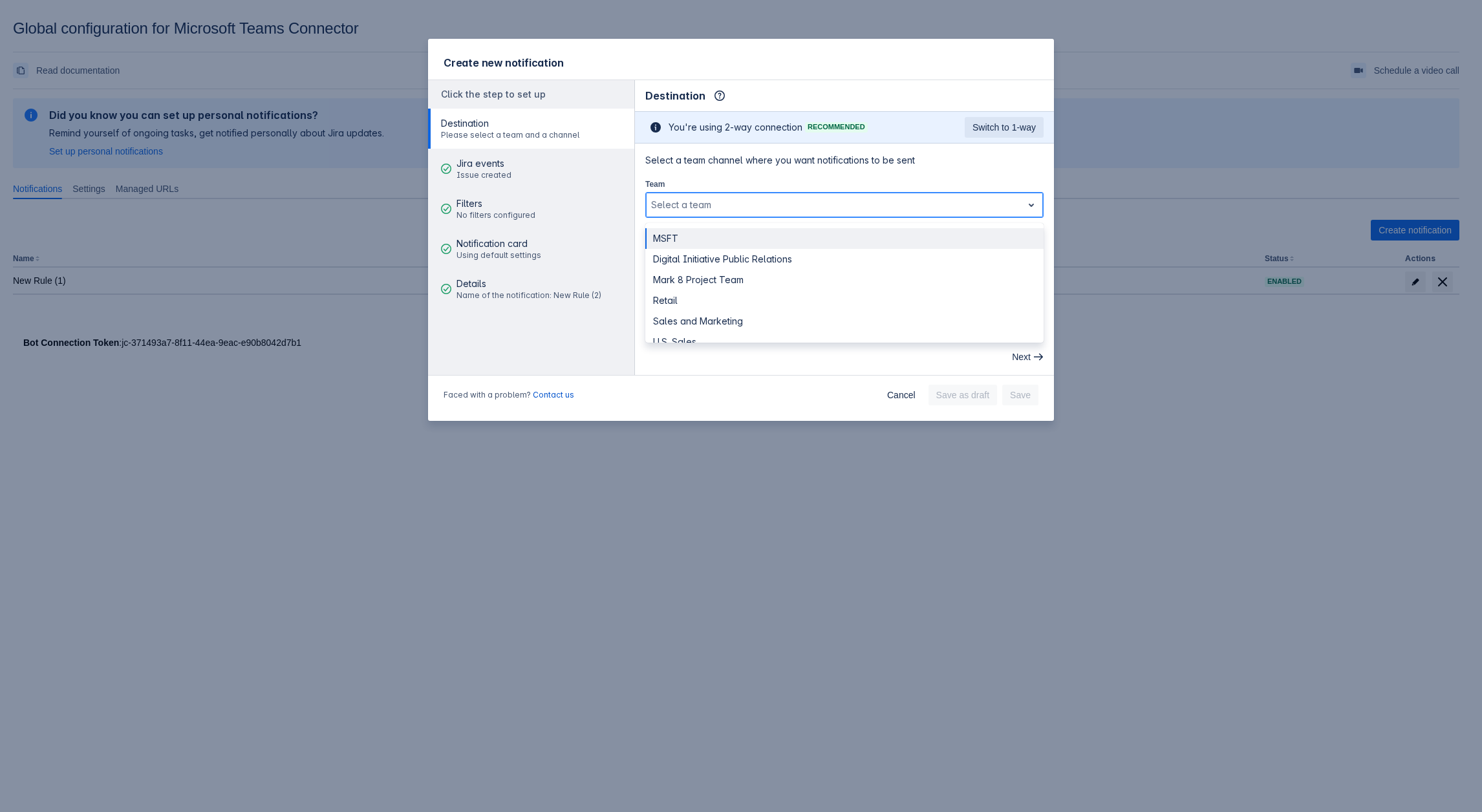
click at [753, 202] on div at bounding box center [833, 205] width 366 height 16
click at [721, 262] on div "Digital Initiative Public Relations" at bounding box center [844, 258] width 398 height 21
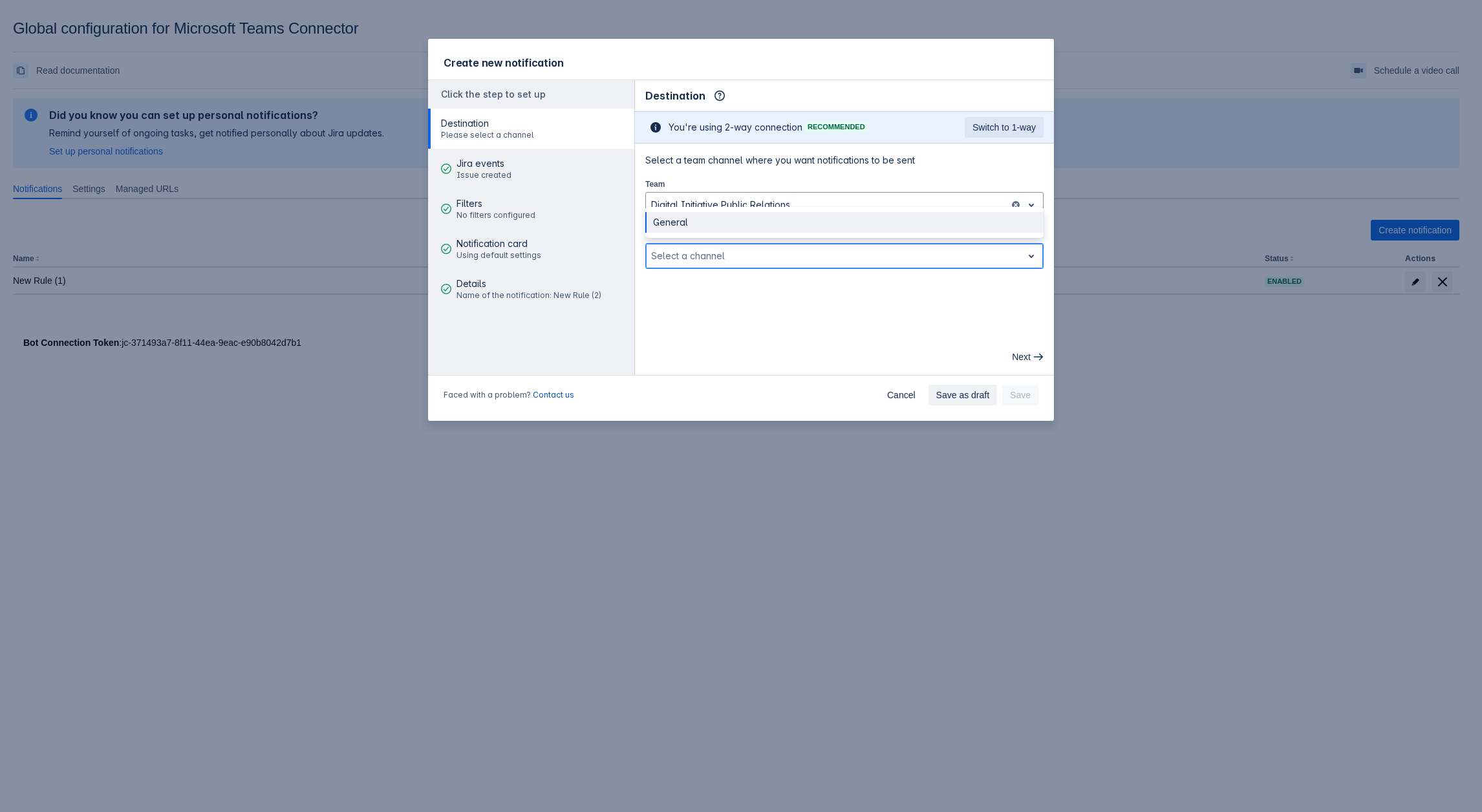
click at [694, 254] on div at bounding box center [833, 256] width 366 height 16
click at [682, 222] on div "General" at bounding box center [844, 222] width 398 height 21
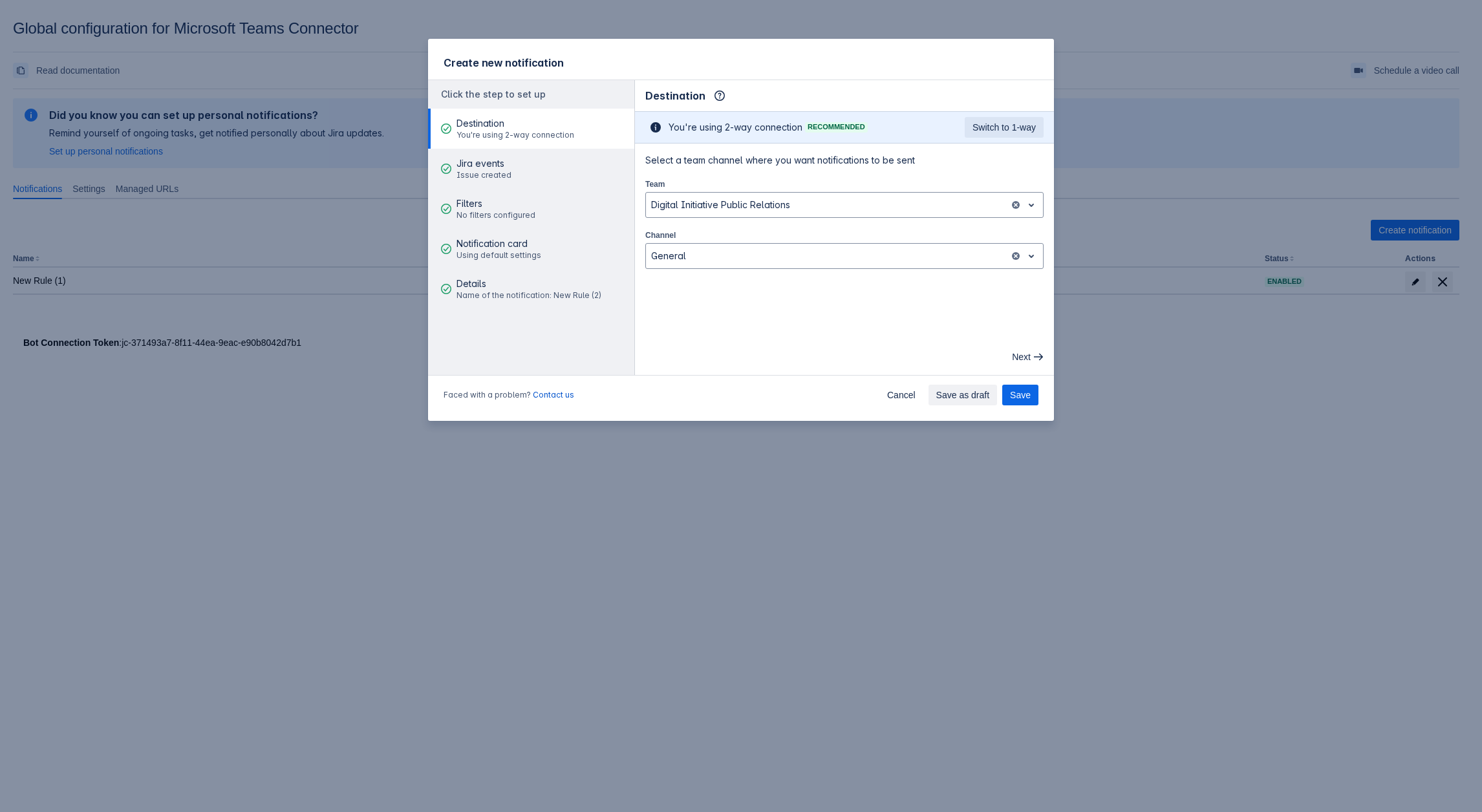
click at [735, 296] on main "Destination Info This determines how and where the bot will send notifications …" at bounding box center [844, 228] width 419 height 295
click at [483, 157] on span "Jira events" at bounding box center [483, 163] width 54 height 13
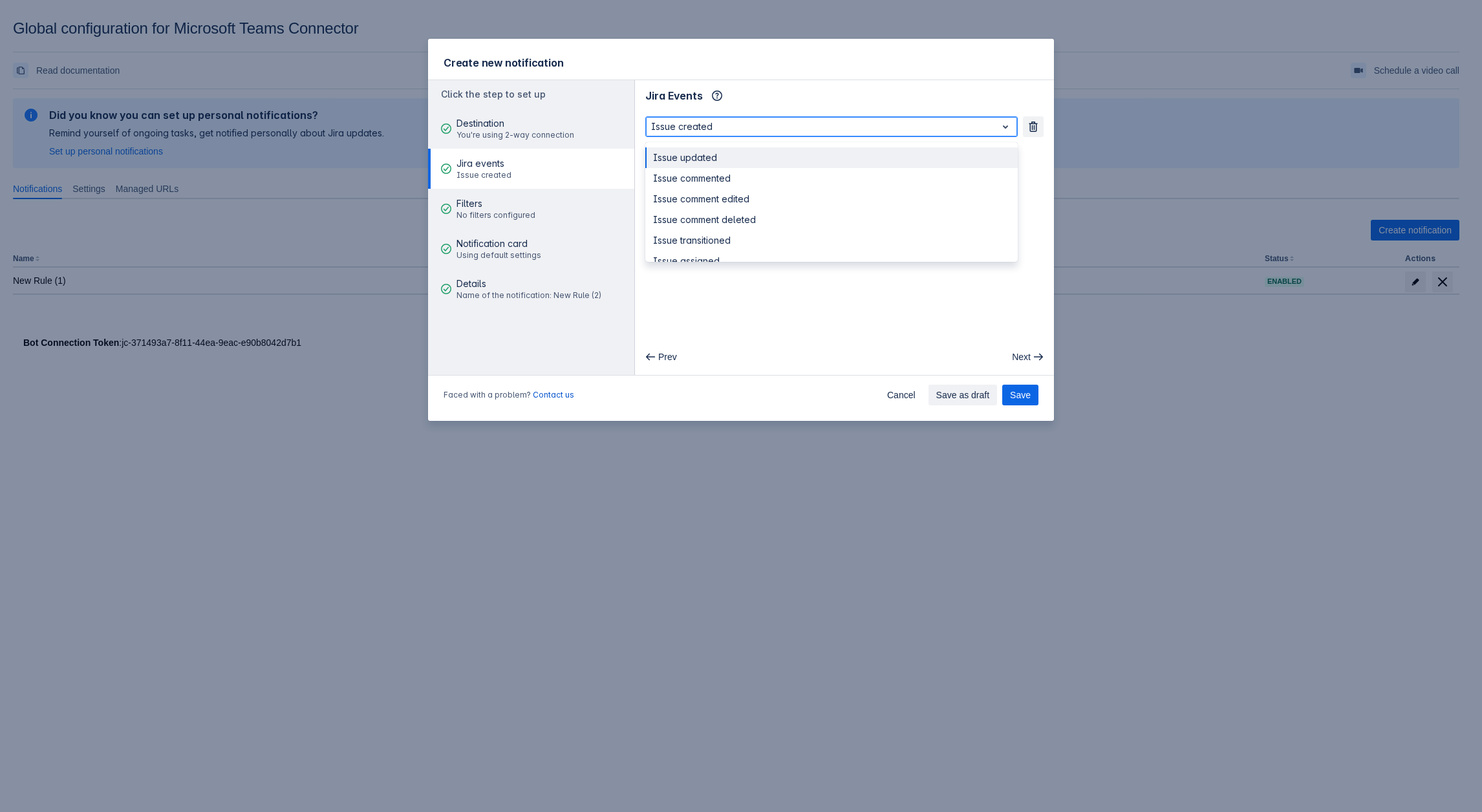
click at [771, 128] on div at bounding box center [820, 127] width 340 height 16
click at [710, 152] on div "Issue updated" at bounding box center [831, 157] width 372 height 21
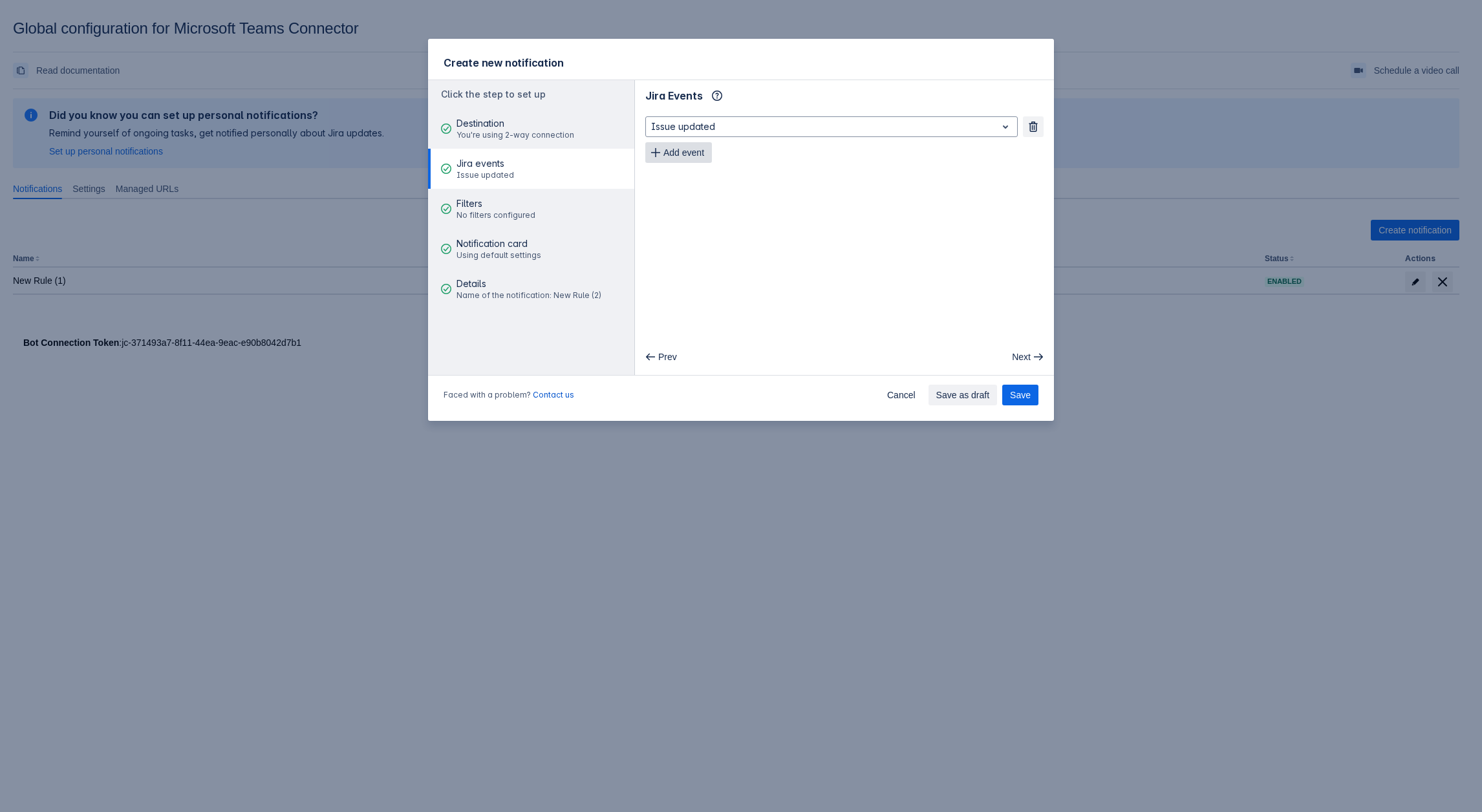
click at [693, 151] on span "Add event" at bounding box center [684, 152] width 41 height 21
click at [694, 178] on span "Add event" at bounding box center [684, 178] width 41 height 21
click at [693, 204] on span "Add event" at bounding box center [684, 204] width 41 height 21
click at [696, 232] on span "Add event" at bounding box center [684, 230] width 41 height 21
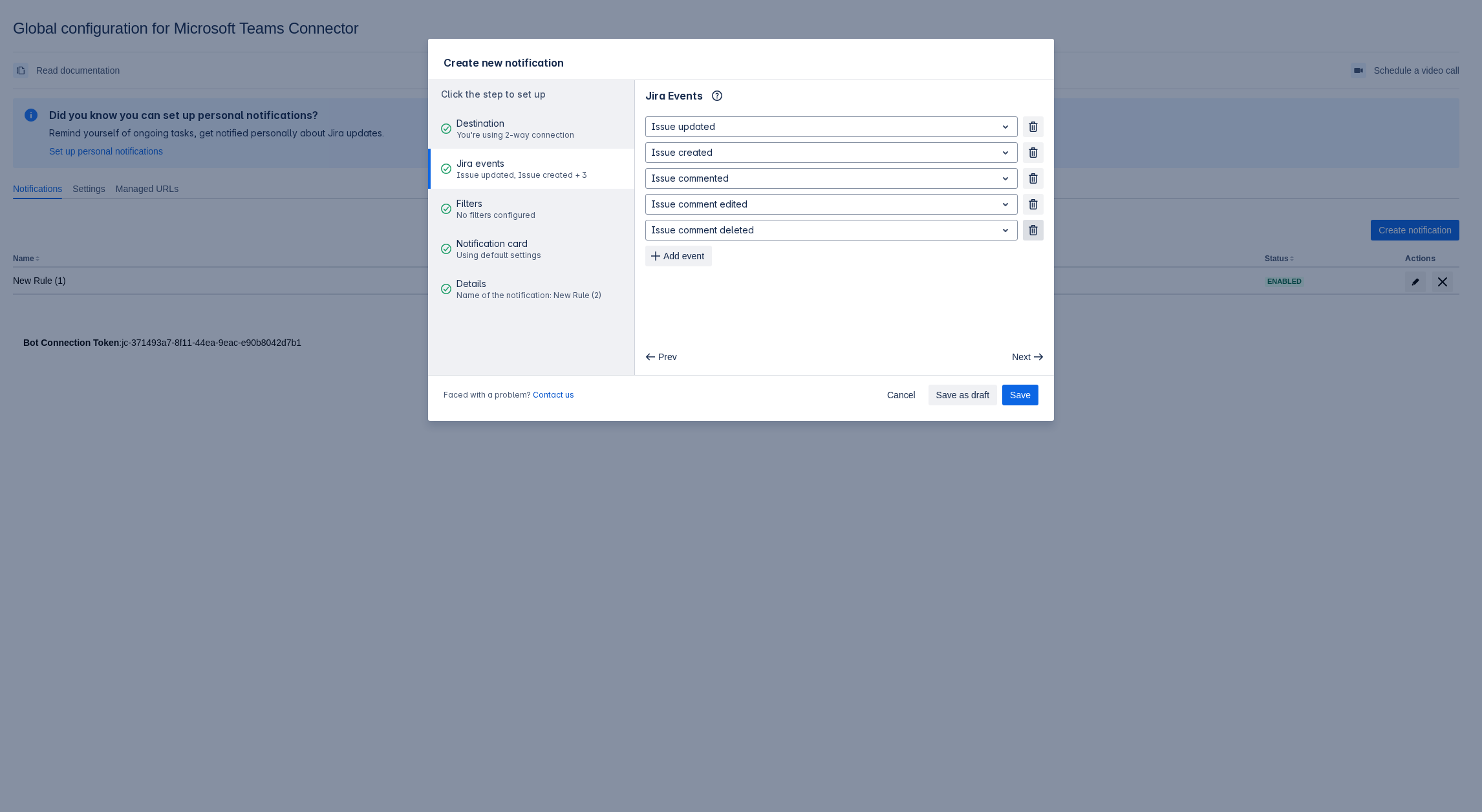
drag, startPoint x: 1027, startPoint y: 237, endPoint x: 1034, endPoint y: 221, distance: 17.5
click at [1030, 230] on button "Remove" at bounding box center [1032, 230] width 21 height 21
click at [1036, 211] on button "Remove" at bounding box center [1032, 204] width 21 height 21
click at [1032, 184] on button "Remove" at bounding box center [1032, 178] width 21 height 21
click at [1029, 160] on button "Remove" at bounding box center [1032, 152] width 21 height 21
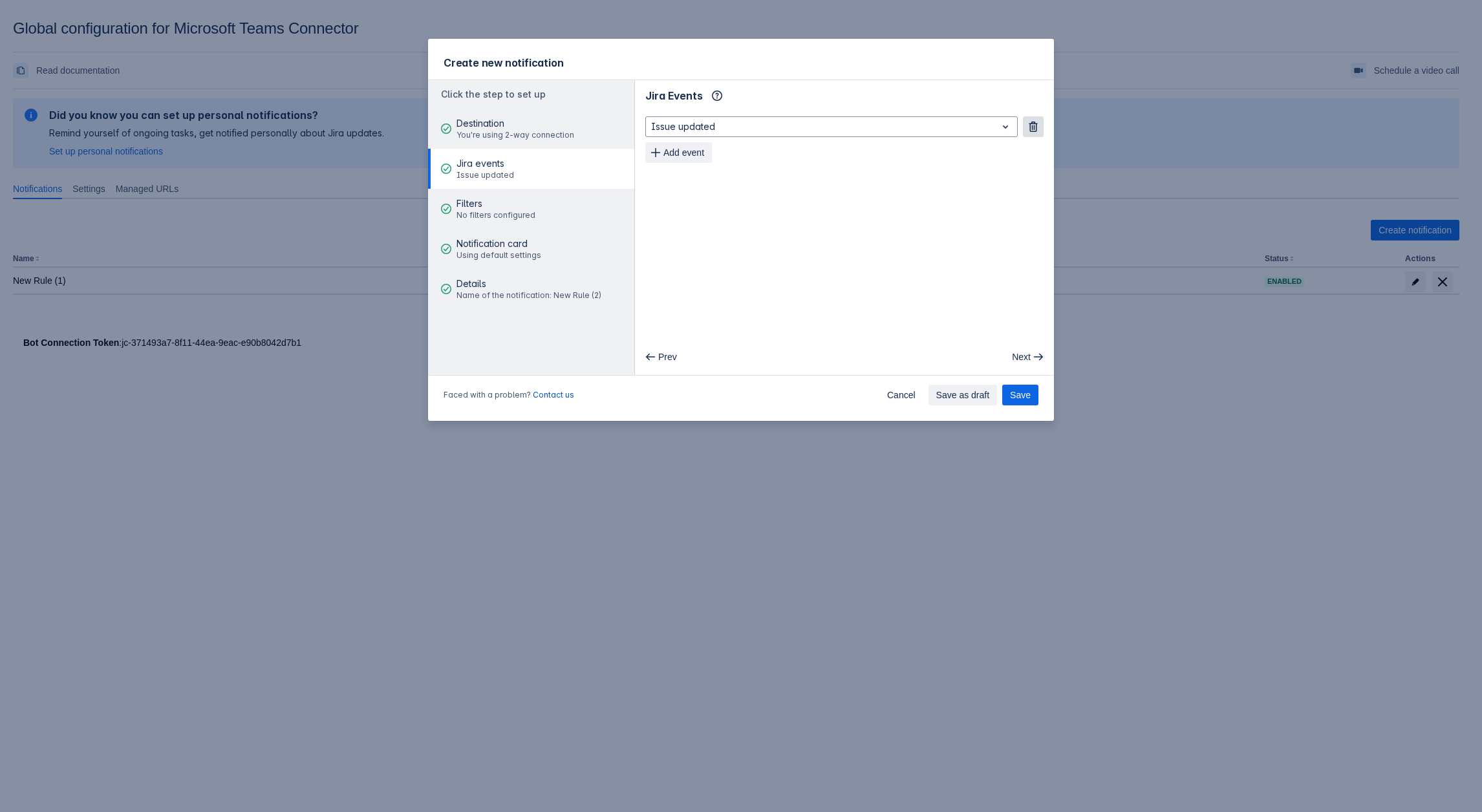
click at [1034, 133] on button "Remove" at bounding box center [1032, 126] width 21 height 21
click at [687, 133] on span "Add event" at bounding box center [684, 126] width 41 height 21
click at [706, 129] on div at bounding box center [820, 127] width 340 height 16
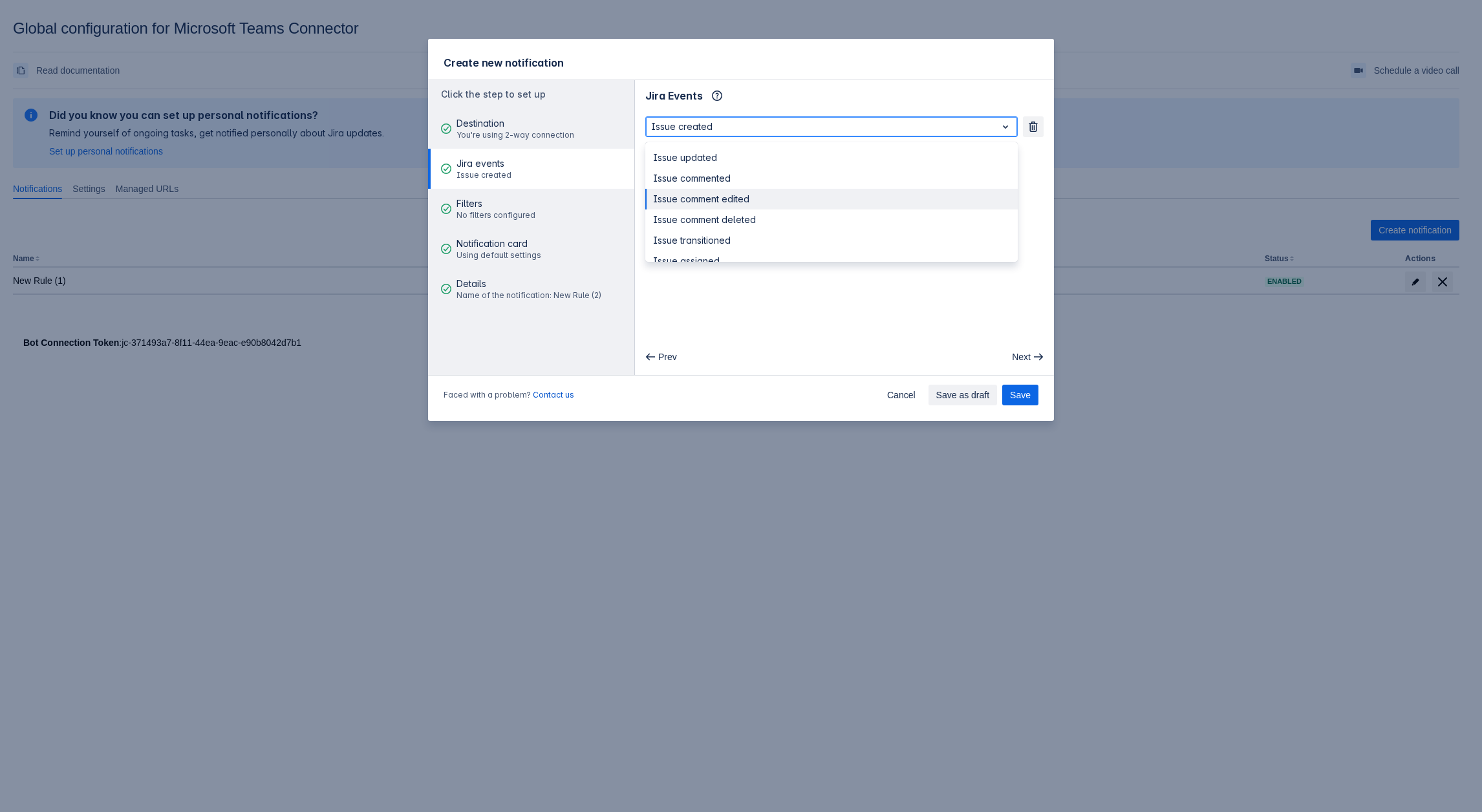
scroll to position [64, 0]
click at [703, 200] on div "Issue assigned" at bounding box center [831, 196] width 372 height 21
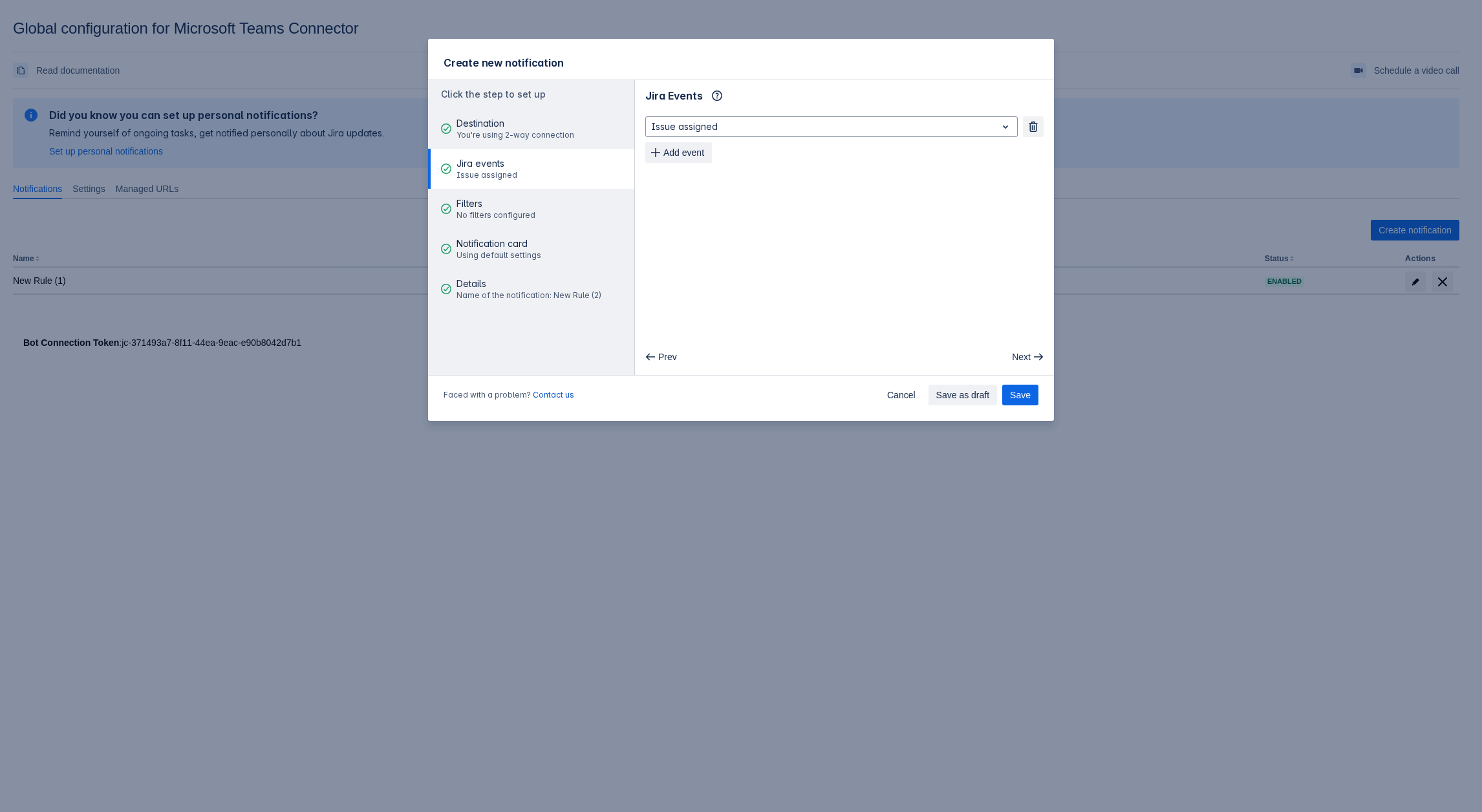
click at [679, 163] on div "Issue assigned Remove Add event" at bounding box center [844, 139] width 419 height 56
click at [680, 155] on span "Add event" at bounding box center [684, 152] width 41 height 21
click at [678, 180] on span "Add event" at bounding box center [684, 178] width 41 height 21
click at [680, 200] on span "Add event" at bounding box center [684, 204] width 41 height 21
click at [688, 228] on span "Add event" at bounding box center [684, 230] width 41 height 21
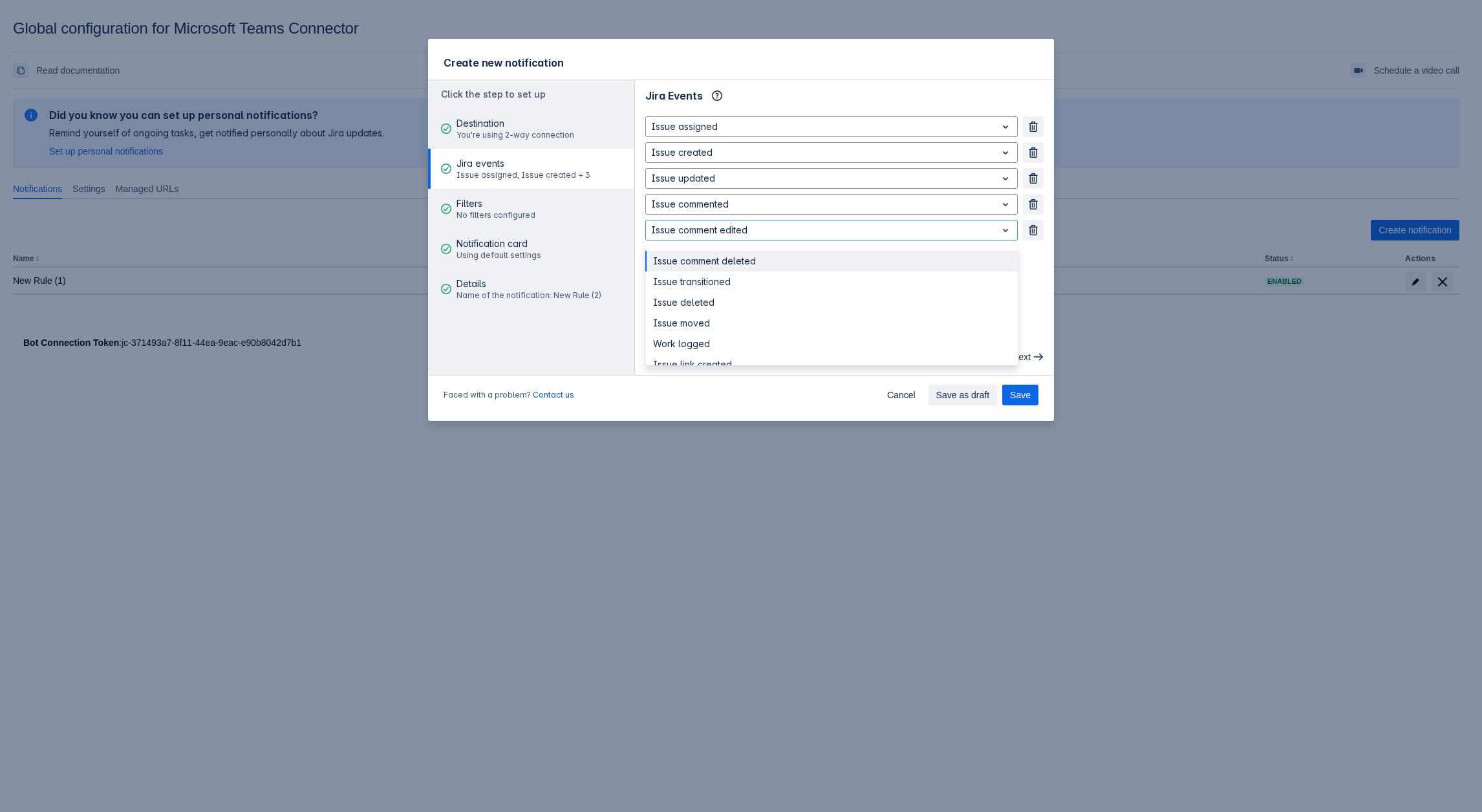
click at [688, 228] on div at bounding box center [820, 230] width 340 height 16
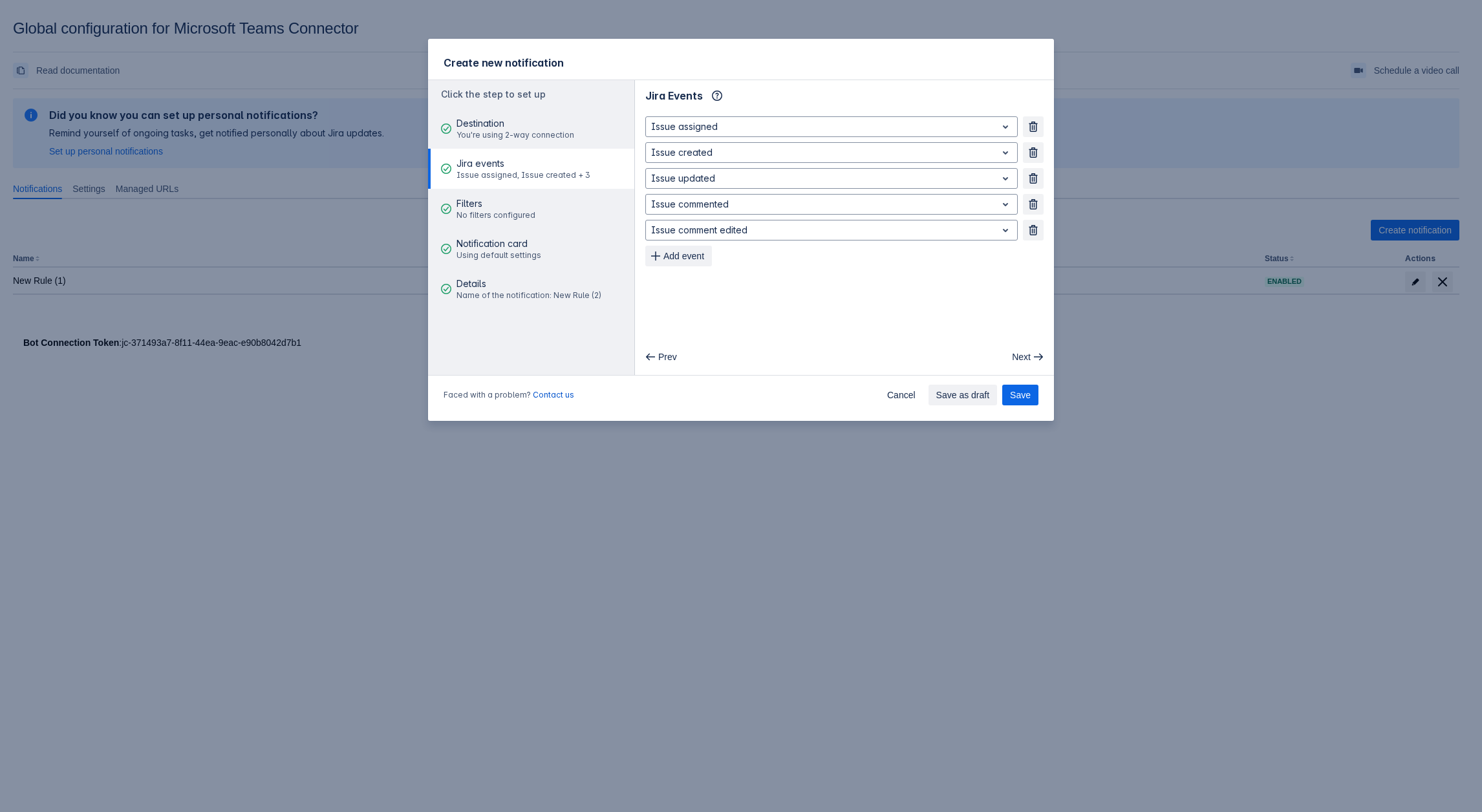
click at [1039, 323] on main "Jira Events Info Issue assigned Remove Issue created Remove Issue updated Remov…" at bounding box center [844, 228] width 419 height 295
click at [673, 261] on span "Add event" at bounding box center [684, 255] width 41 height 21
click at [676, 280] on span "Add event" at bounding box center [684, 281] width 41 height 21
click at [680, 310] on span "Add event" at bounding box center [684, 307] width 41 height 21
click at [682, 335] on span "Add event" at bounding box center [684, 333] width 41 height 21
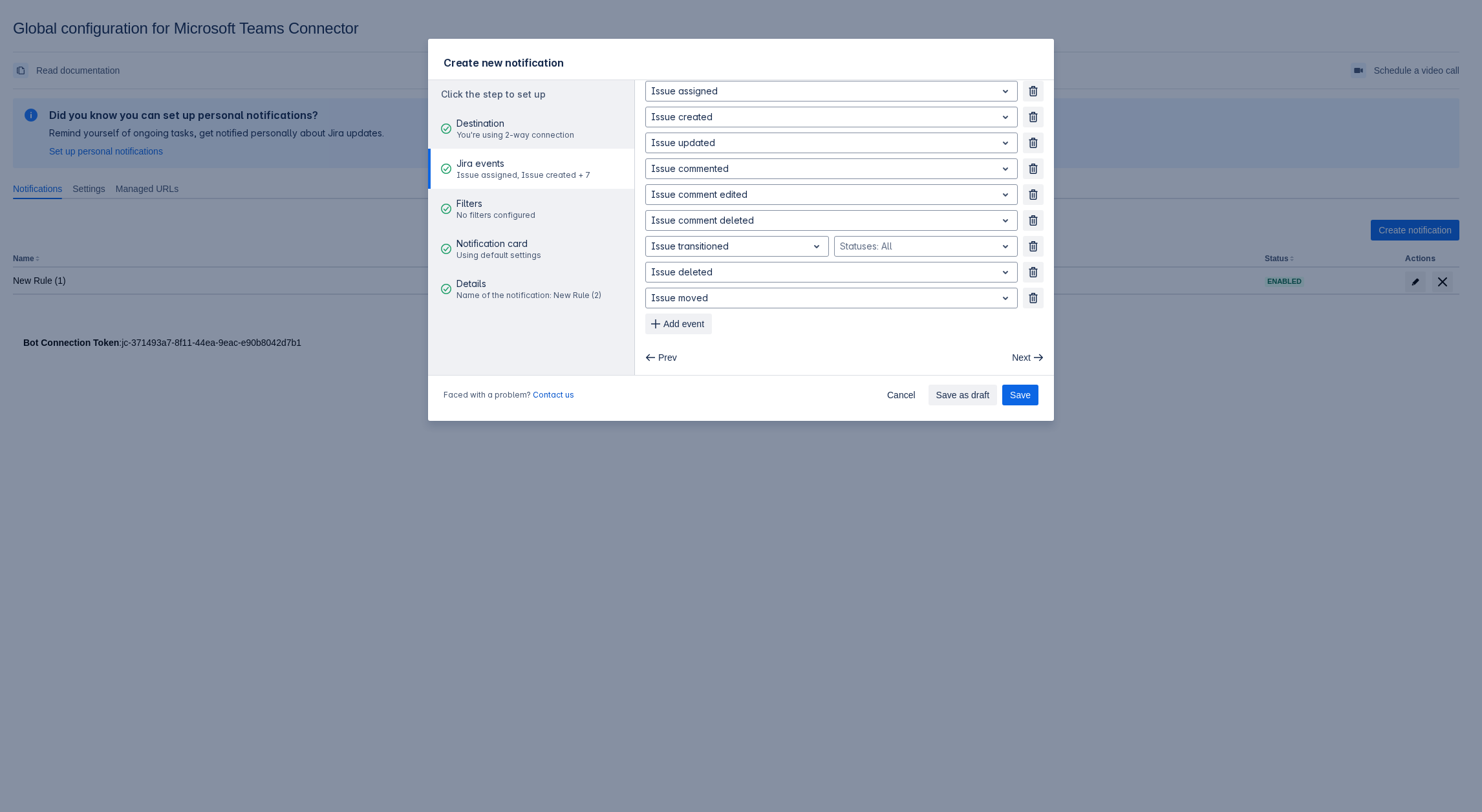
scroll to position [37, 0]
click at [693, 323] on span "Add event" at bounding box center [684, 323] width 41 height 21
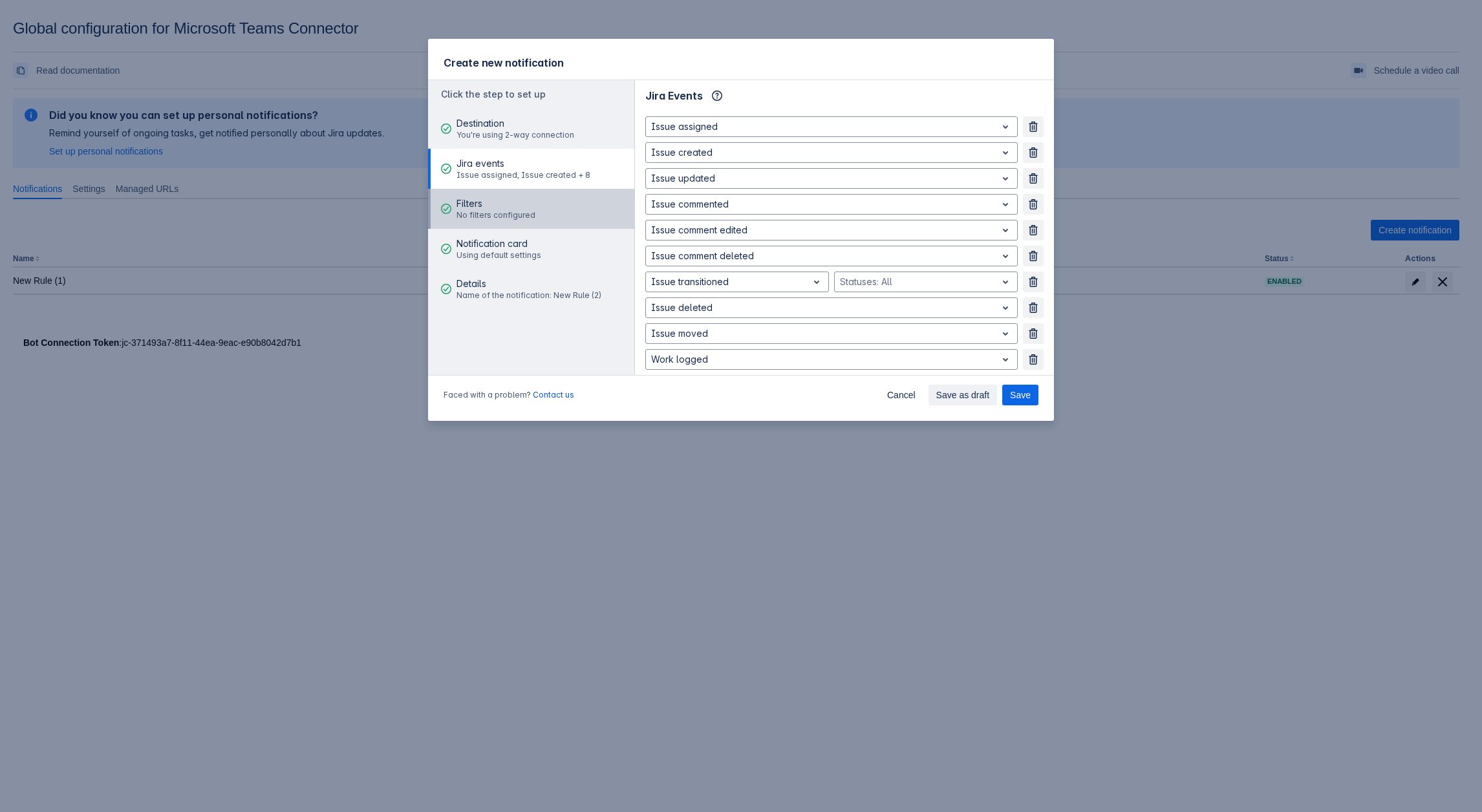
click at [506, 192] on div "Filters No filters configured" at bounding box center [496, 208] width 79 height 39
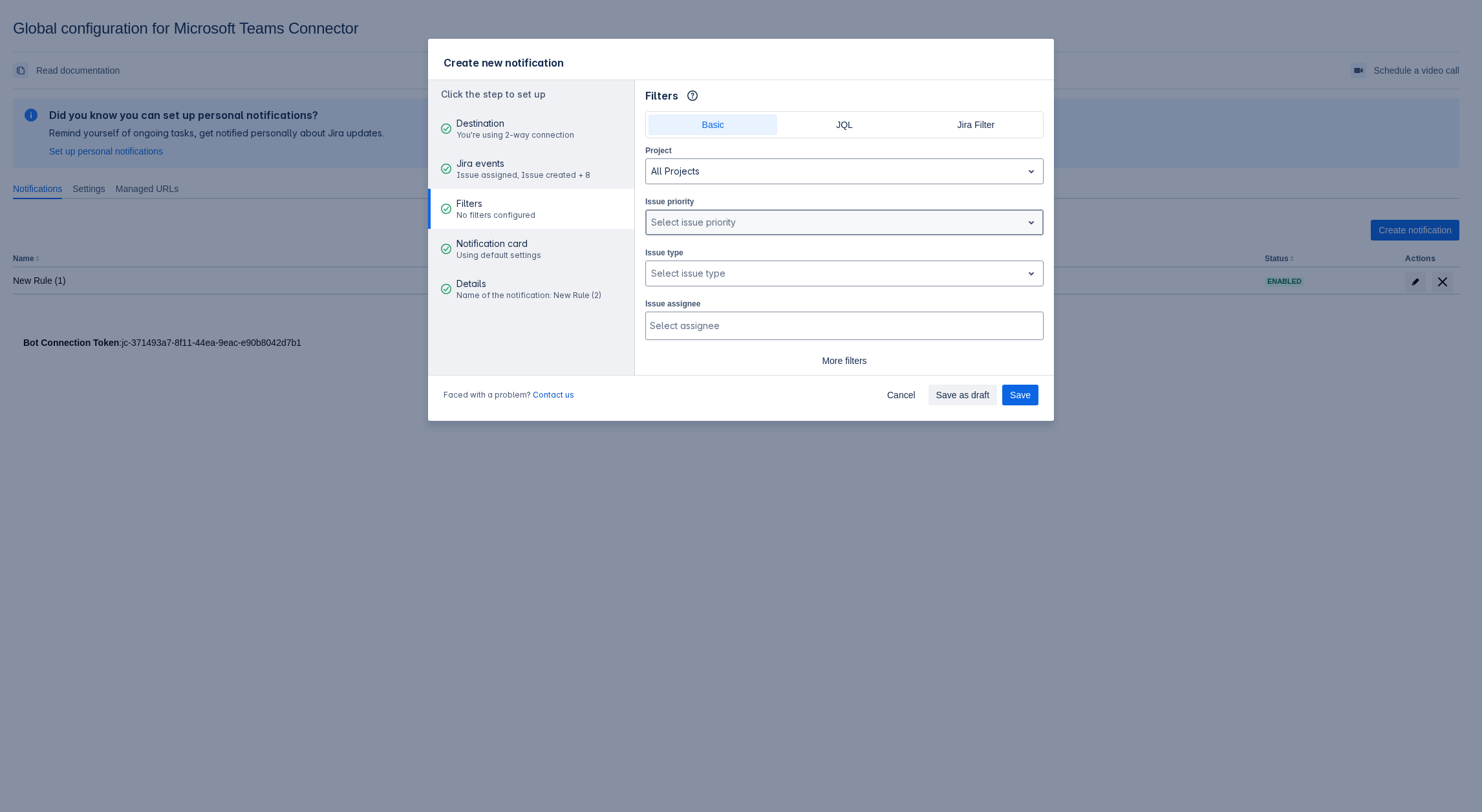
click at [705, 216] on div at bounding box center [833, 223] width 366 height 16
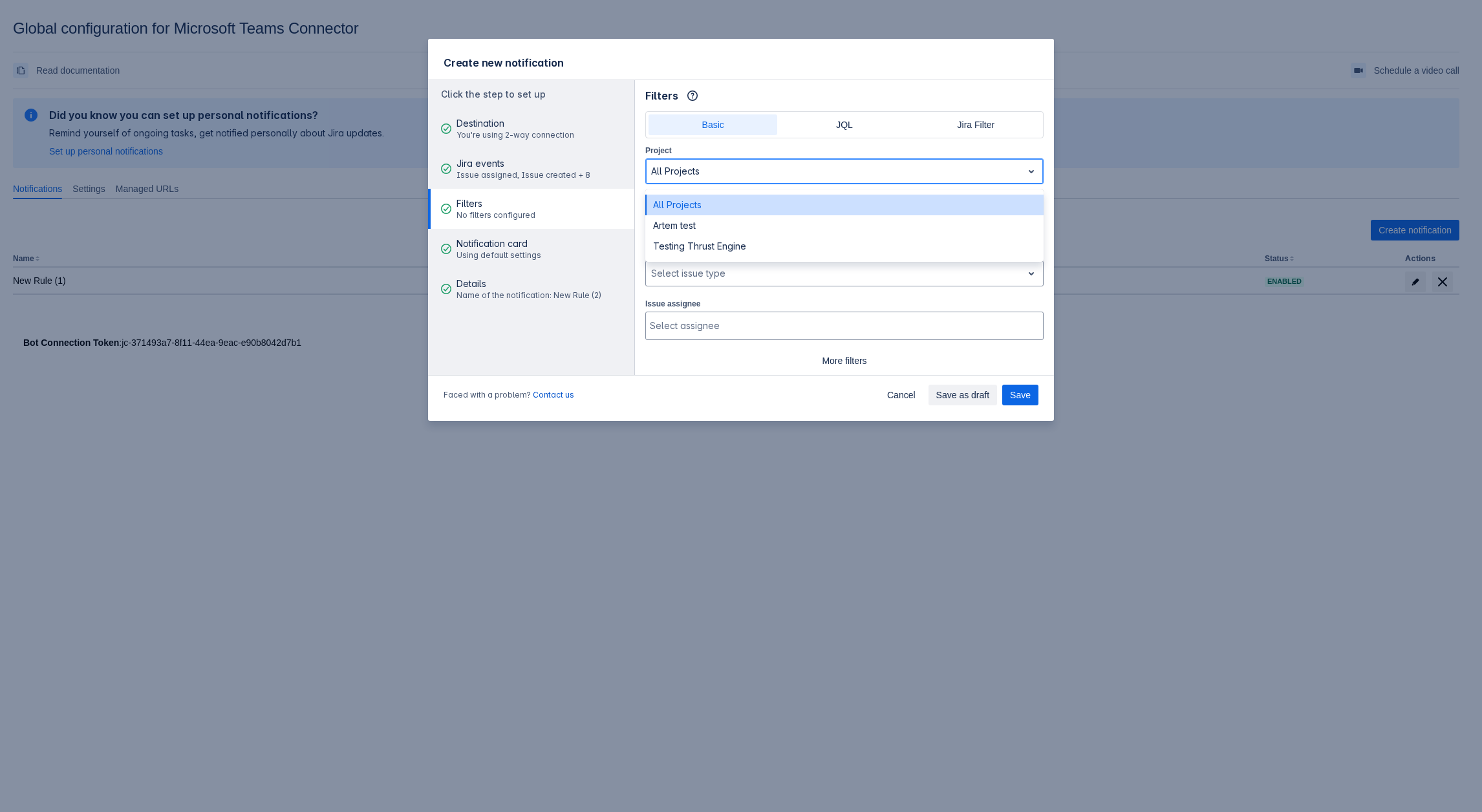
click at [725, 177] on div at bounding box center [833, 171] width 366 height 16
click at [763, 179] on div "All Projects" at bounding box center [834, 170] width 376 height 21
click at [723, 270] on div at bounding box center [833, 273] width 366 height 16
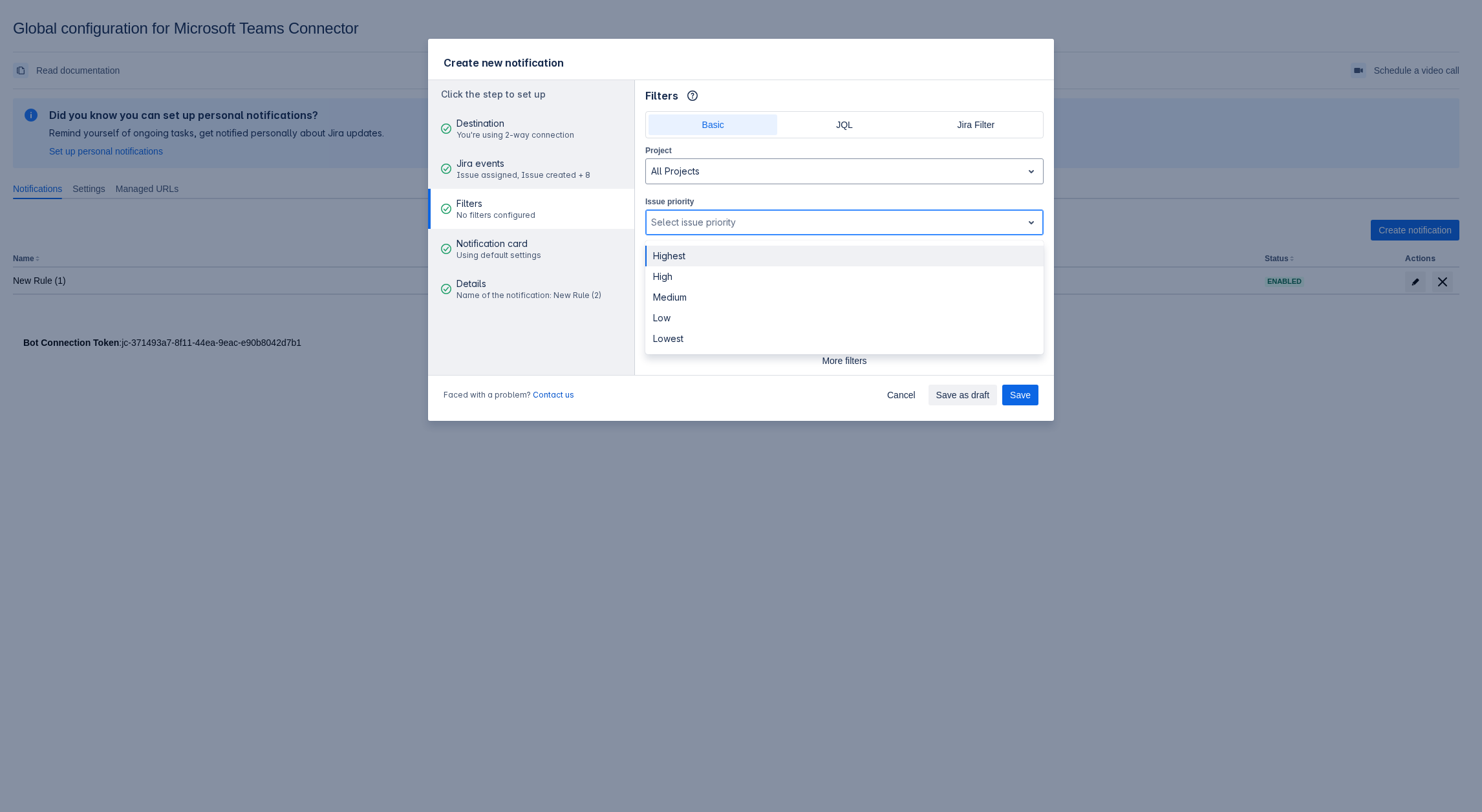
click at [733, 219] on div at bounding box center [833, 223] width 366 height 16
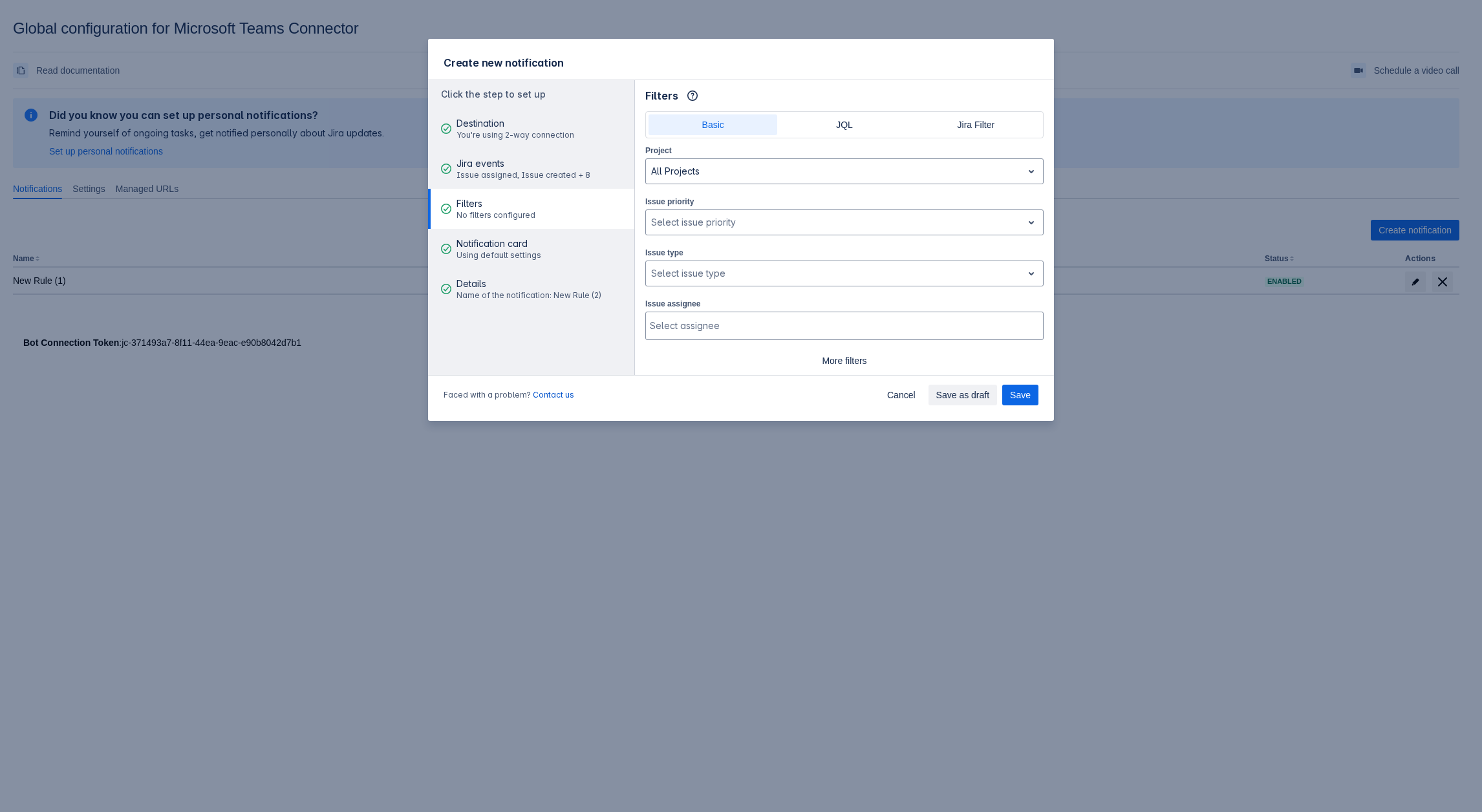
click at [722, 306] on div "Issue assignee Select assignee" at bounding box center [844, 319] width 398 height 44
click at [719, 274] on div at bounding box center [833, 273] width 366 height 16
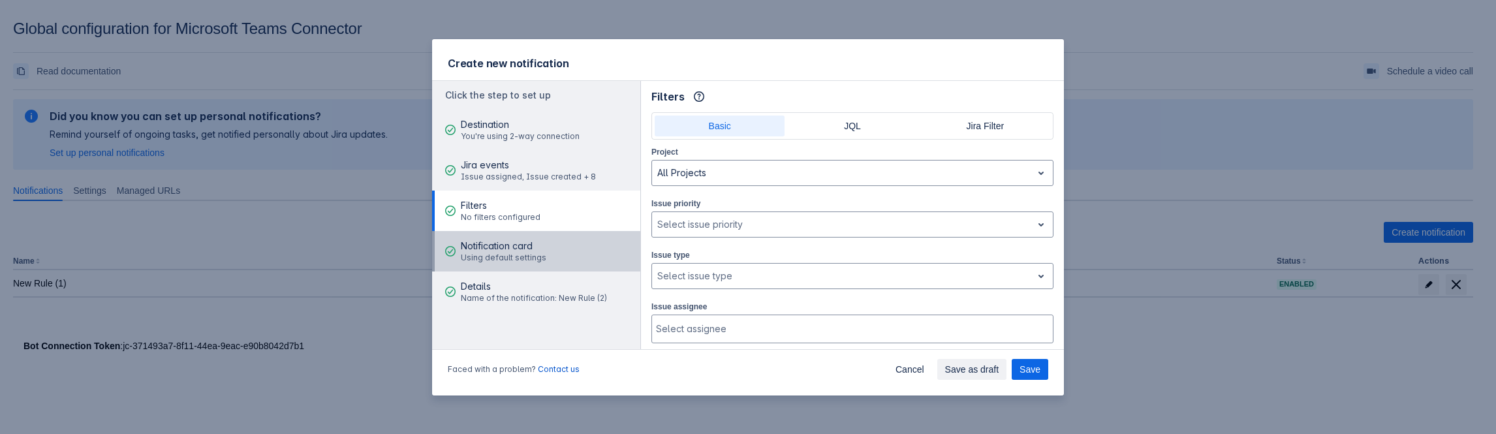
click at [508, 239] on span "Notification card" at bounding box center [503, 245] width 85 height 13
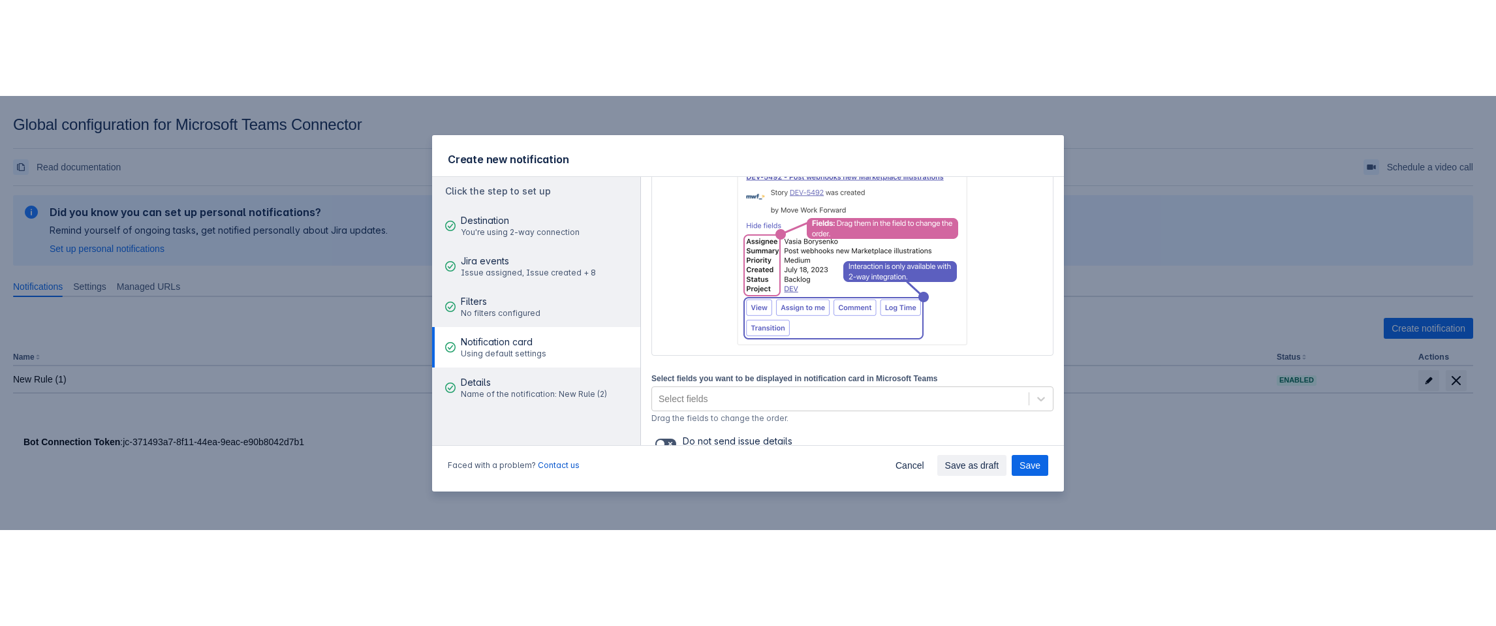
scroll to position [25, 0]
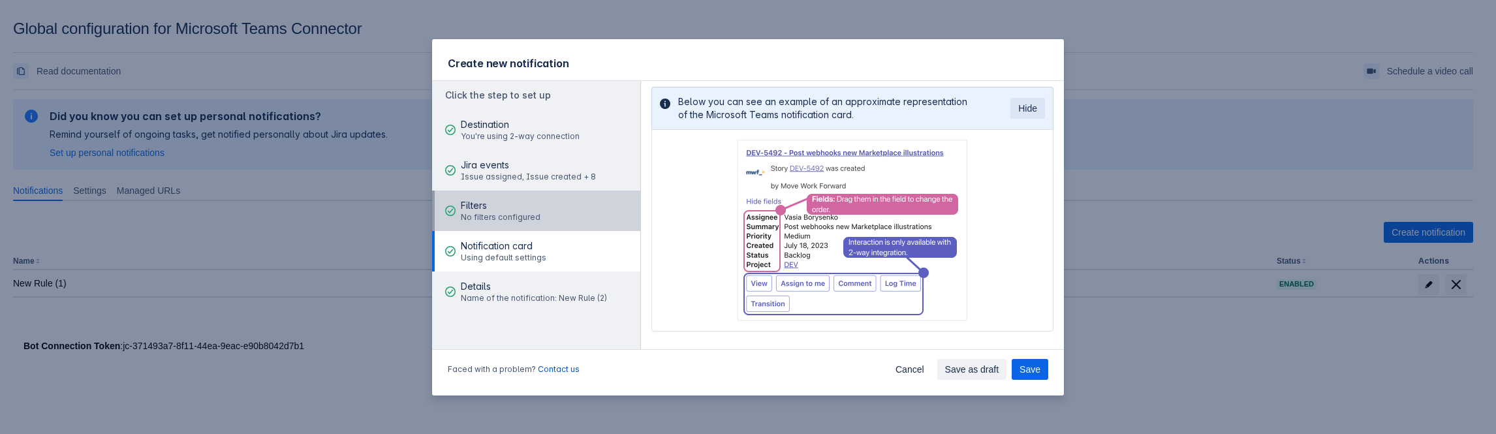
click at [465, 194] on div "Filters No filters configured" at bounding box center [501, 210] width 80 height 39
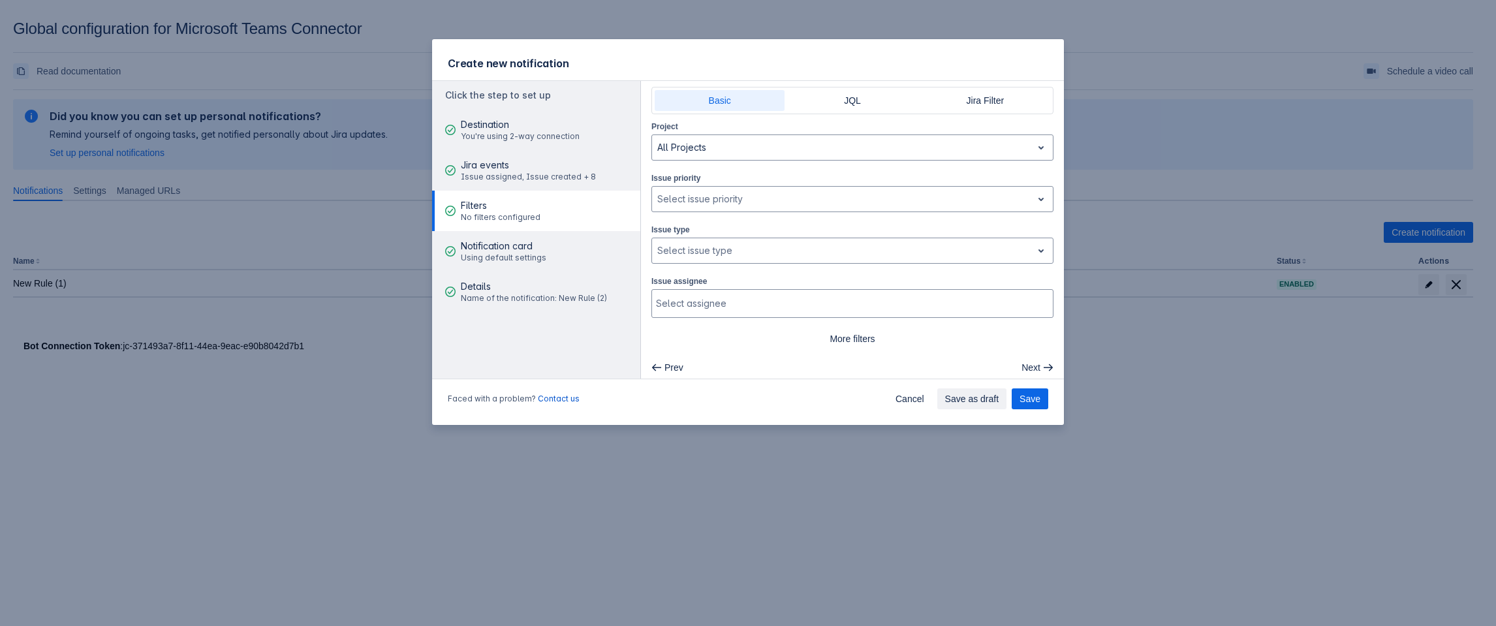
click at [844, 112] on div "Basic JQL Jira Filter" at bounding box center [852, 100] width 402 height 27
click at [839, 95] on span "JQL" at bounding box center [852, 100] width 114 height 21
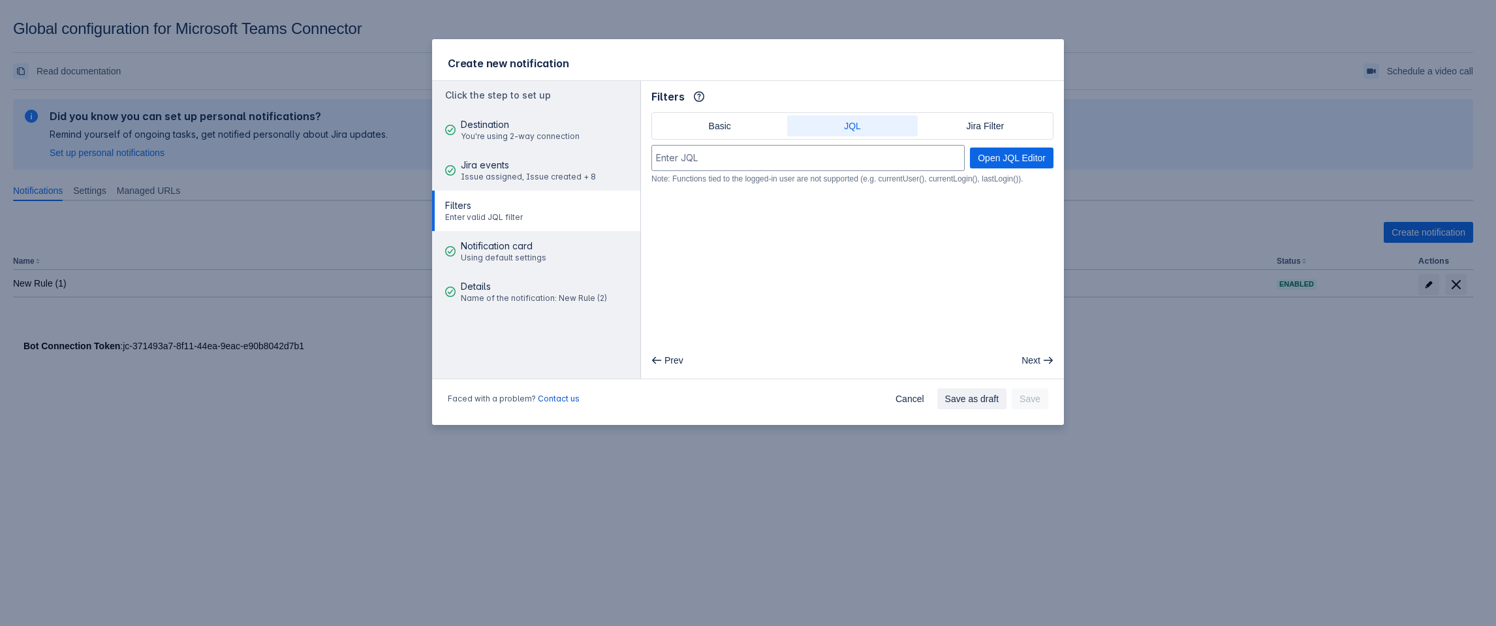
scroll to position [0, 0]
click at [703, 162] on input at bounding box center [808, 157] width 312 height 23
click at [1055, 161] on div "Basic JQL Jira Filter Open JQL Editor Note: Functions tied to the logged-in use…" at bounding box center [852, 148] width 423 height 72
click at [1011, 162] on span "Open JQL Editor" at bounding box center [1012, 157] width 68 height 21
click at [555, 162] on span "Jira events" at bounding box center [528, 165] width 135 height 13
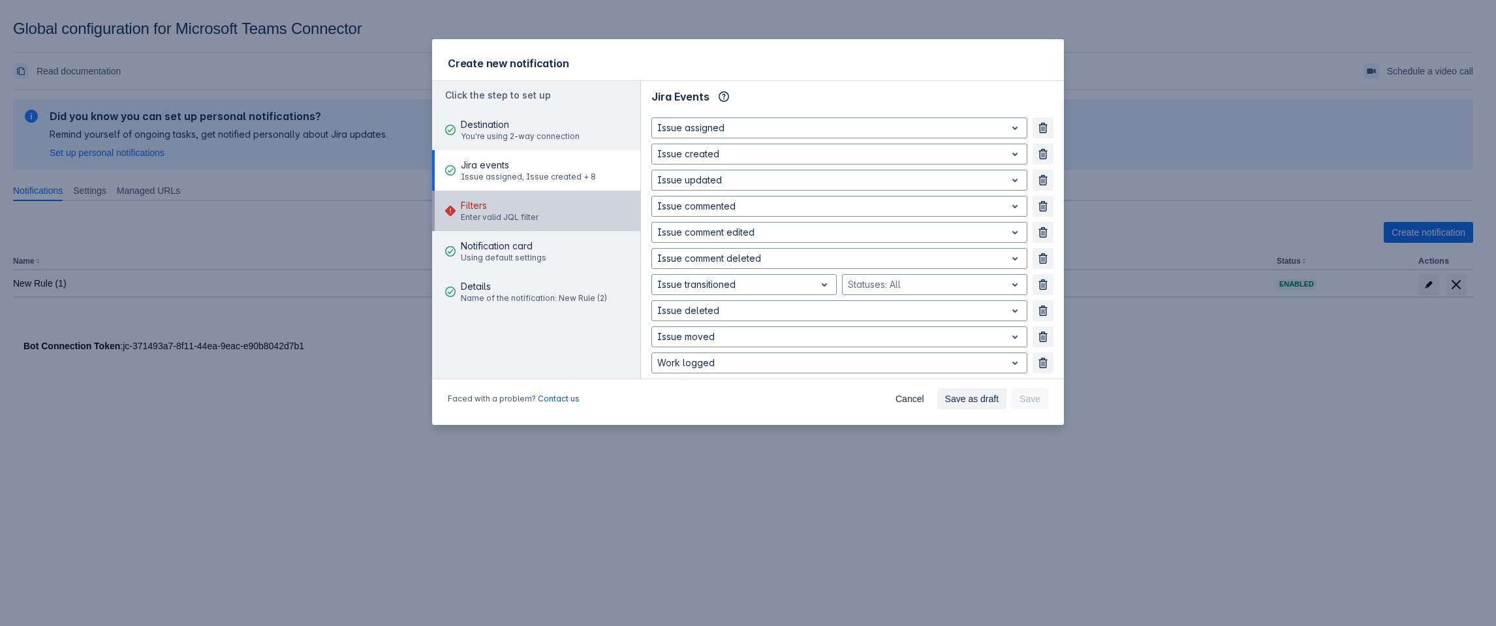
click at [491, 208] on span "Filters" at bounding box center [500, 205] width 78 height 13
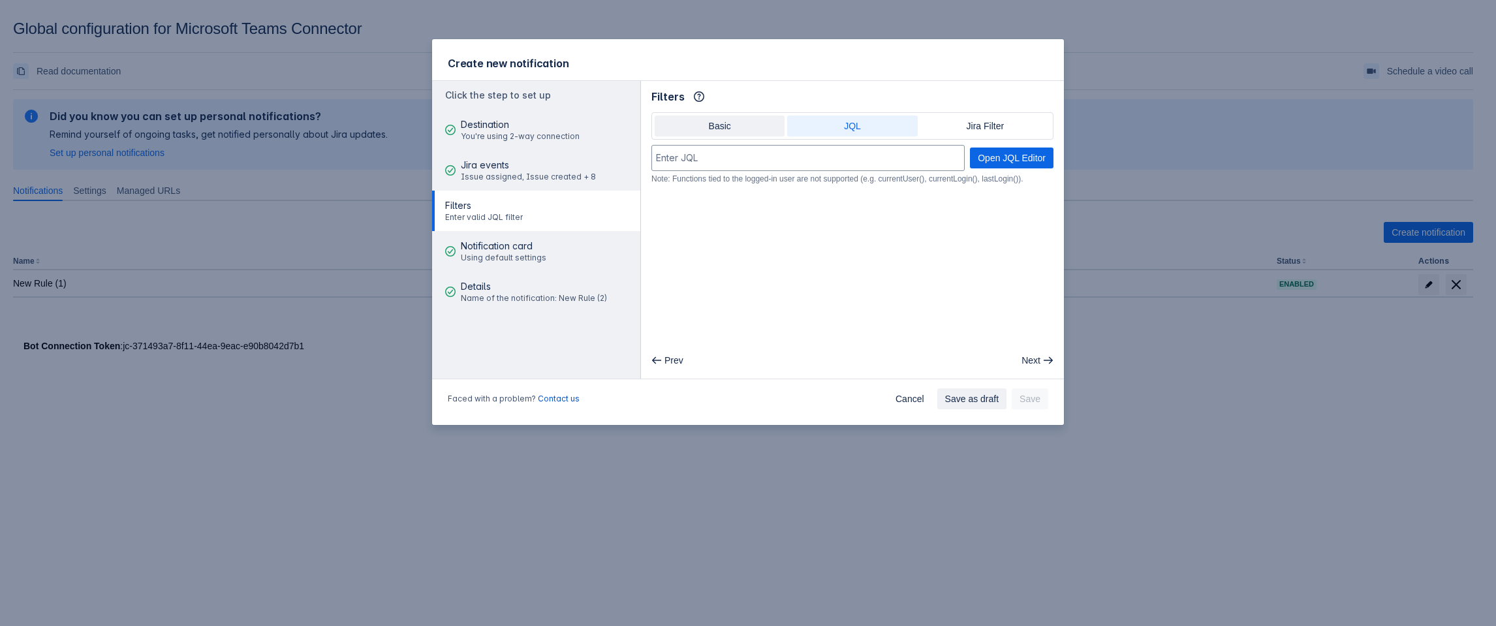
click at [731, 119] on span "Basic" at bounding box center [719, 126] width 114 height 21
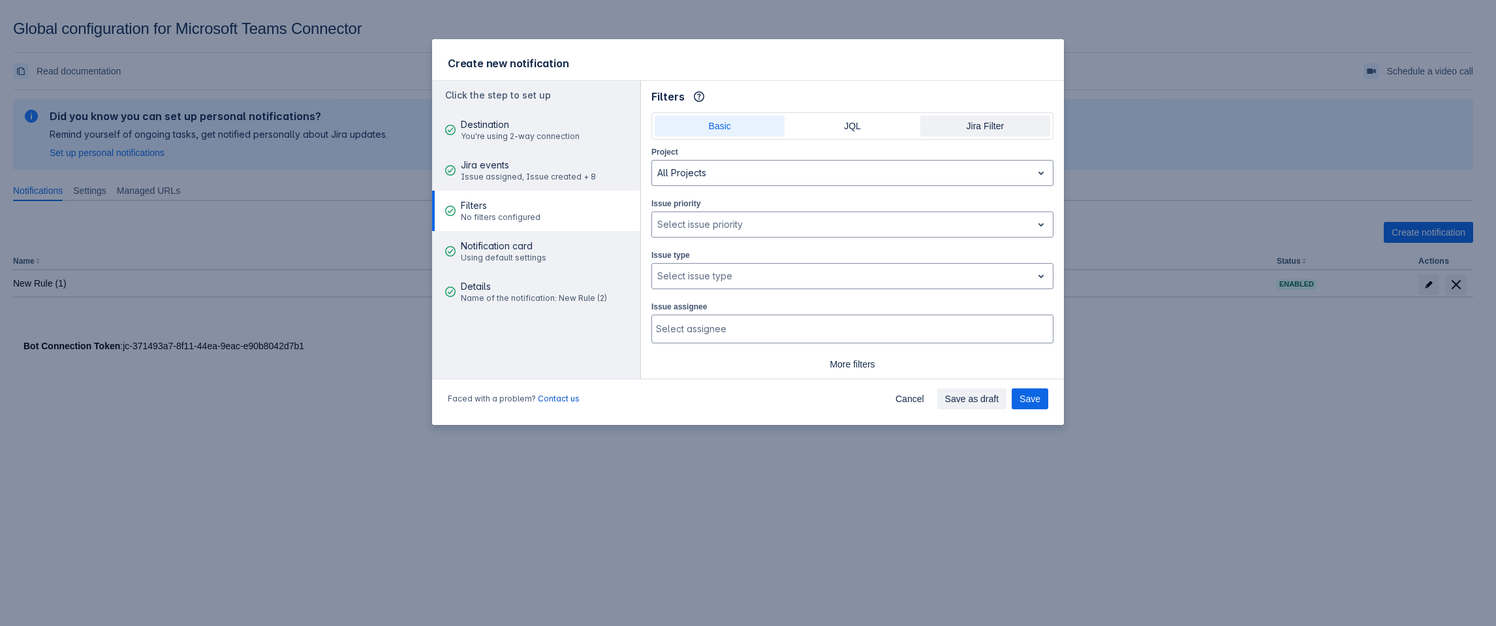
click at [975, 131] on span "Jira Filter" at bounding box center [985, 126] width 114 height 21
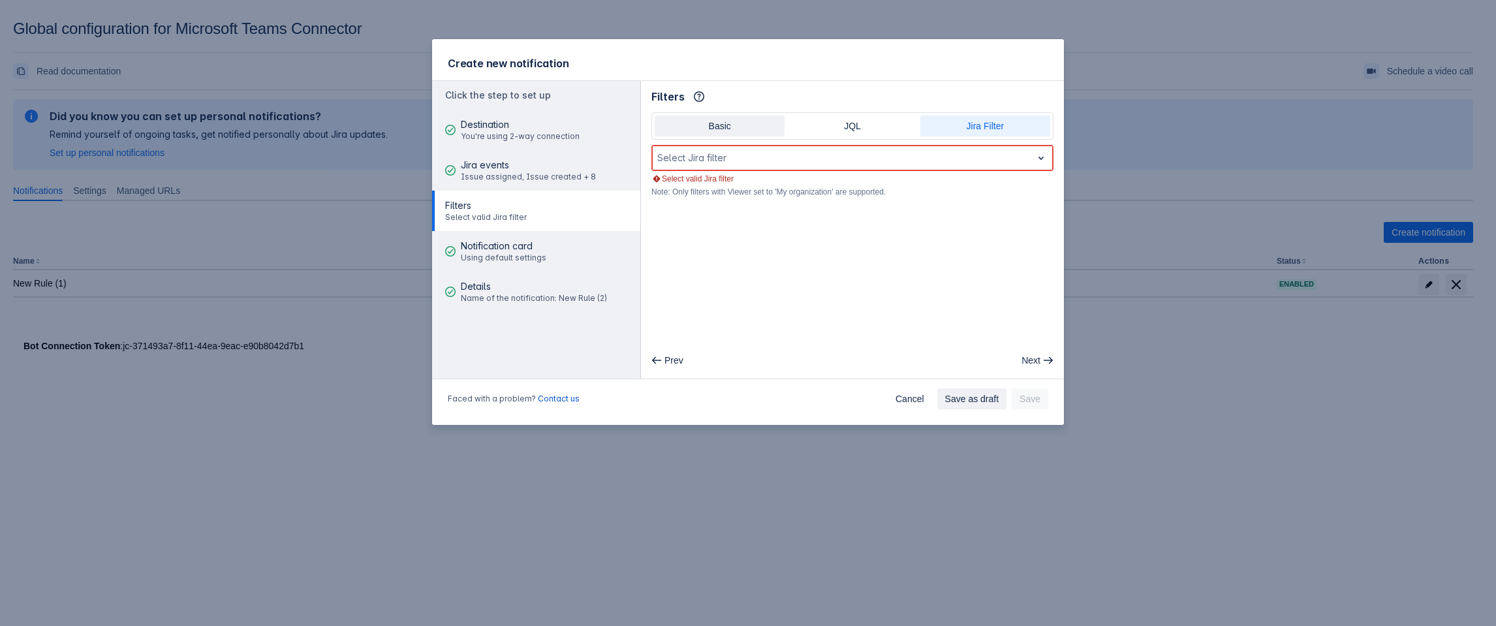
click at [683, 127] on span "Basic" at bounding box center [719, 126] width 114 height 21
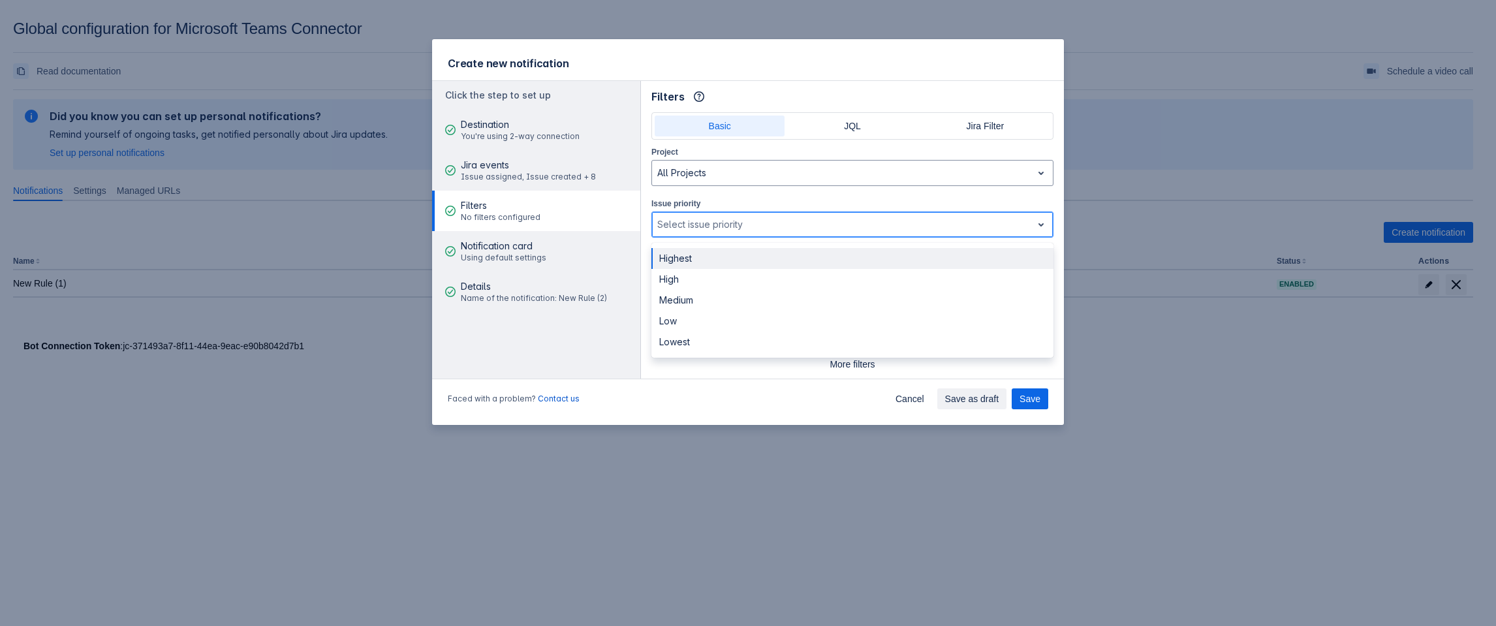
click at [725, 219] on div at bounding box center [841, 225] width 369 height 16
click at [724, 224] on div at bounding box center [841, 225] width 369 height 16
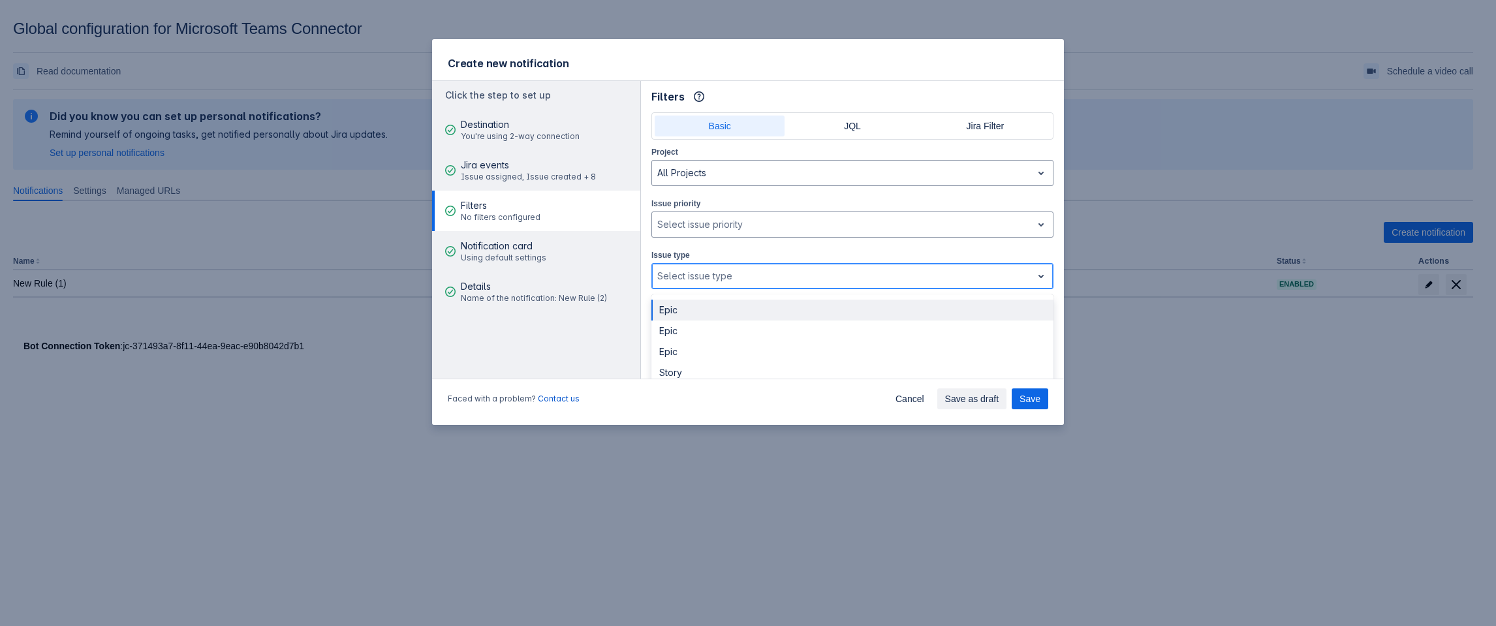
click at [724, 277] on div at bounding box center [841, 276] width 369 height 16
click at [767, 323] on div "Story" at bounding box center [852, 315] width 402 height 21
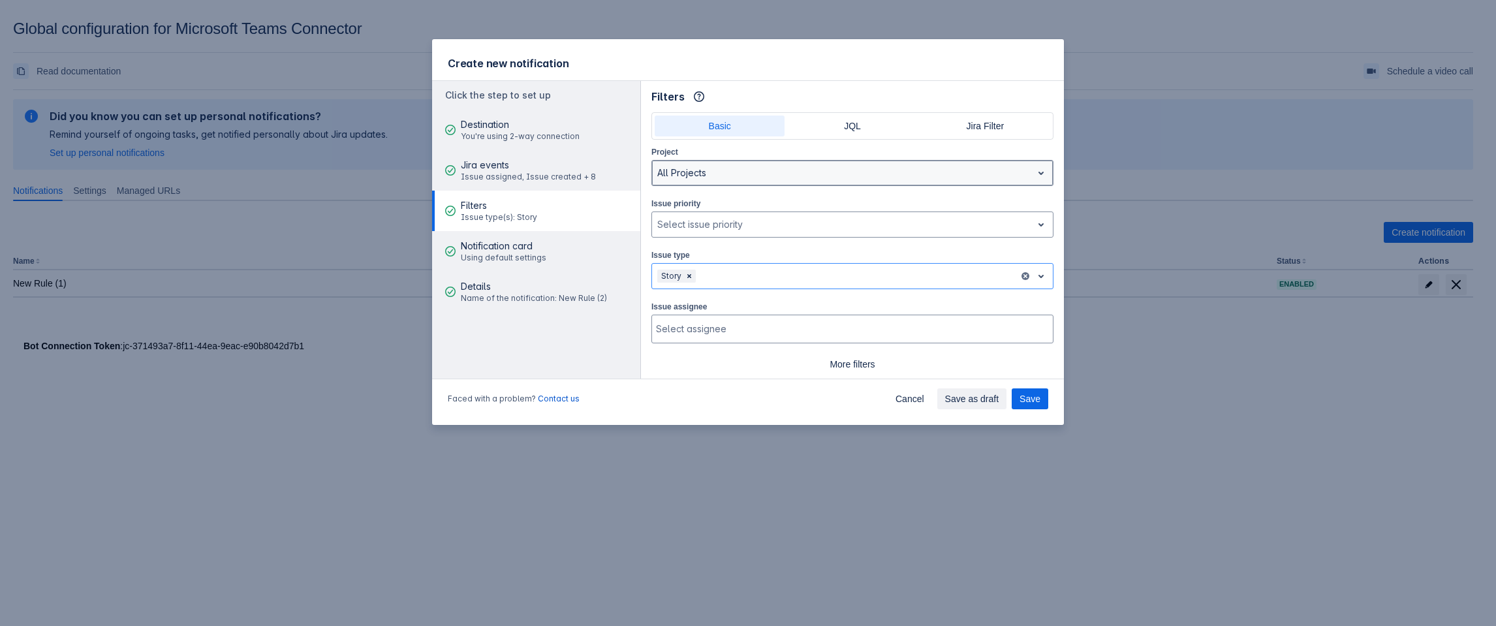
click at [715, 164] on div "All Projects" at bounding box center [842, 172] width 380 height 21
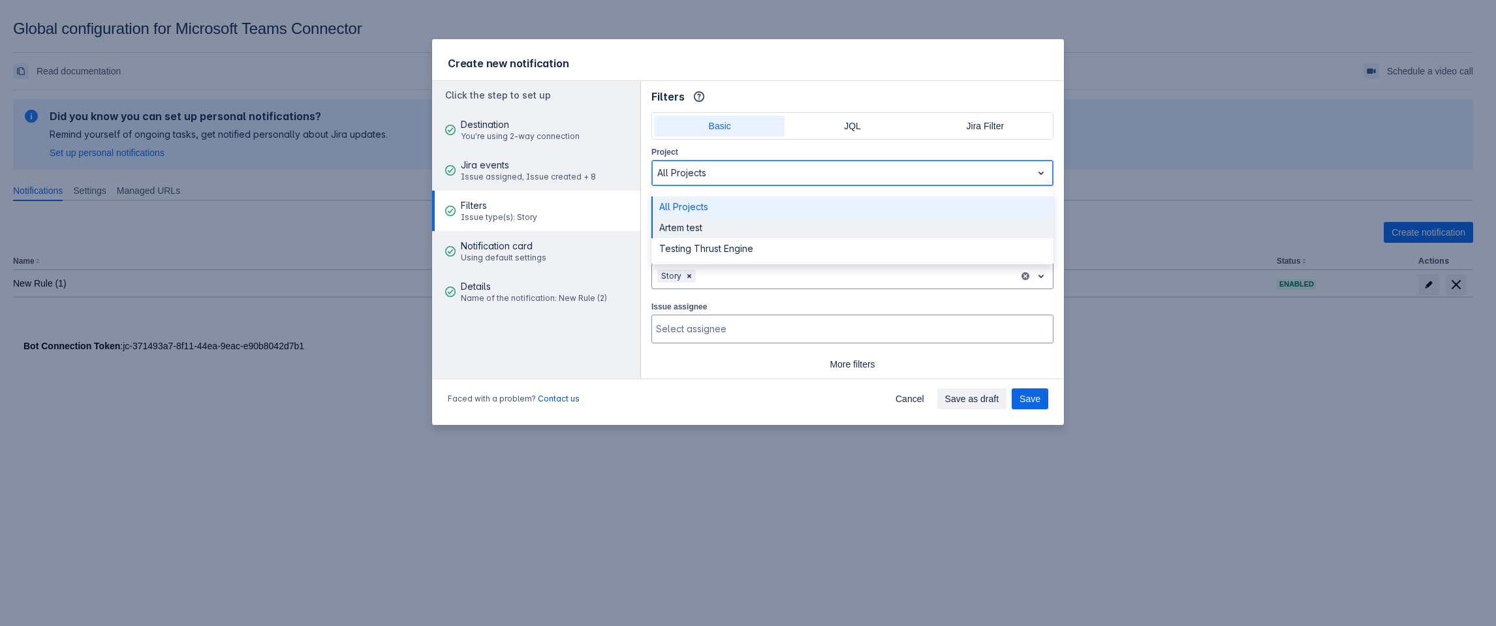
click at [704, 234] on div "Artem test" at bounding box center [852, 227] width 402 height 21
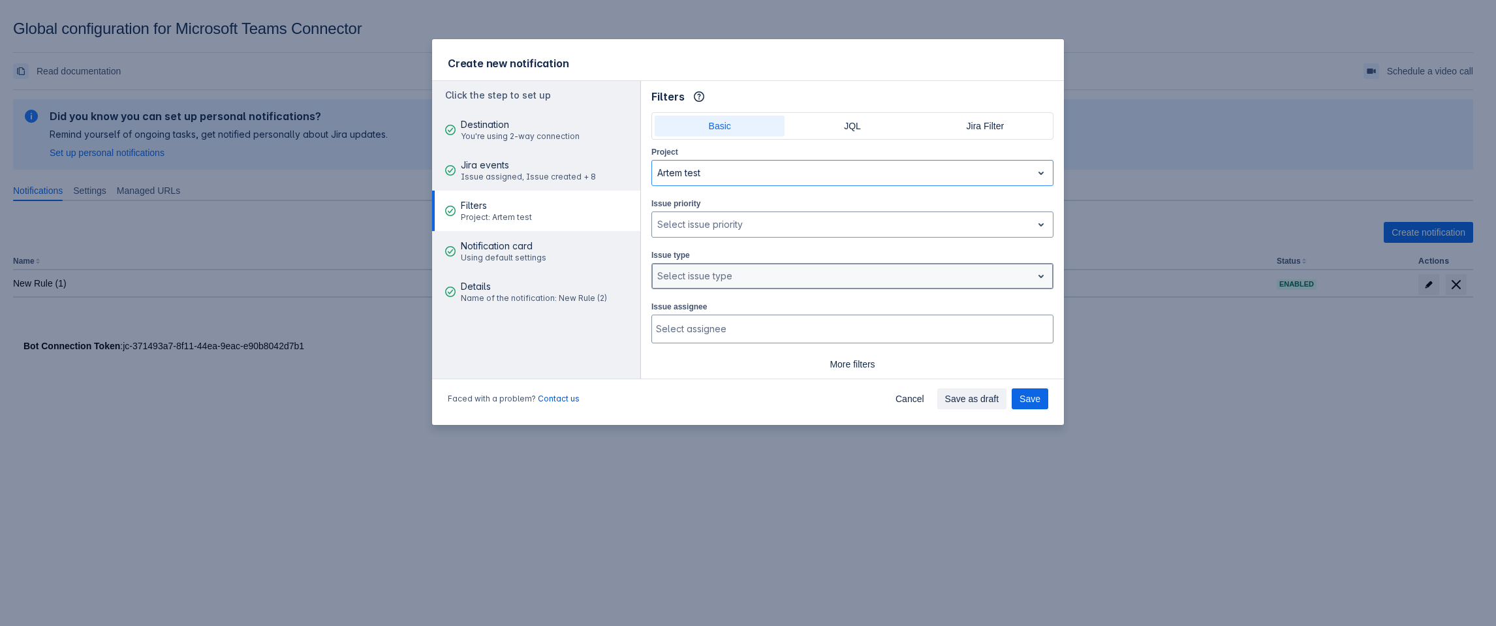
click at [876, 263] on div "Select issue type" at bounding box center [852, 276] width 402 height 26
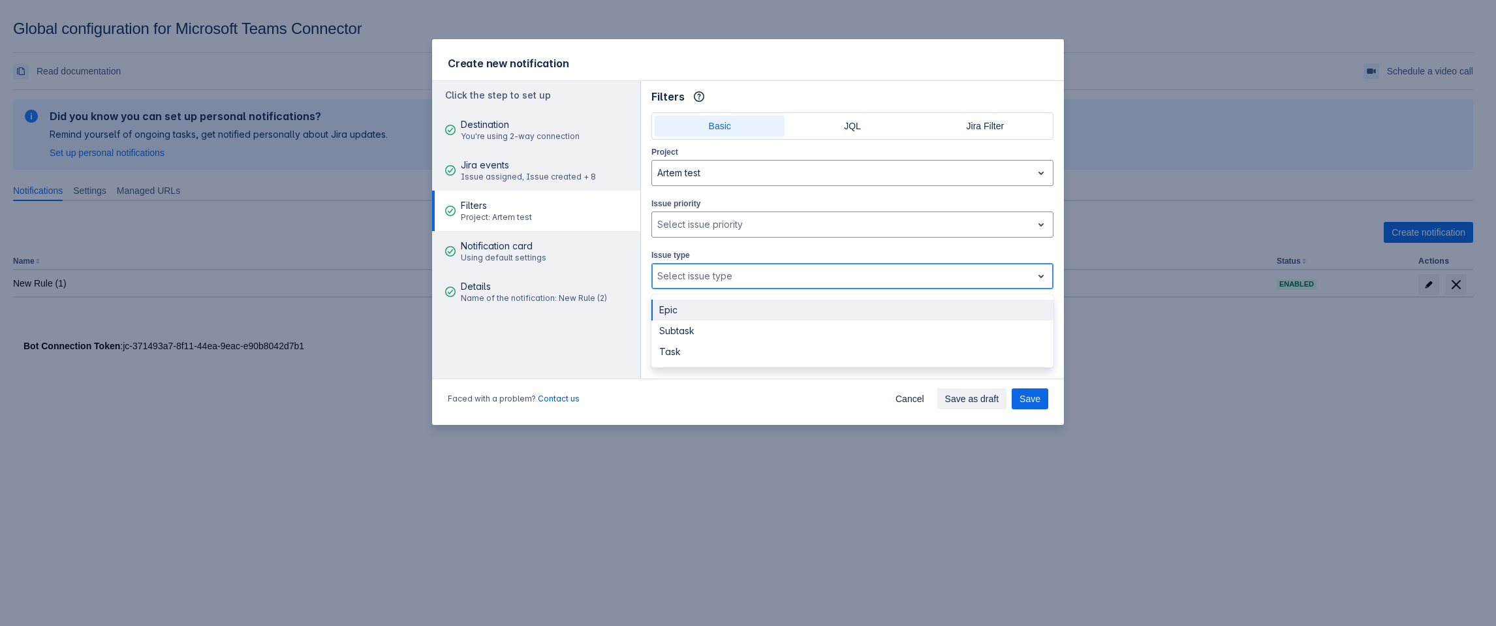
click at [862, 273] on div at bounding box center [841, 276] width 369 height 16
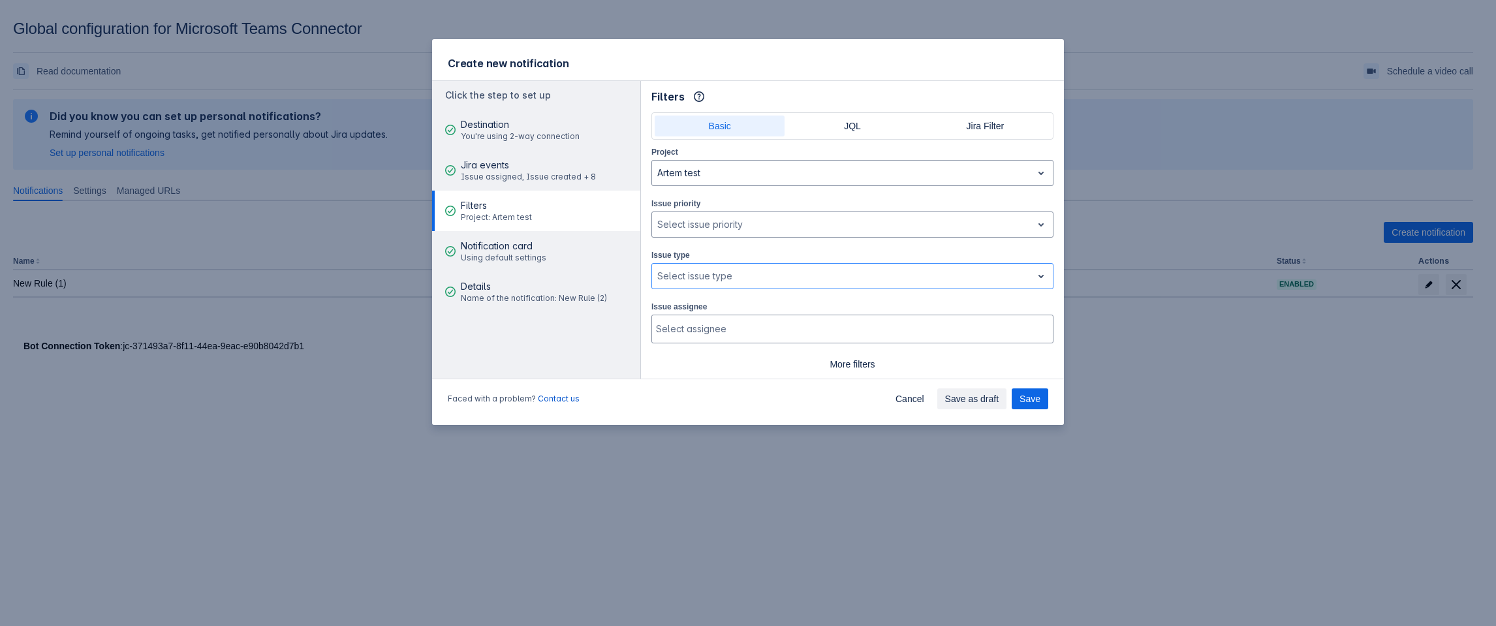
click at [1117, 394] on div "Create new notification Click the step to set up Destination You're using 2-way…" at bounding box center [748, 313] width 1496 height 626
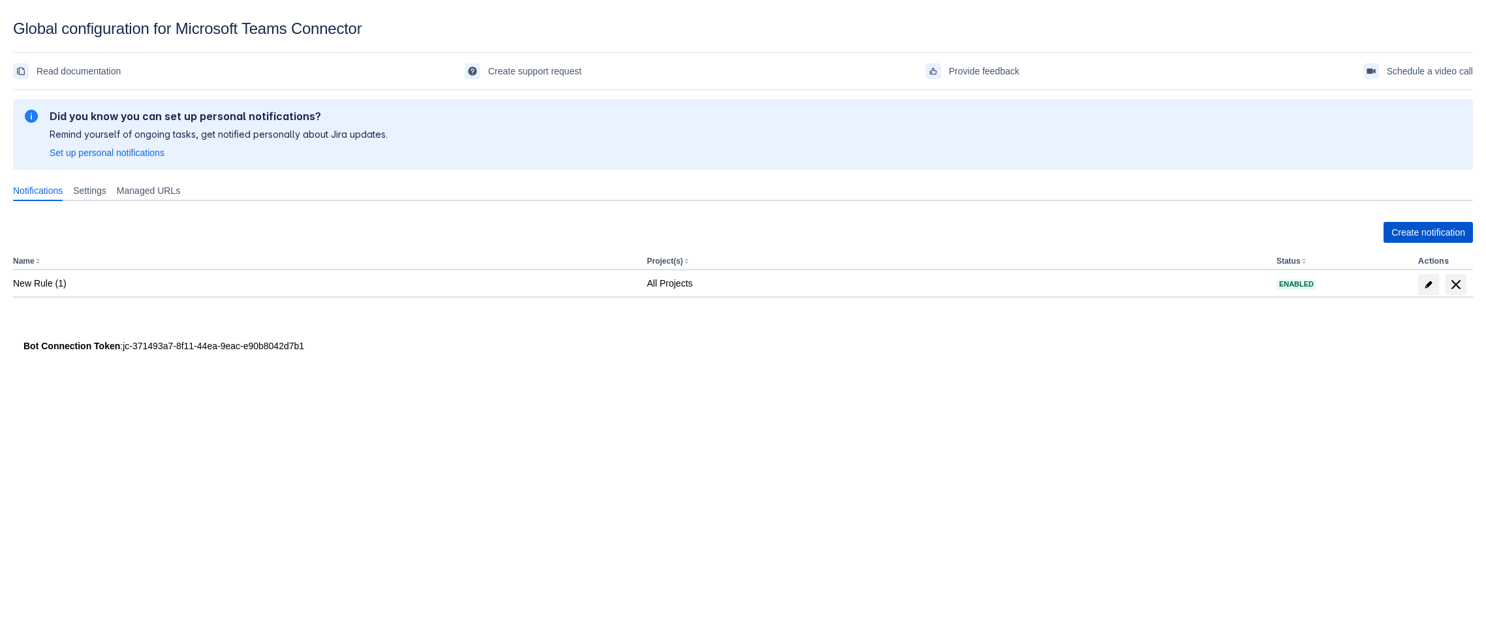
click at [1419, 239] on span "Create notification" at bounding box center [1428, 232] width 74 height 21
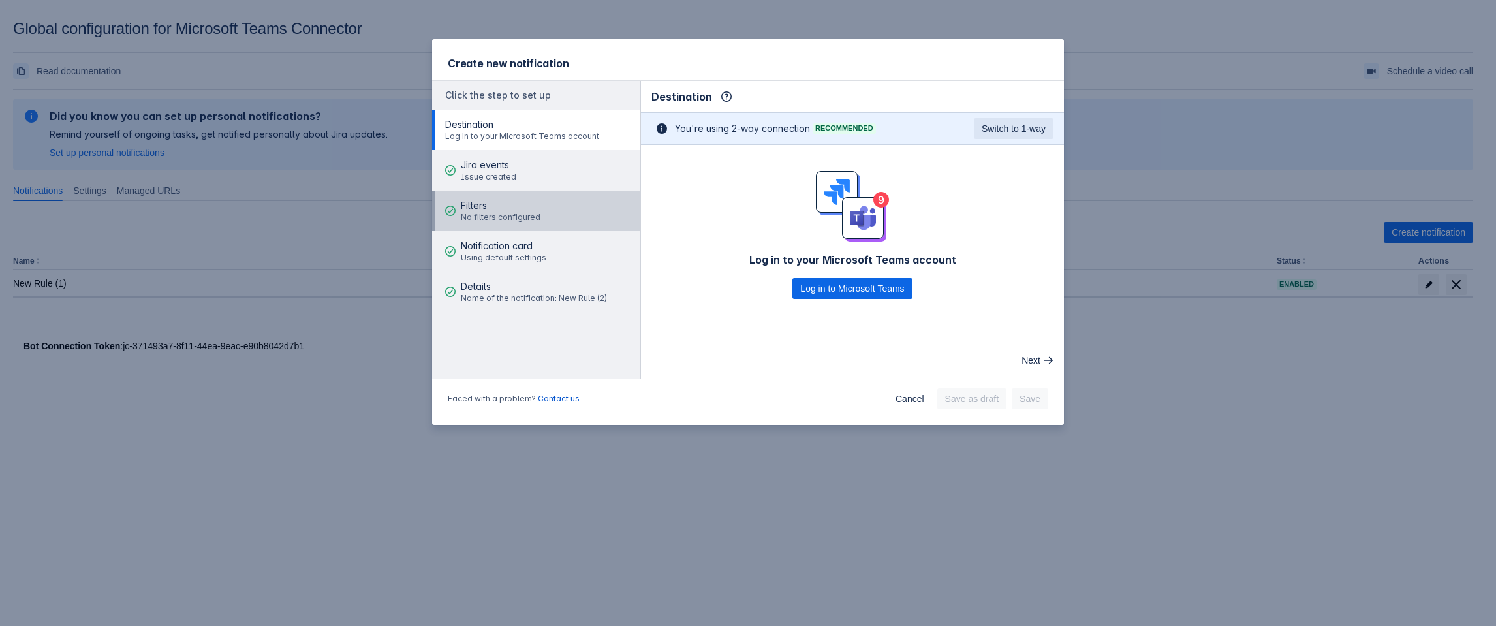
click at [506, 213] on span "No filters configured" at bounding box center [501, 217] width 80 height 10
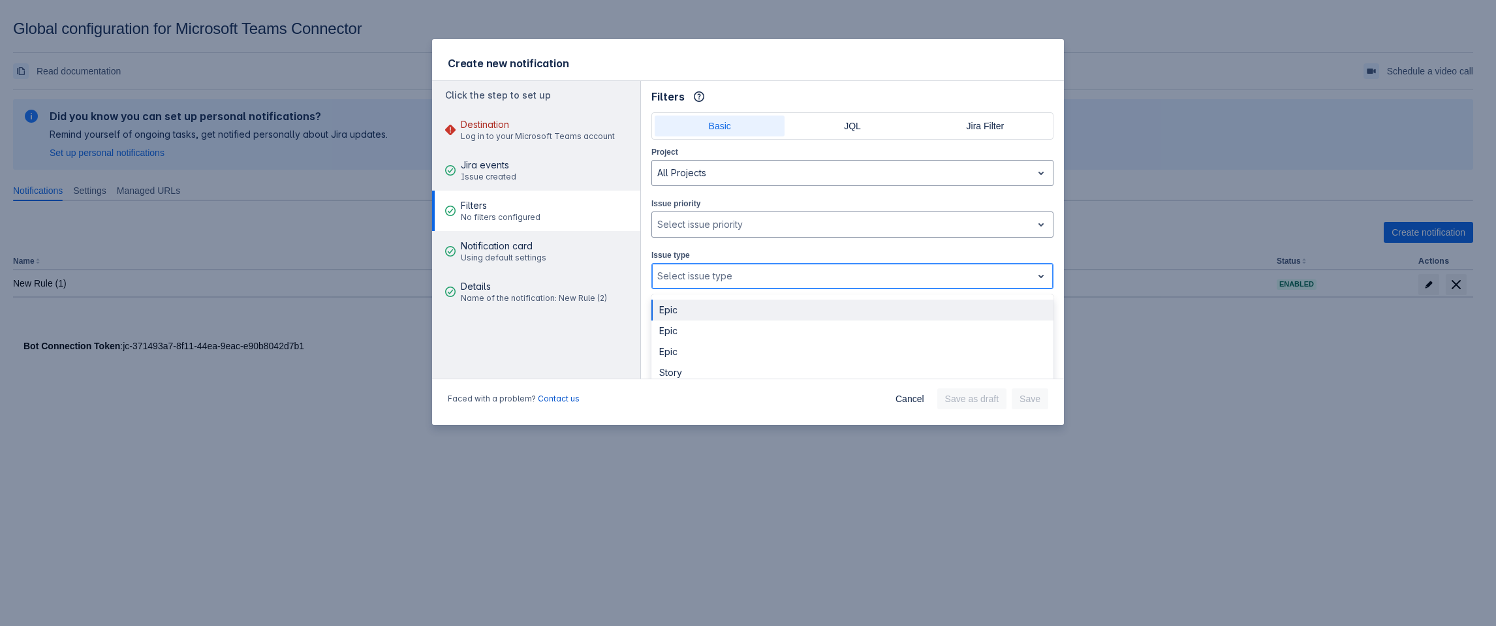
click at [724, 266] on div "Select issue type" at bounding box center [842, 276] width 380 height 21
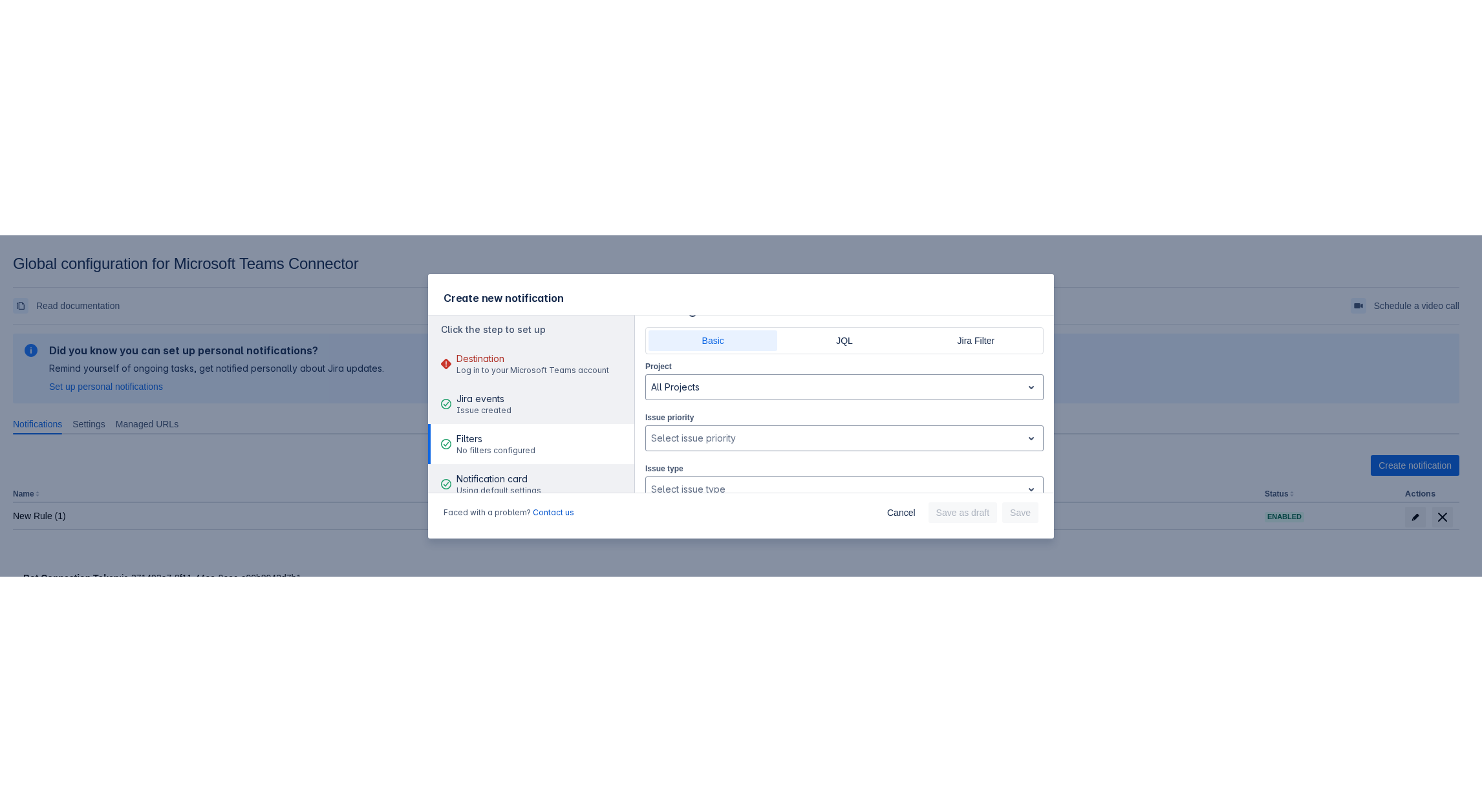
scroll to position [30, 0]
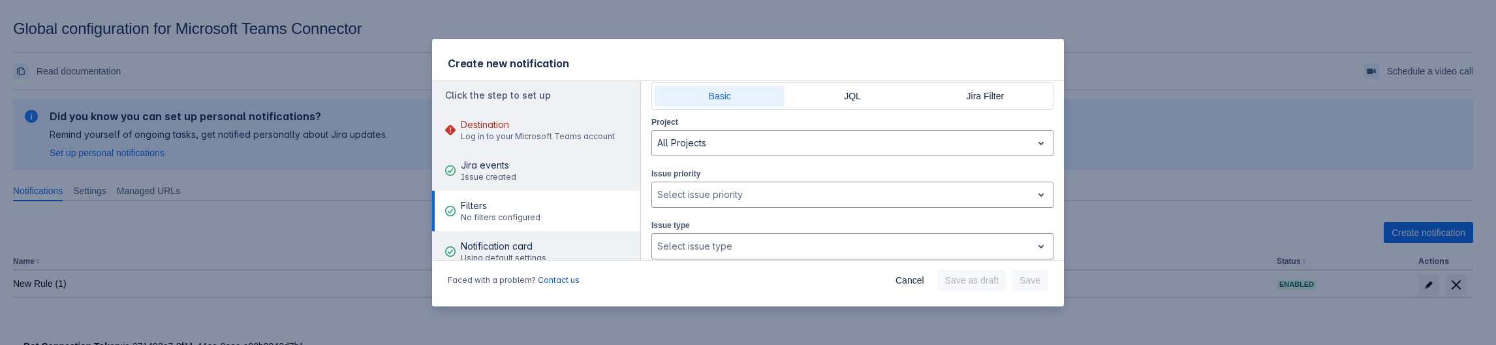
click at [209, 266] on div "Create new notification Click the step to set up Destination Log in to your Mic…" at bounding box center [748, 172] width 1496 height 345
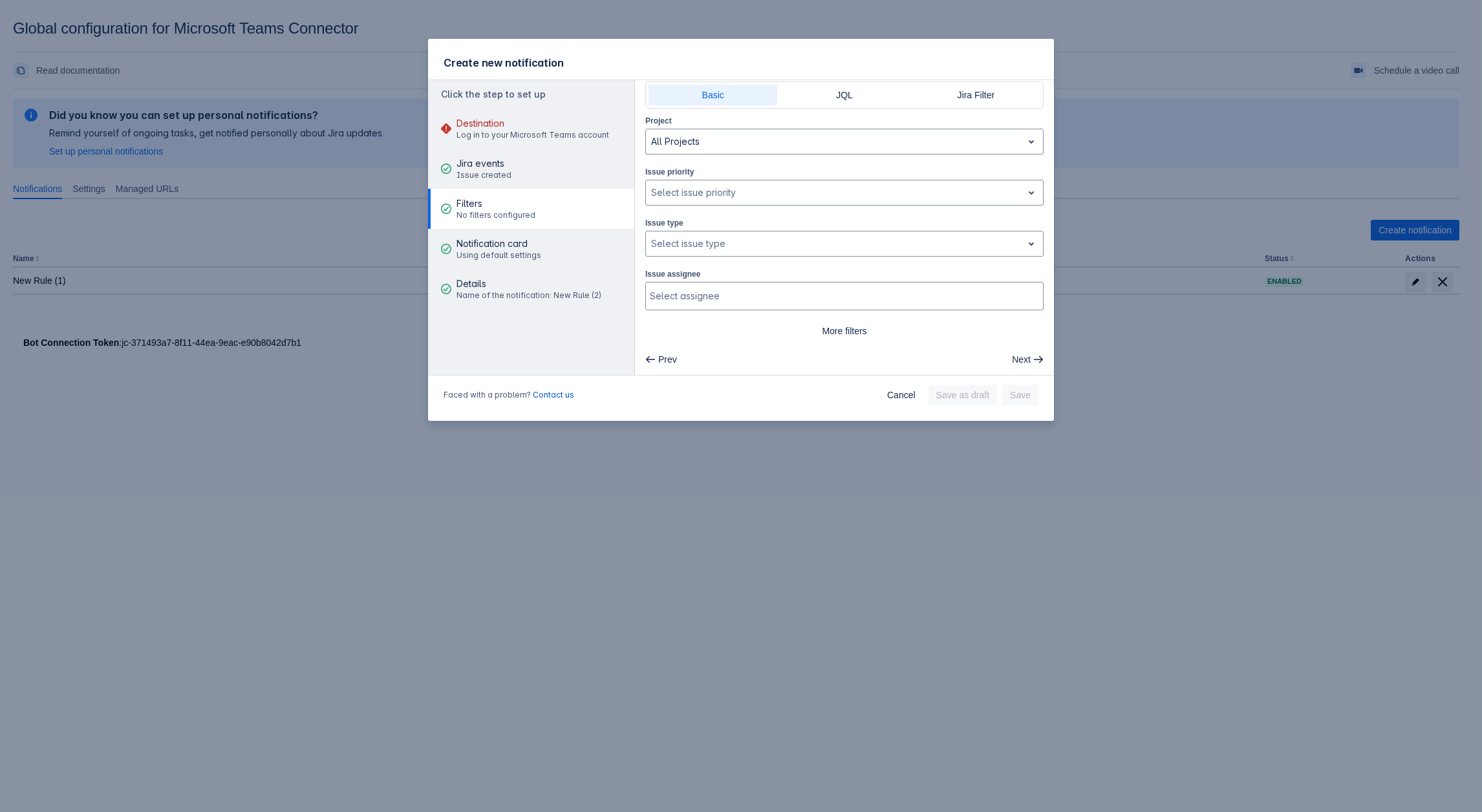
drag, startPoint x: 378, startPoint y: 379, endPoint x: 389, endPoint y: 358, distance: 23.7
click at [381, 378] on div "Create new notification Click the step to set up Destination Log in to your Mic…" at bounding box center [741, 406] width 1482 height 812
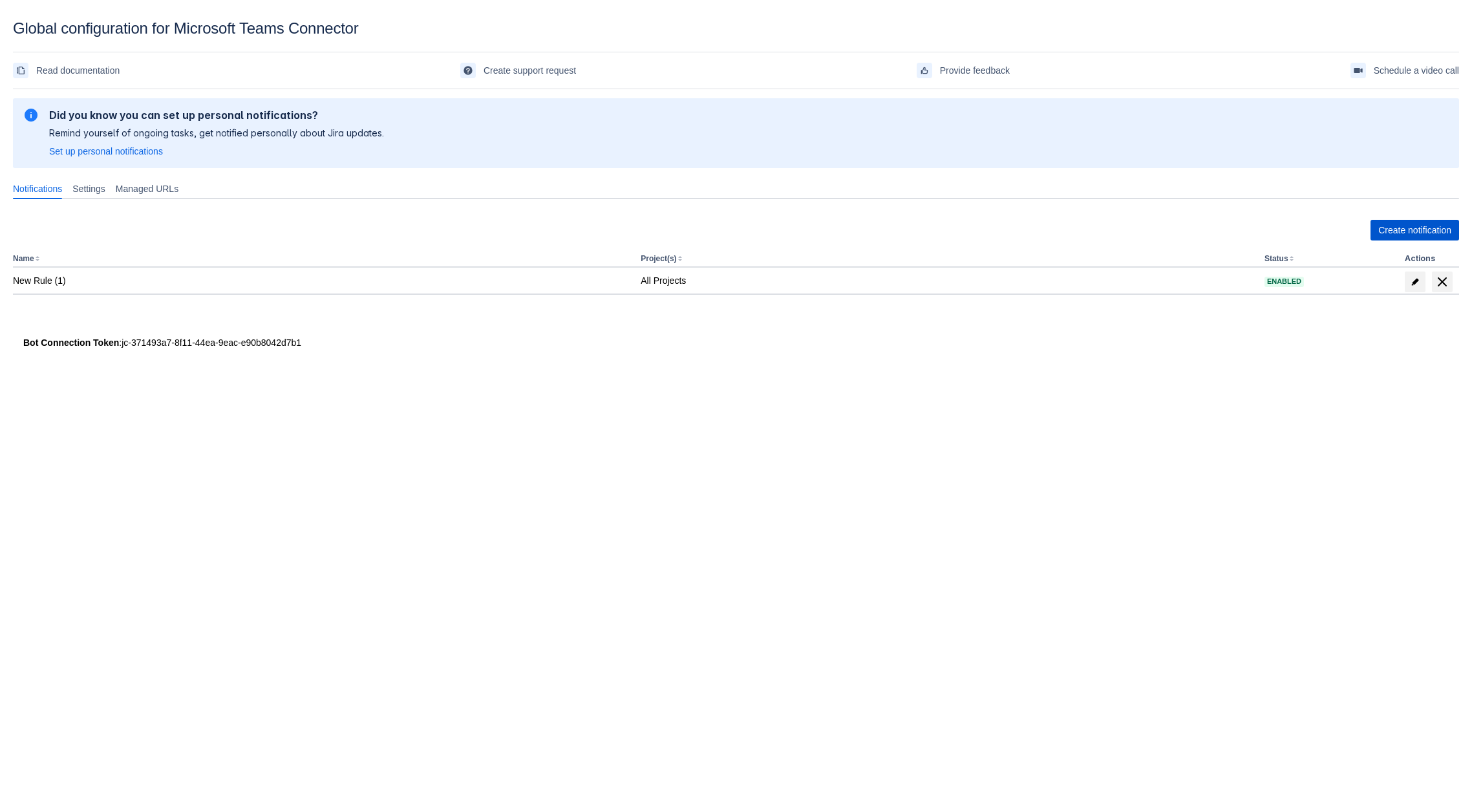
click at [1413, 230] on span "Create notification" at bounding box center [1415, 230] width 73 height 21
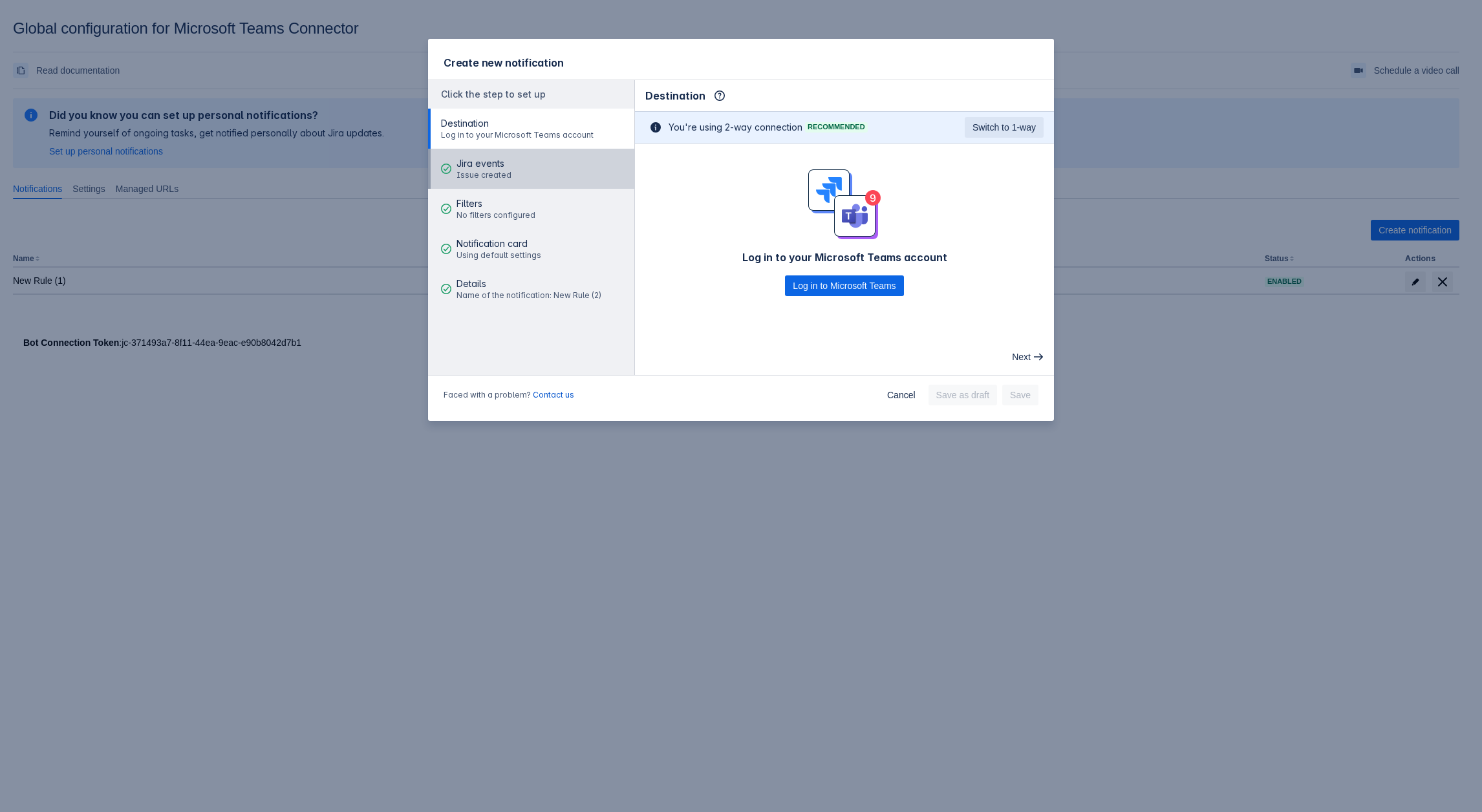
click at [526, 175] on button "Jira events Issue created" at bounding box center [531, 168] width 206 height 40
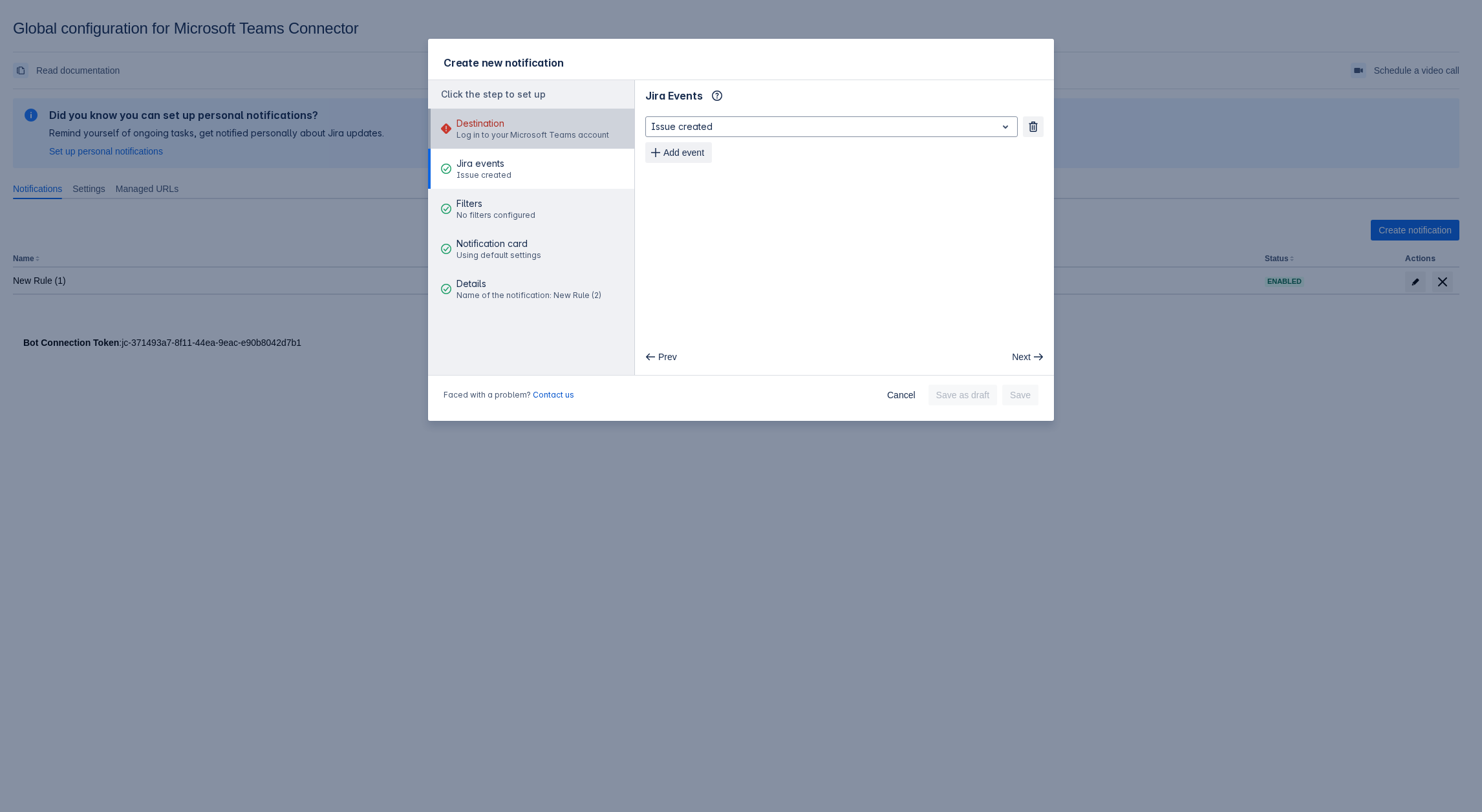
click at [507, 137] on span "Log in to your Microsoft Teams account" at bounding box center [533, 135] width 153 height 10
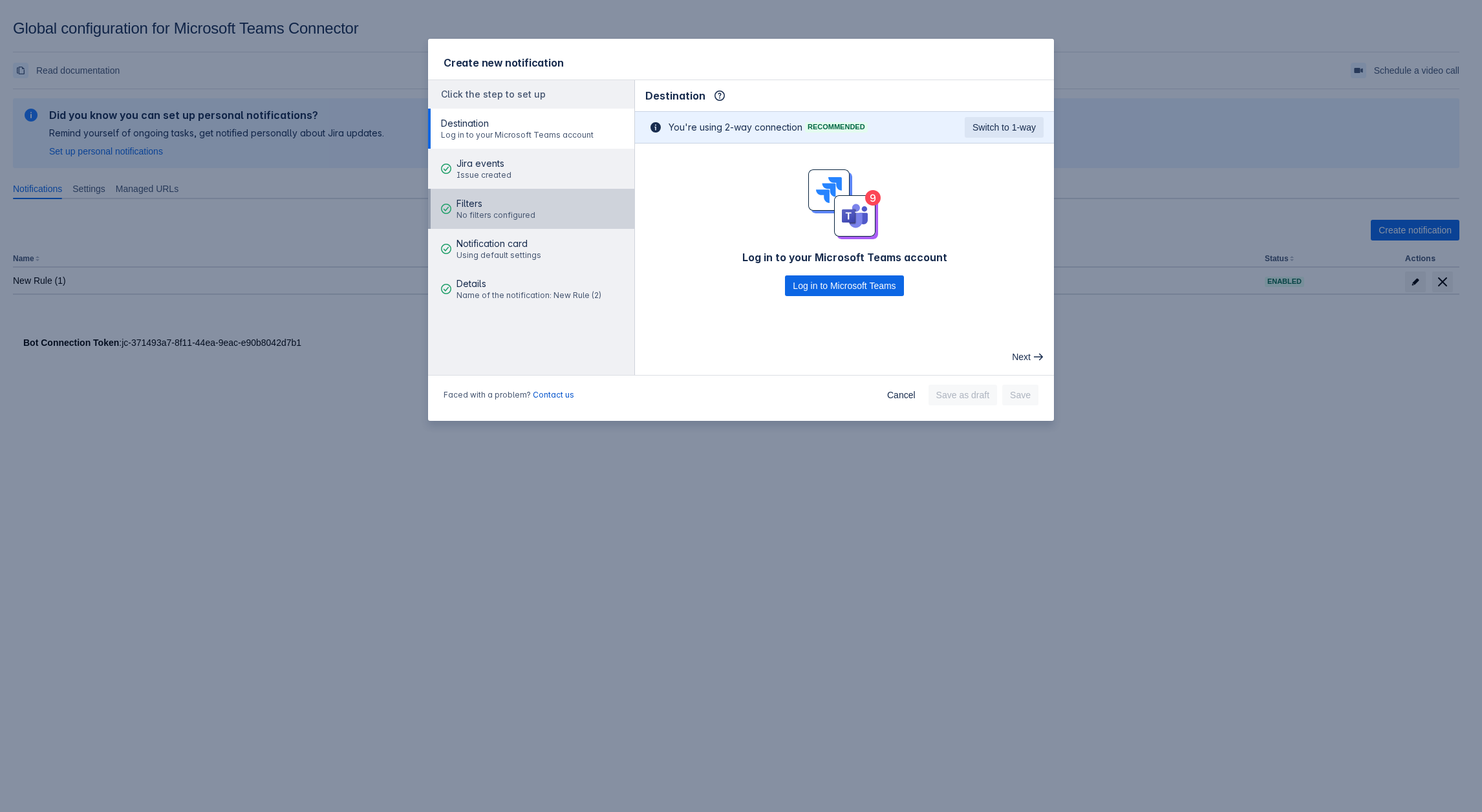
click at [541, 190] on button "Filters No filters configured" at bounding box center [531, 209] width 206 height 40
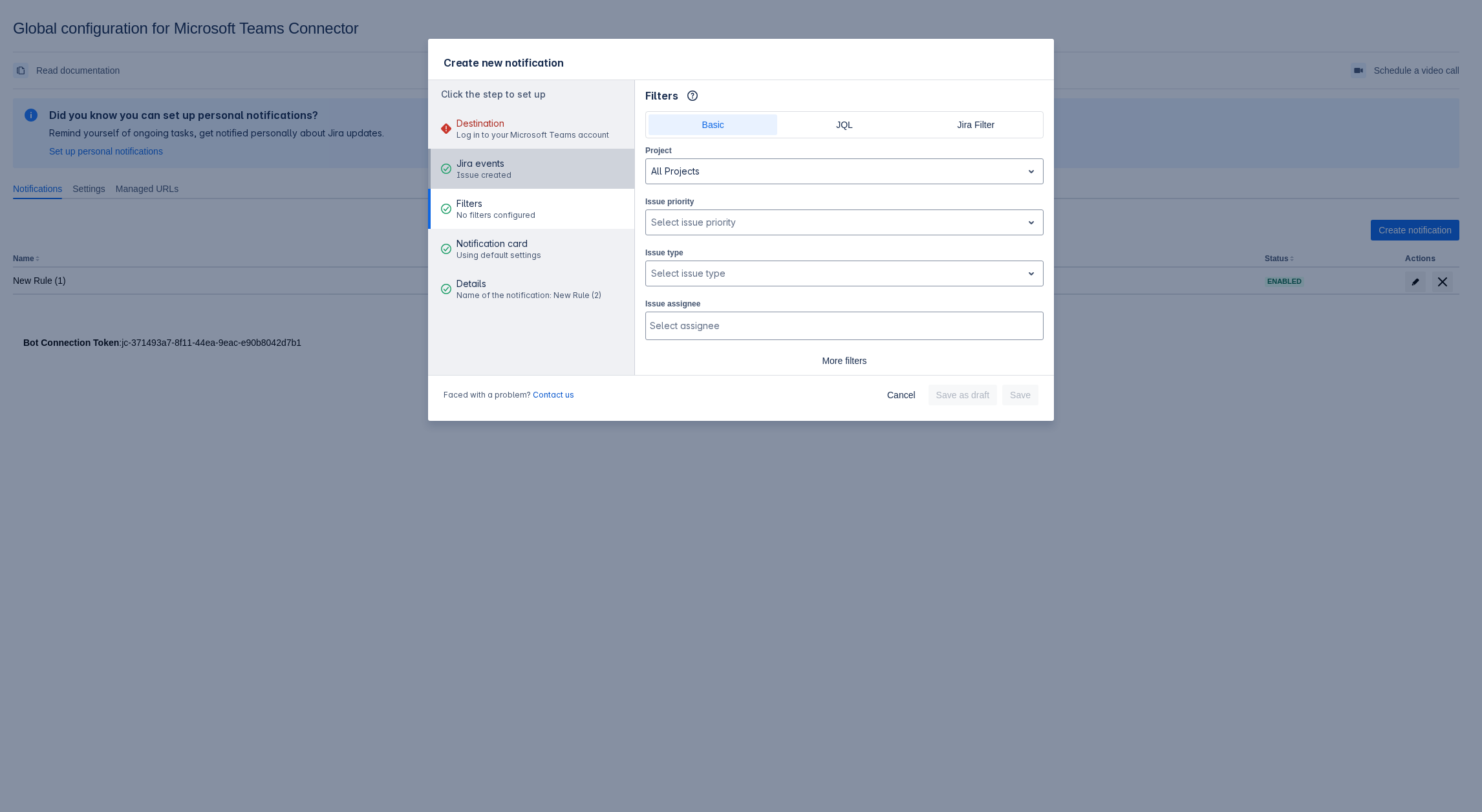
click at [554, 162] on button "Jira events Issue created" at bounding box center [531, 168] width 206 height 40
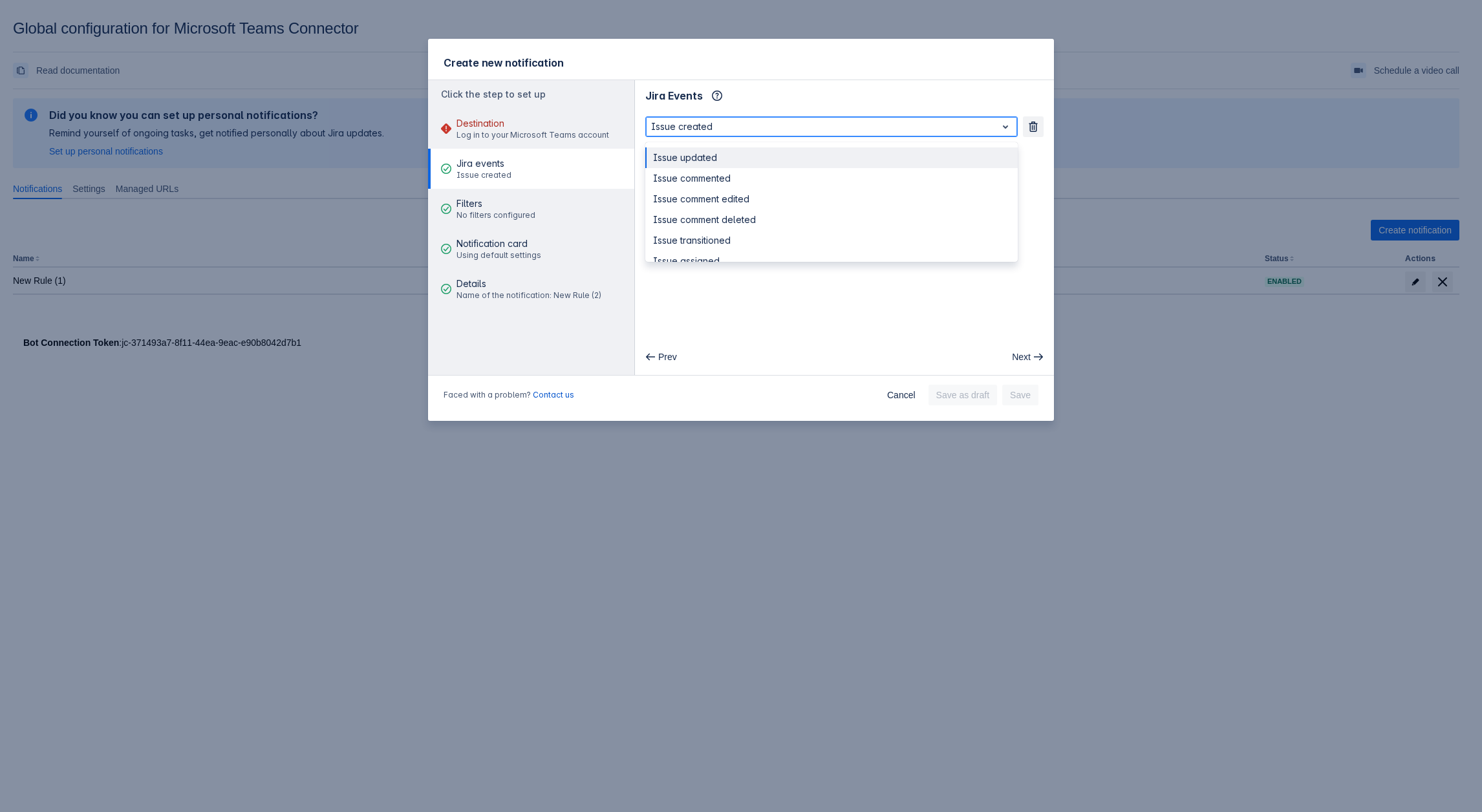
click at [729, 135] on div "Issue created" at bounding box center [821, 127] width 351 height 18
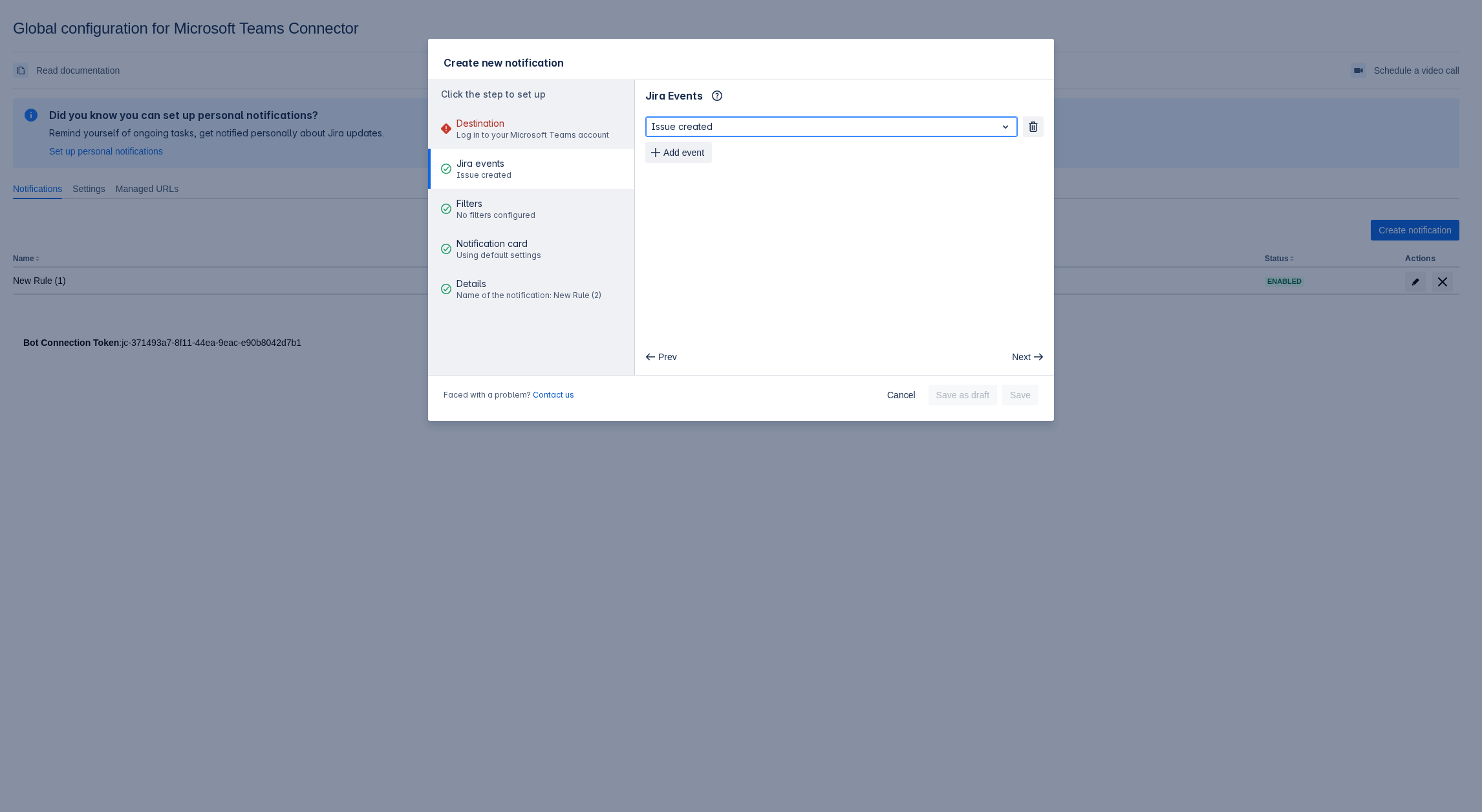
click at [729, 135] on div "Issue created" at bounding box center [821, 127] width 351 height 18
click at [498, 199] on span "Filters" at bounding box center [496, 203] width 79 height 13
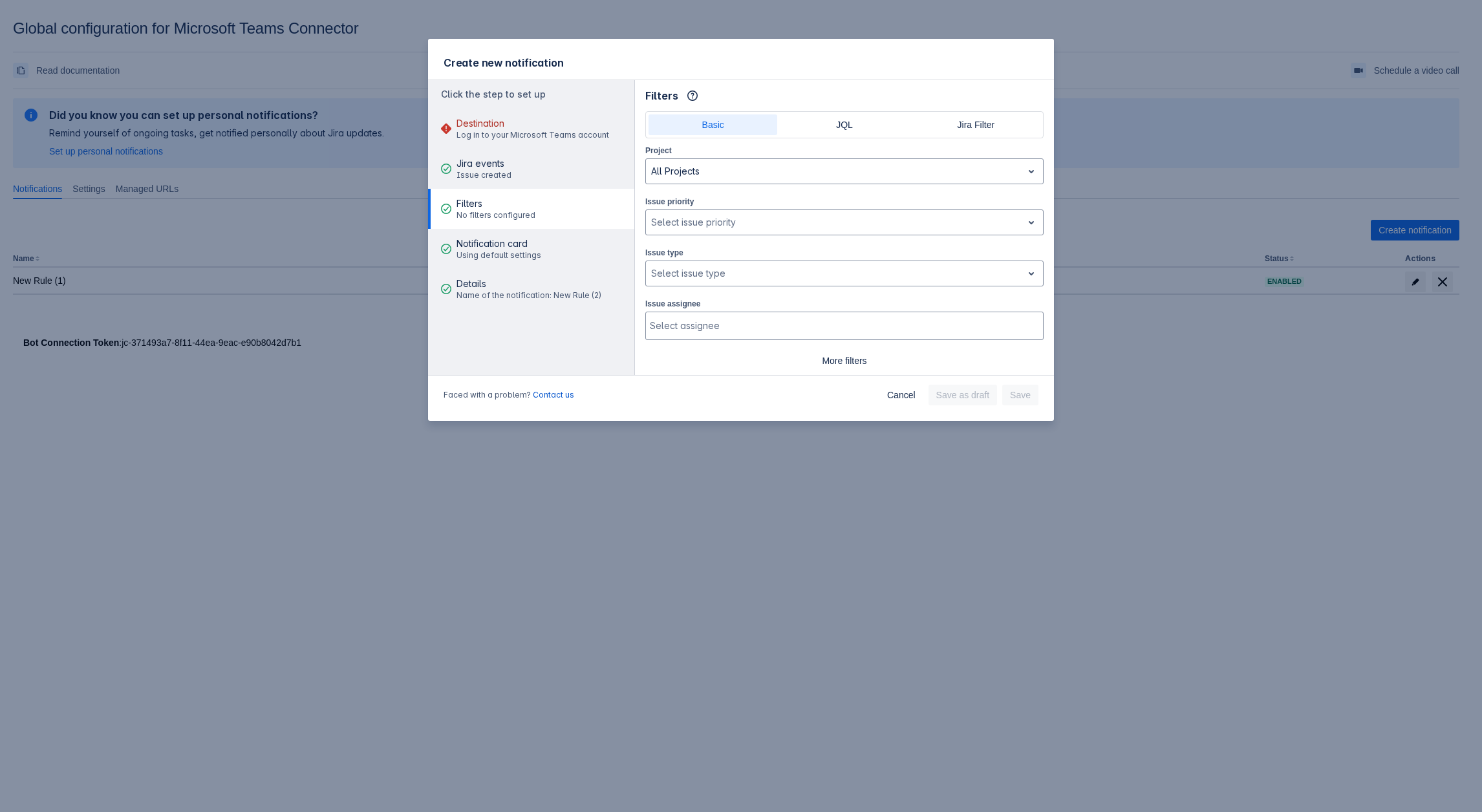
click at [698, 207] on div "Issue priority , multiple selections available, Select issue priority" at bounding box center [844, 214] width 398 height 41
click at [696, 221] on div at bounding box center [833, 223] width 366 height 16
click at [732, 313] on div "Low" at bounding box center [844, 318] width 398 height 21
click at [730, 272] on div at bounding box center [833, 273] width 366 height 16
click at [700, 330] on div "Epic" at bounding box center [844, 327] width 398 height 21
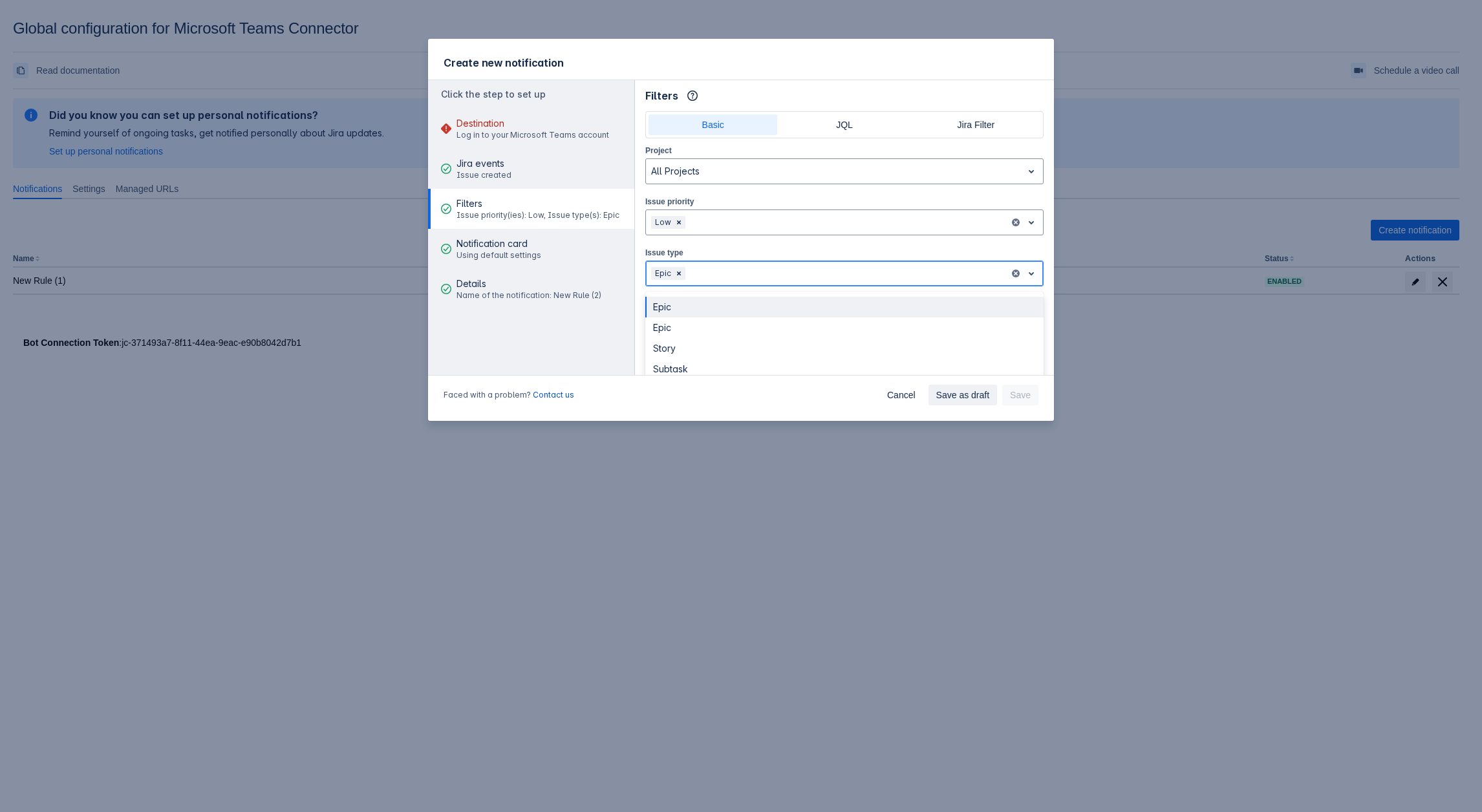
click at [735, 272] on div at bounding box center [845, 273] width 316 height 16
click at [678, 330] on div "Epic" at bounding box center [844, 327] width 398 height 21
